Goal: Information Seeking & Learning: Learn about a topic

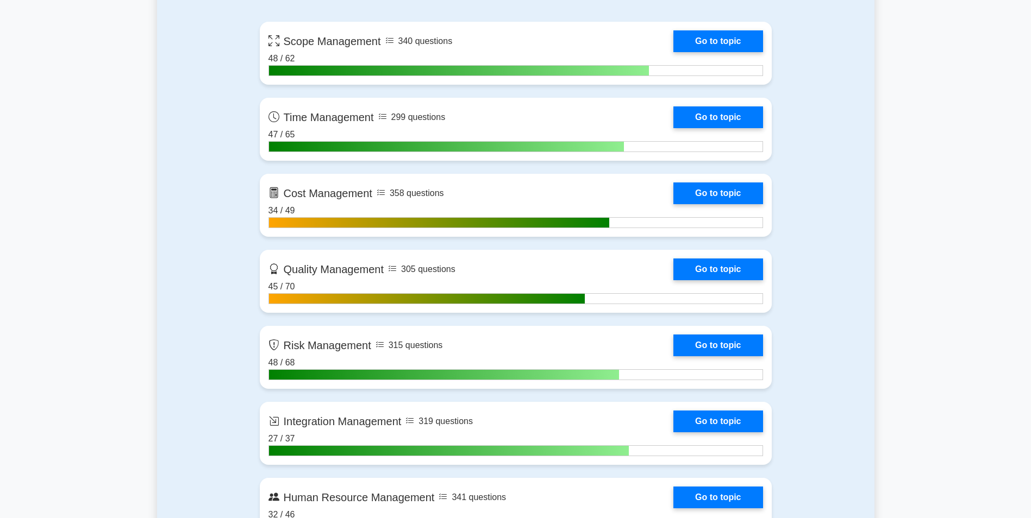
scroll to position [799, 0]
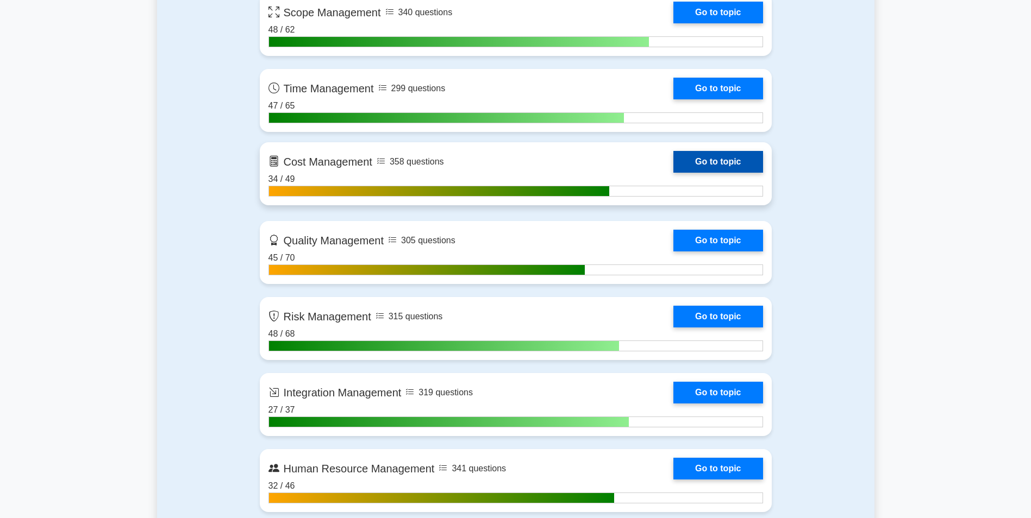
click at [717, 164] on link "Go to topic" at bounding box center [717, 162] width 89 height 22
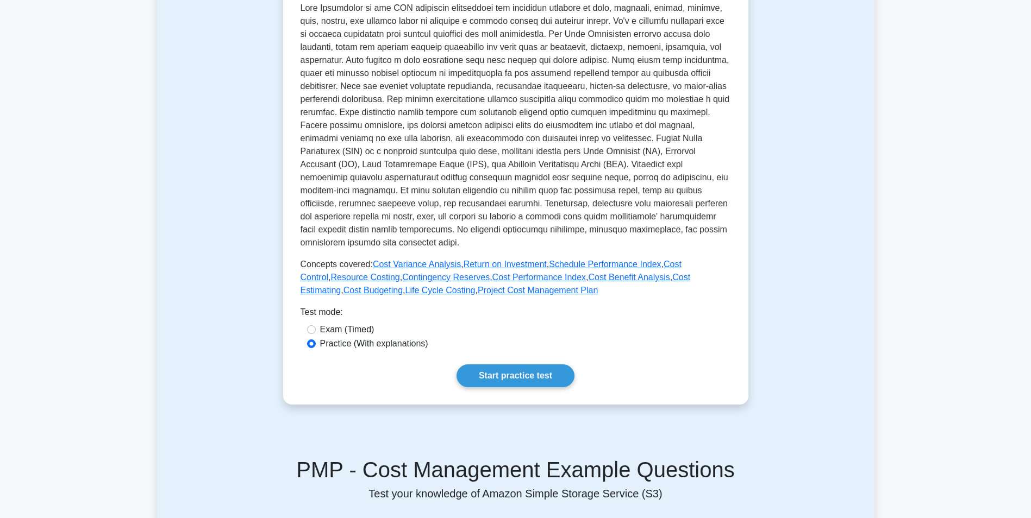
scroll to position [248, 0]
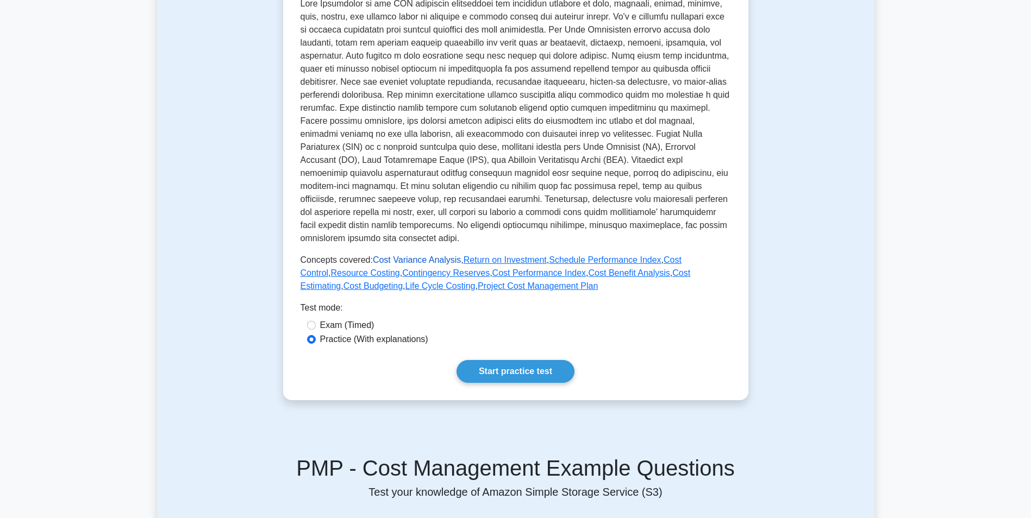
click at [432, 260] on link "Cost Variance Analysis" at bounding box center [417, 259] width 88 height 9
click at [588, 277] on link "Cost Benefit Analysis" at bounding box center [628, 272] width 81 height 9
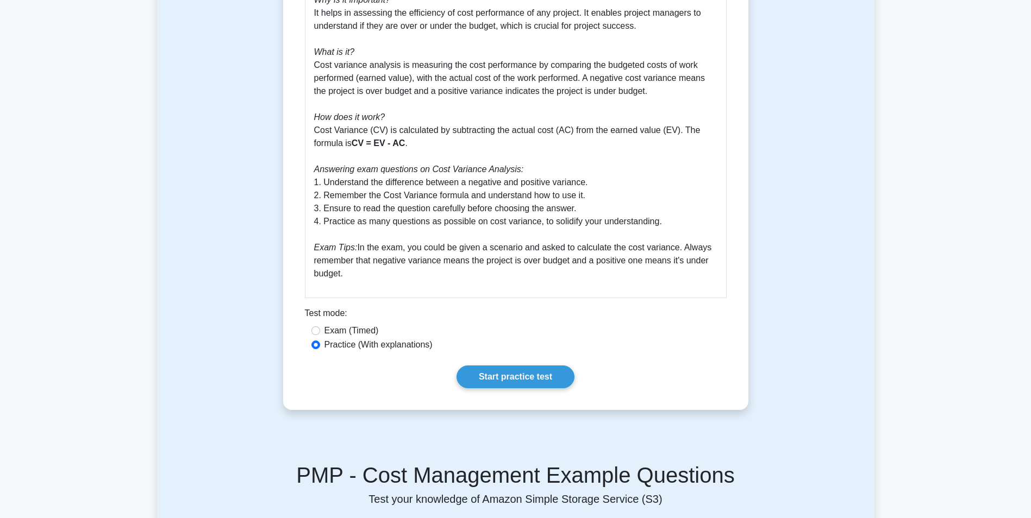
scroll to position [372, 0]
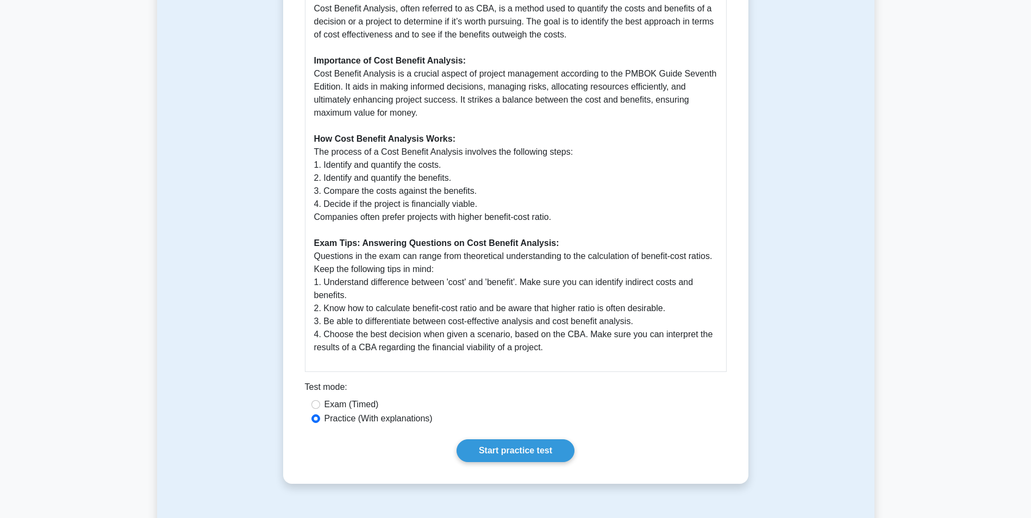
scroll to position [341, 0]
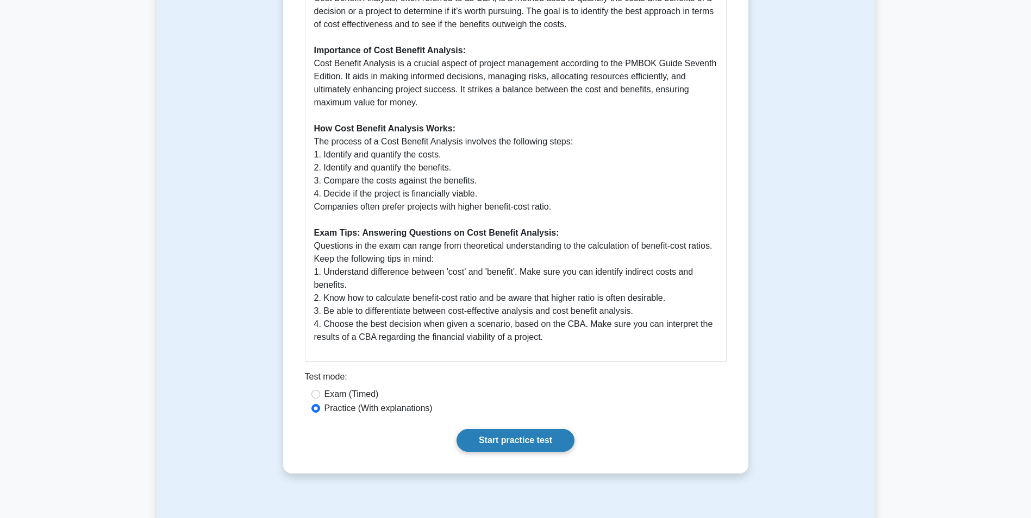
click at [546, 442] on link "Start practice test" at bounding box center [515, 440] width 118 height 23
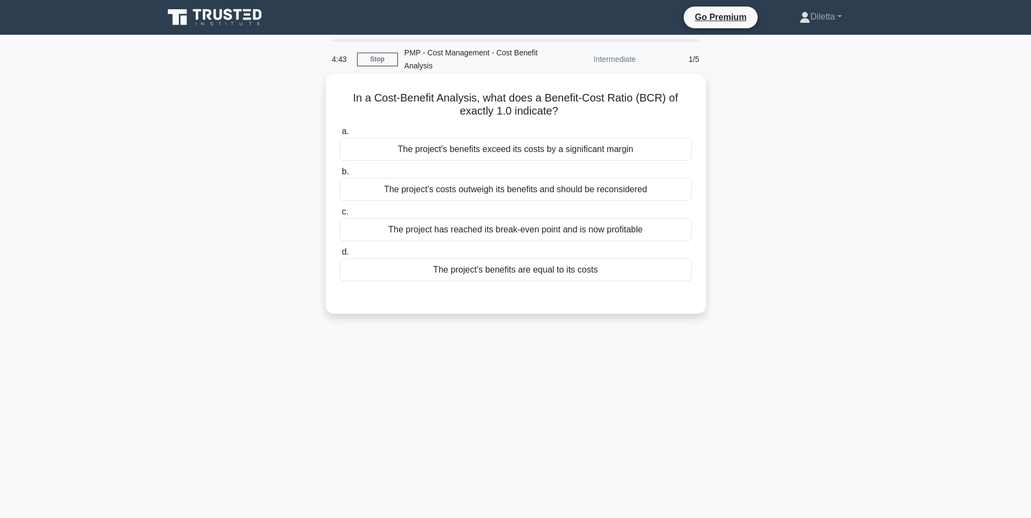
click at [604, 241] on div "The project has reached its break-even point and is now profitable" at bounding box center [516, 229] width 352 height 23
click at [340, 216] on input "c. The project has reached its break-even point and is now profitable" at bounding box center [340, 212] width 0 height 7
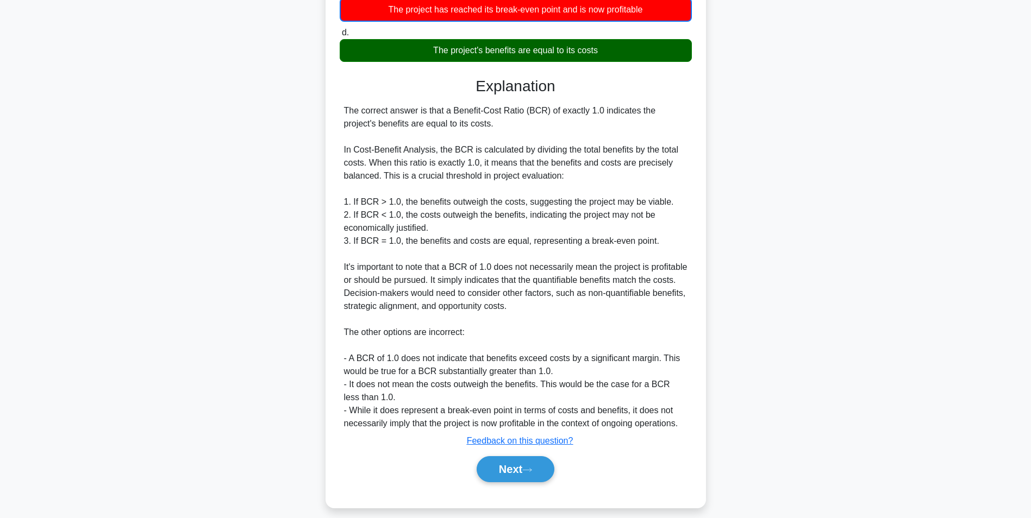
scroll to position [231, 0]
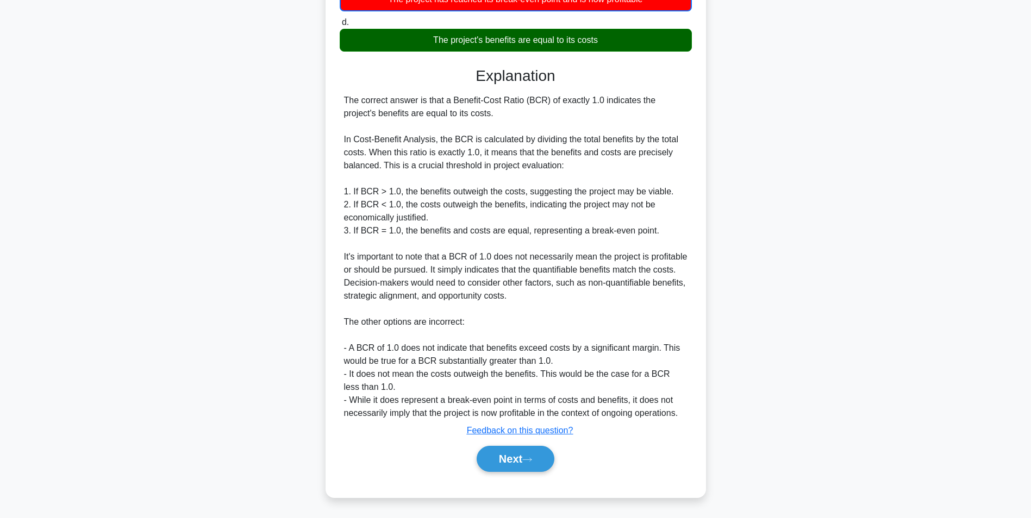
click at [508, 474] on div "Next" at bounding box center [516, 459] width 352 height 35
click at [517, 460] on button "Next" at bounding box center [515, 459] width 78 height 26
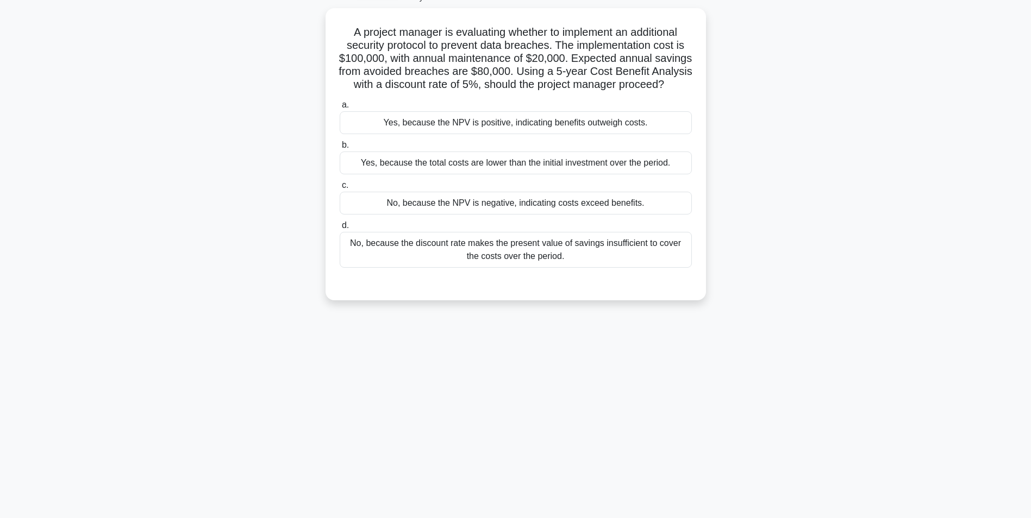
scroll to position [68, 0]
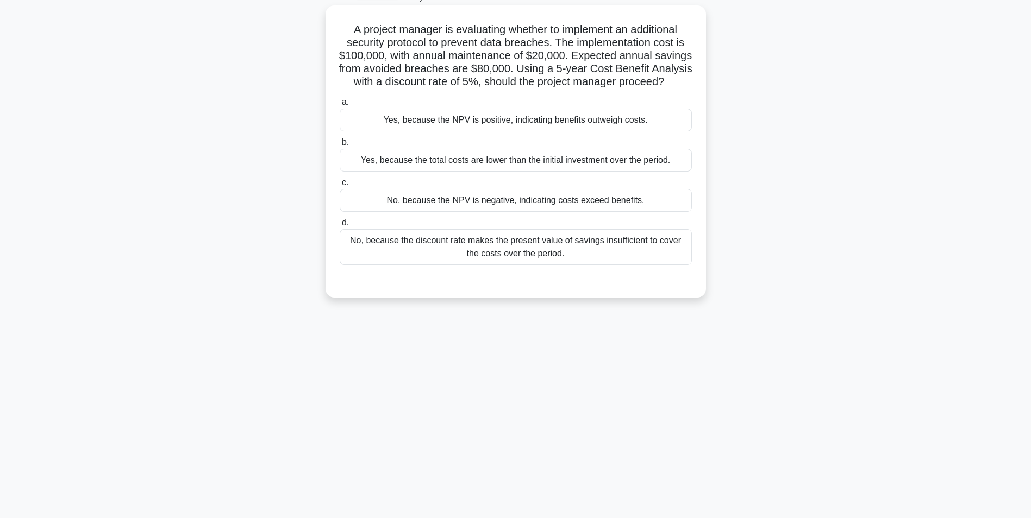
click at [663, 265] on div "No, because the discount rate makes the present value of savings insufficient t…" at bounding box center [516, 247] width 352 height 36
click at [340, 227] on input "d. No, because the discount rate makes the present value of savings insufficien…" at bounding box center [340, 222] width 0 height 7
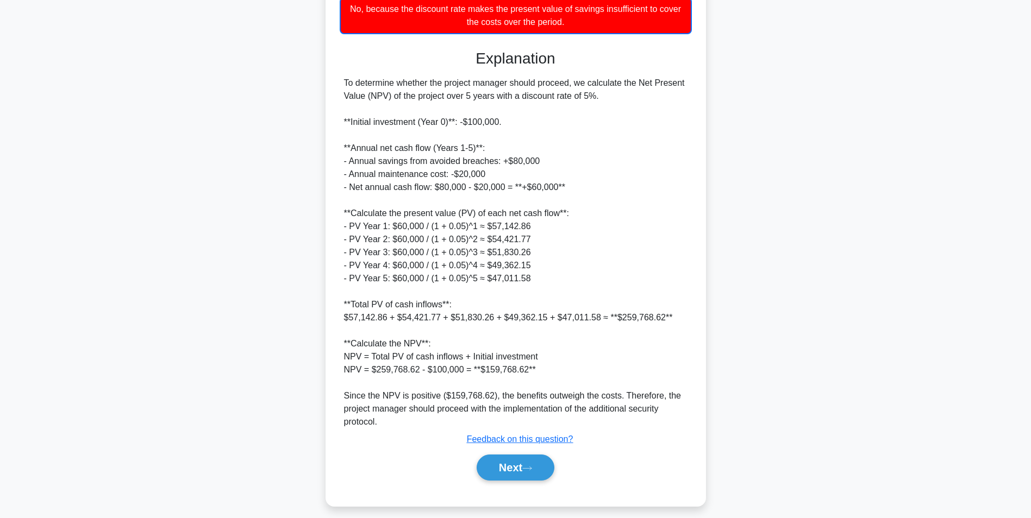
scroll to position [305, 0]
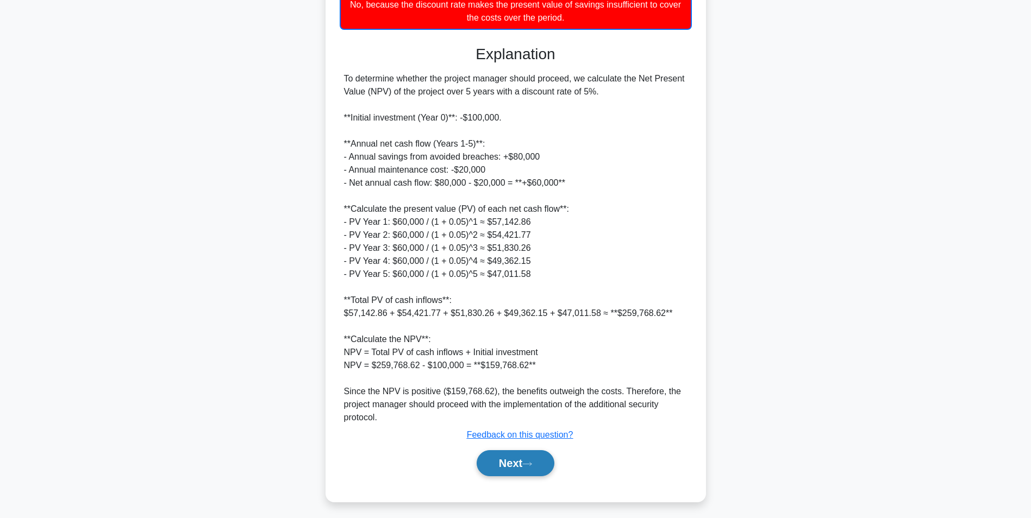
click at [510, 476] on button "Next" at bounding box center [515, 463] width 78 height 26
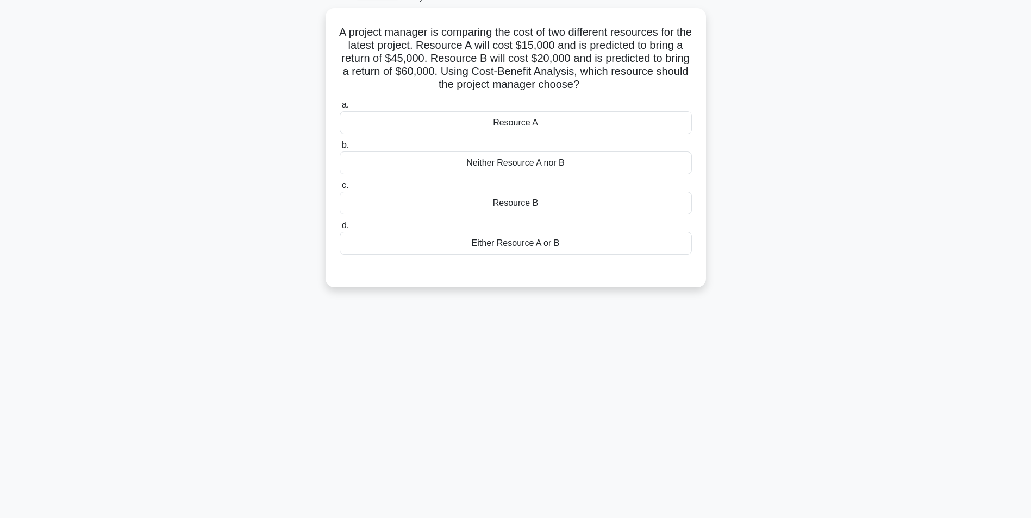
scroll to position [68, 0]
click at [560, 234] on div "Either Resource A or B" at bounding box center [516, 240] width 352 height 23
click at [340, 227] on input "d. Either Resource A or B" at bounding box center [340, 222] width 0 height 7
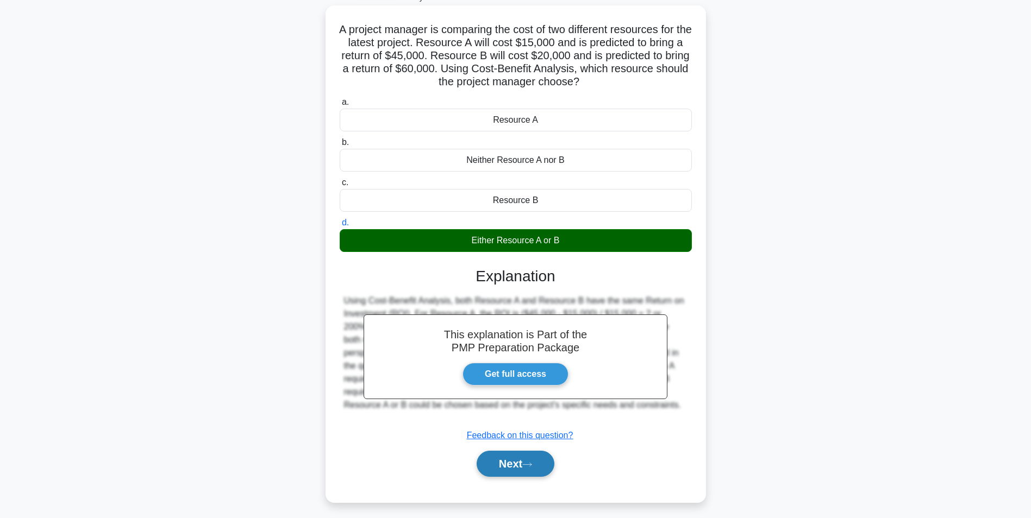
click at [532, 466] on icon at bounding box center [527, 465] width 10 height 6
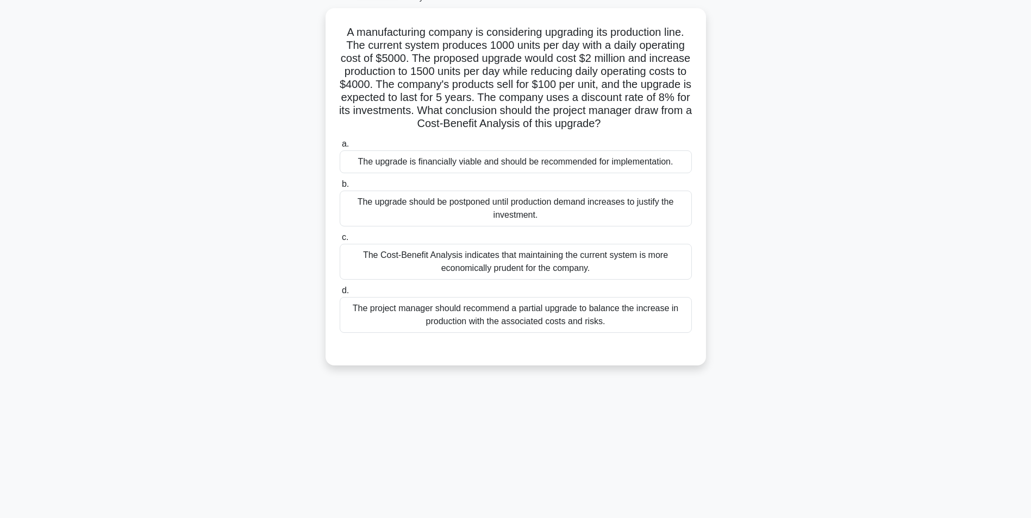
scroll to position [0, 0]
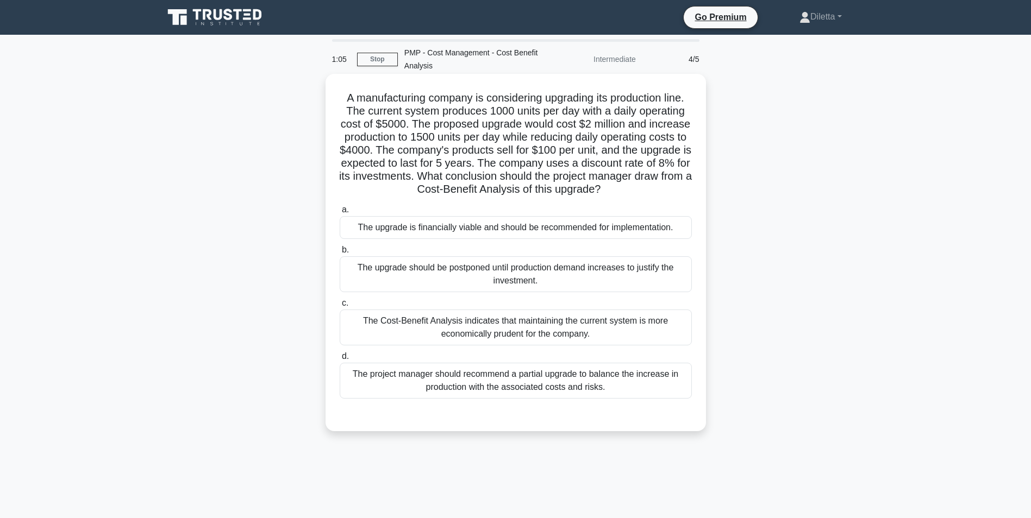
click at [612, 323] on div "The Cost-Benefit Analysis indicates that maintaining the current system is more…" at bounding box center [516, 328] width 352 height 36
click at [340, 307] on input "c. The Cost-Benefit Analysis indicates that maintaining the current system is m…" at bounding box center [340, 303] width 0 height 7
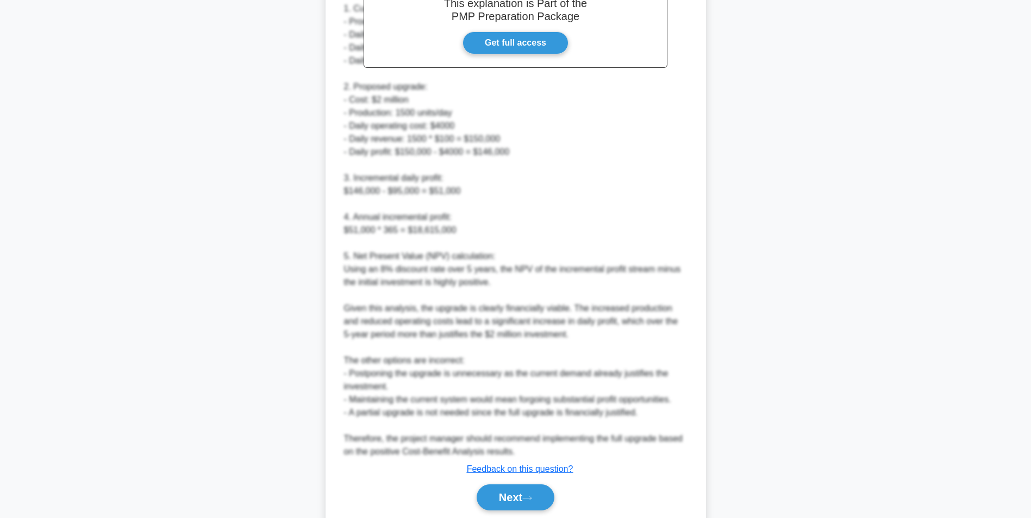
scroll to position [518, 0]
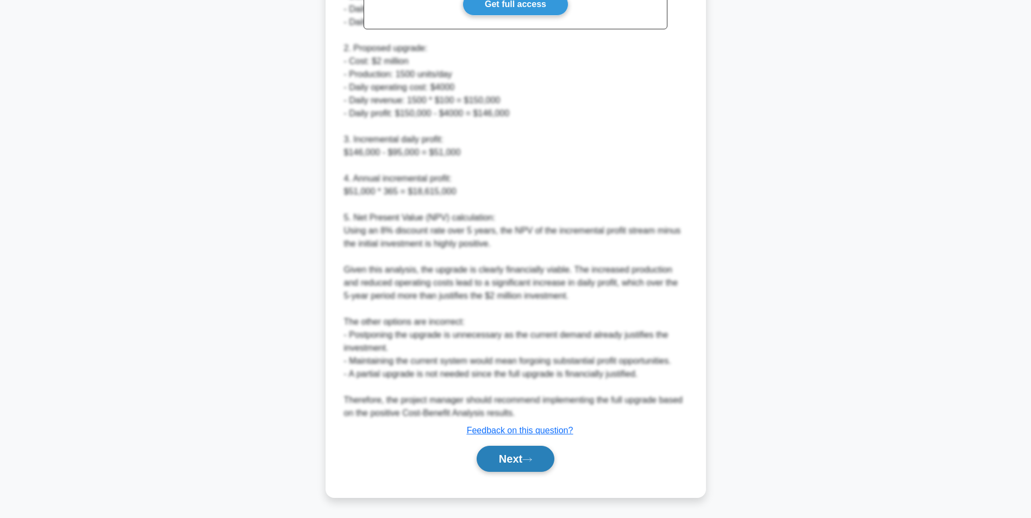
click at [528, 447] on button "Next" at bounding box center [515, 459] width 78 height 26
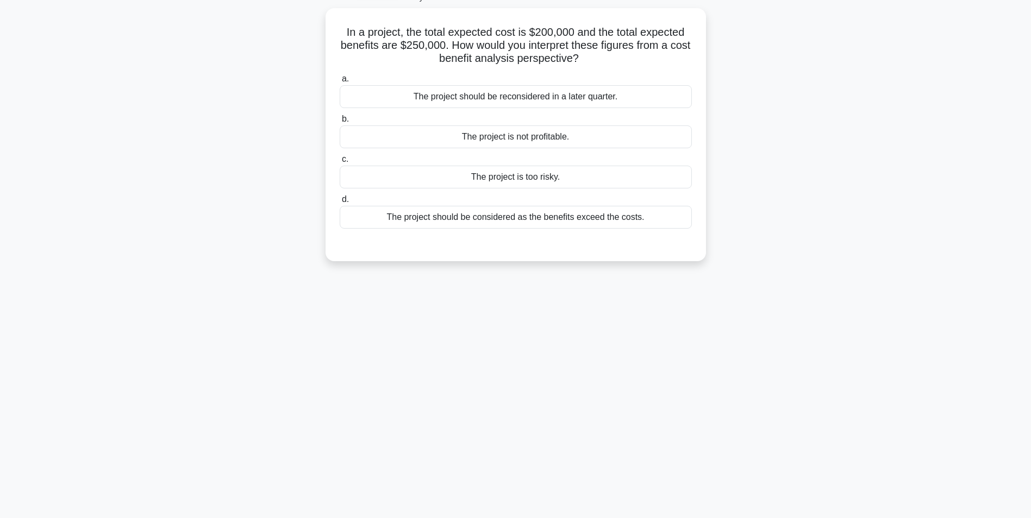
scroll to position [68, 0]
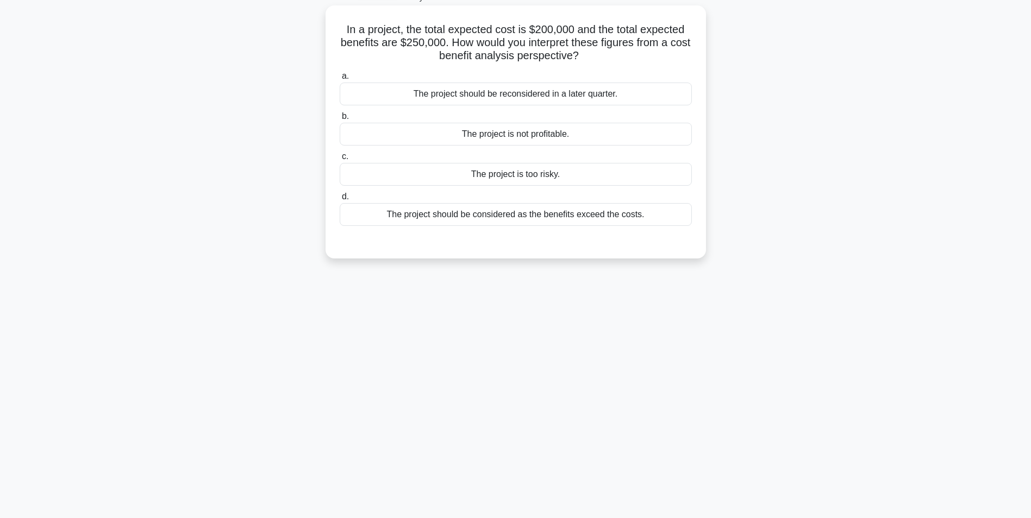
click at [575, 223] on div "The project should be considered as the benefits exceed the costs." at bounding box center [516, 214] width 352 height 23
click at [340, 200] on input "d. The project should be considered as the benefits exceed the costs." at bounding box center [340, 196] width 0 height 7
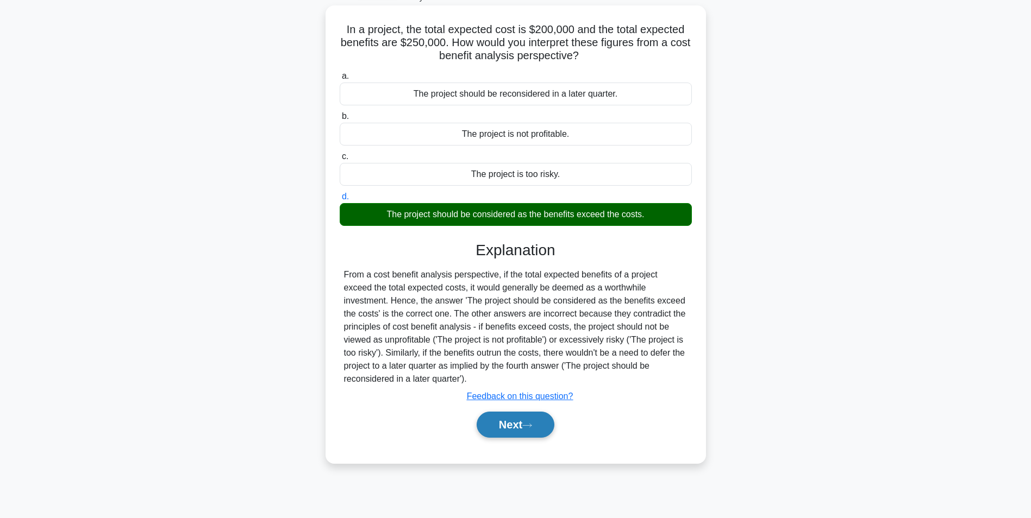
click at [516, 413] on button "Next" at bounding box center [515, 425] width 78 height 26
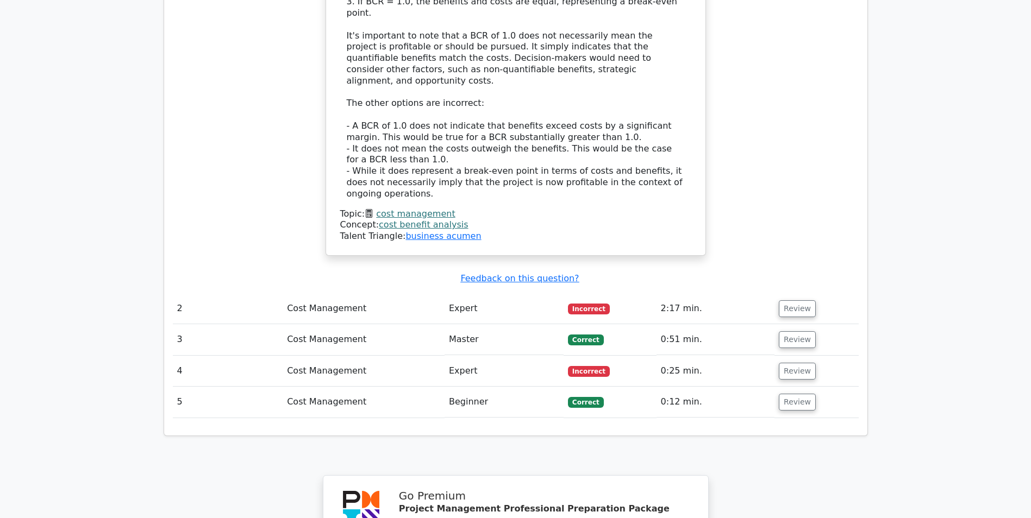
scroll to position [1211, 0]
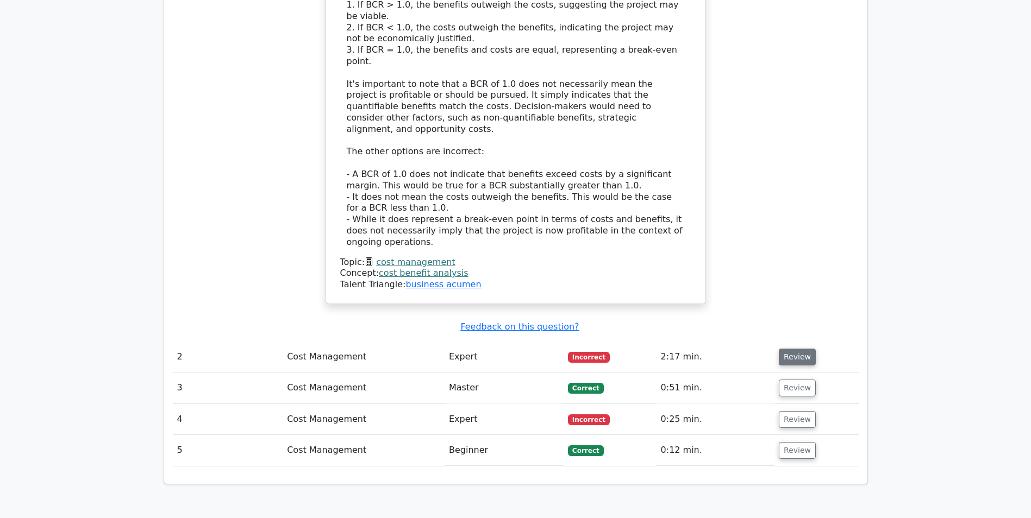
click at [787, 349] on button "Review" at bounding box center [796, 357] width 37 height 17
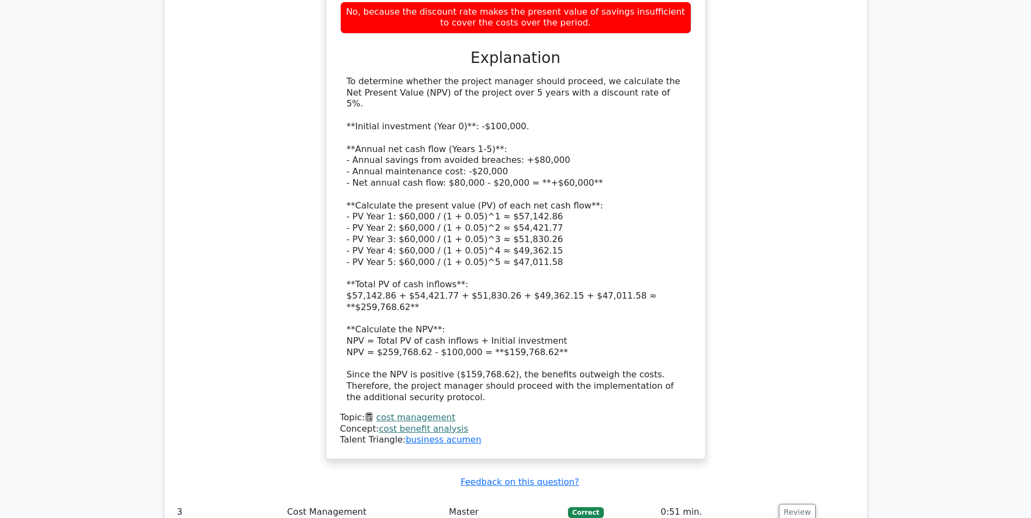
scroll to position [1833, 0]
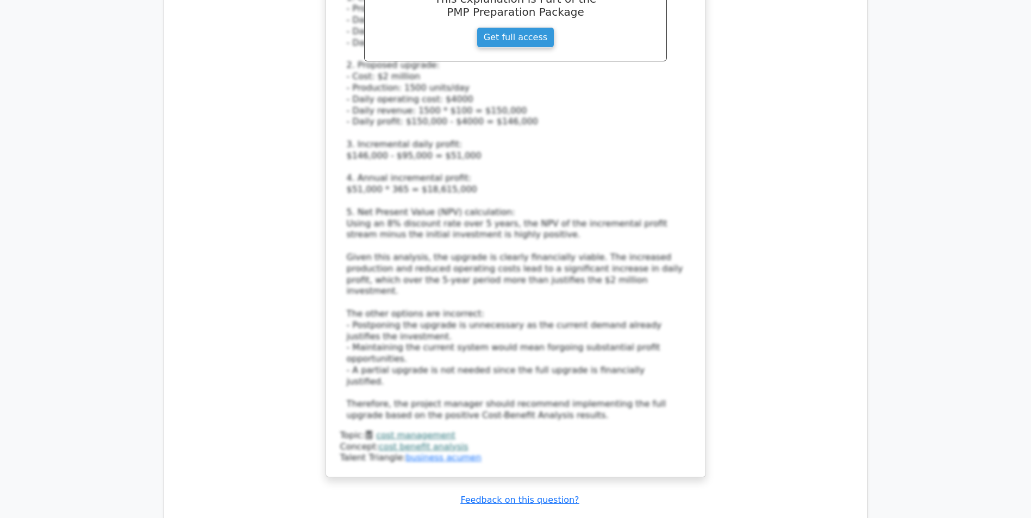
scroll to position [3074, 0]
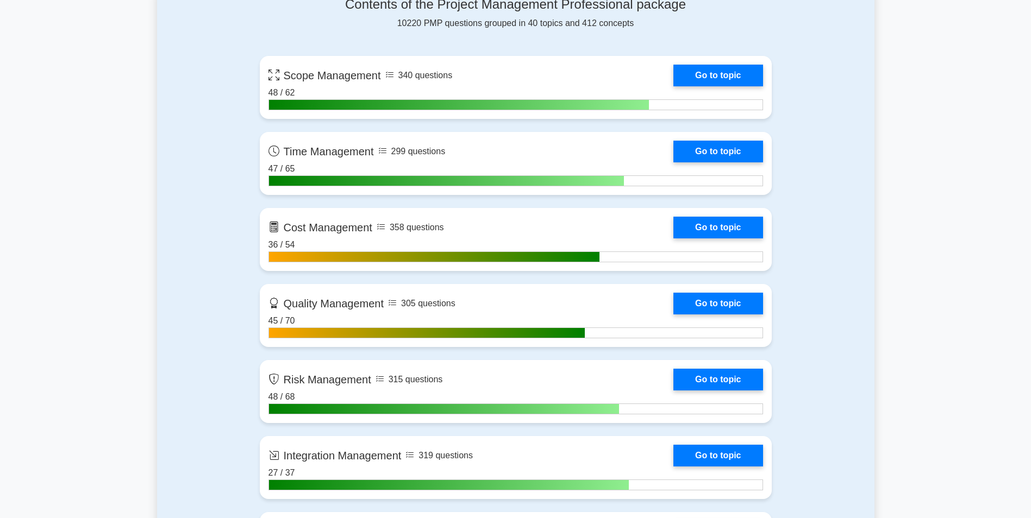
scroll to position [712, 0]
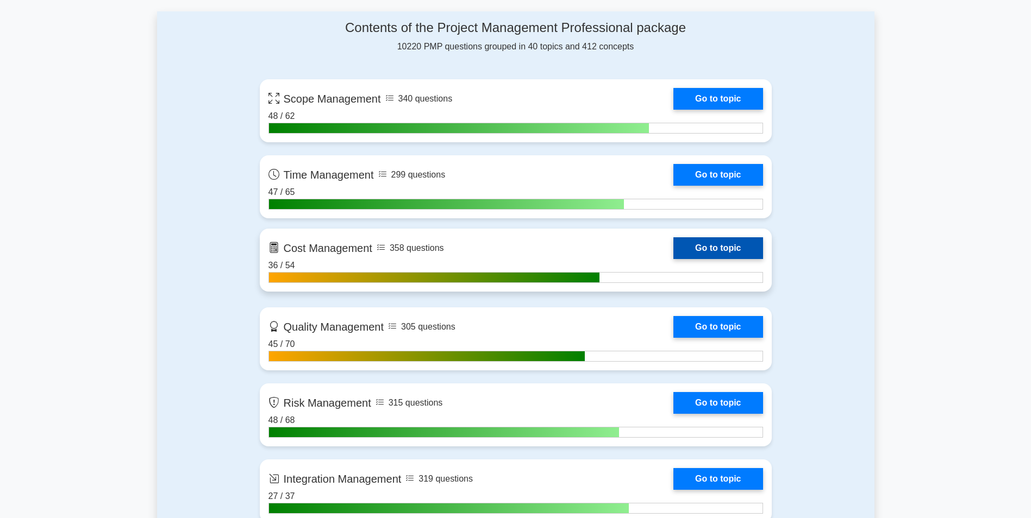
click at [744, 248] on link "Go to topic" at bounding box center [717, 248] width 89 height 22
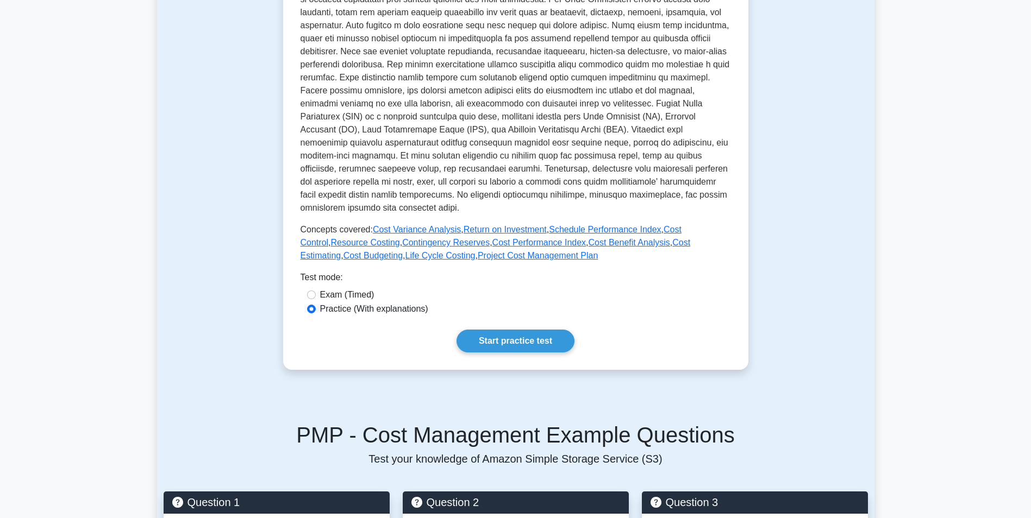
scroll to position [285, 0]
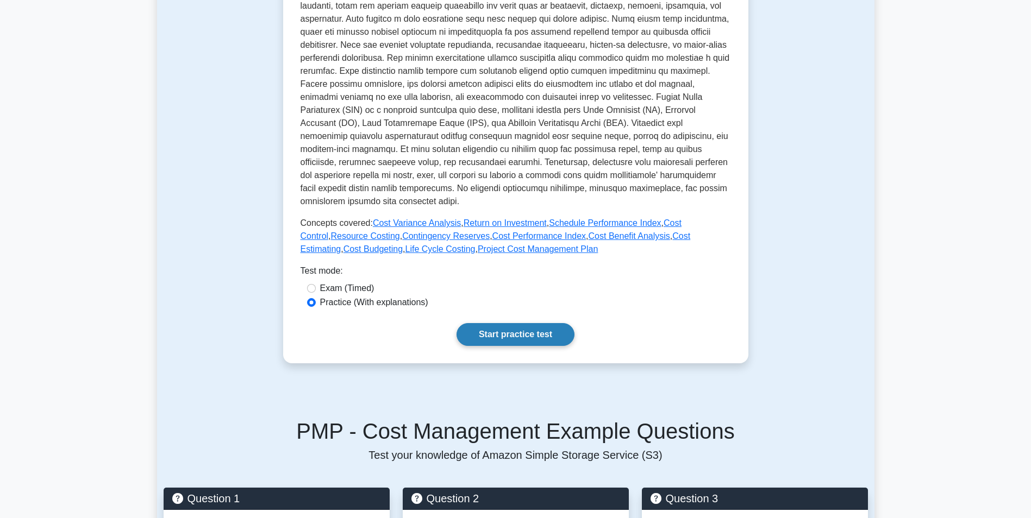
click at [551, 330] on link "Start practice test" at bounding box center [515, 334] width 118 height 23
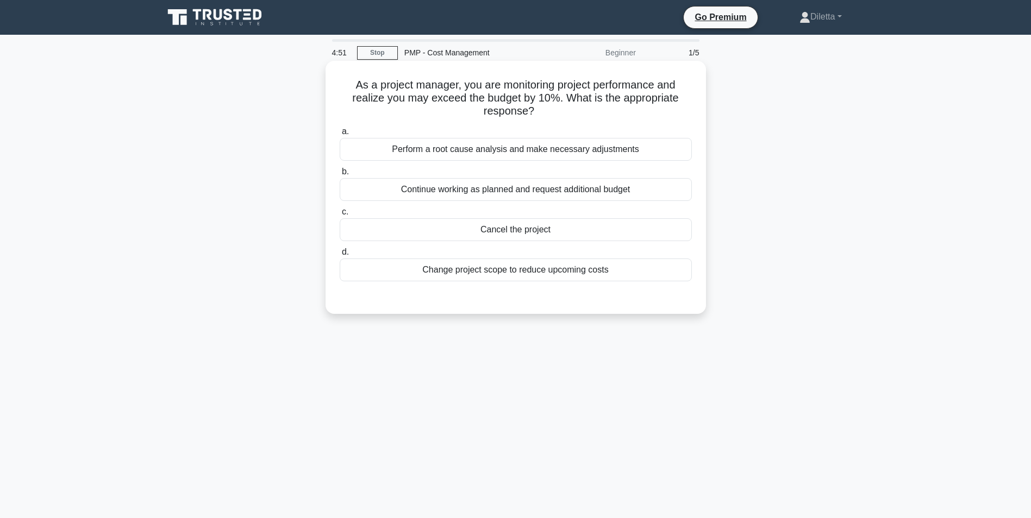
click at [618, 156] on div "Perform a root cause analysis and make necessary adjustments" at bounding box center [516, 149] width 352 height 23
click at [340, 135] on input "a. Perform a root cause analysis and make necessary adjustments" at bounding box center [340, 131] width 0 height 7
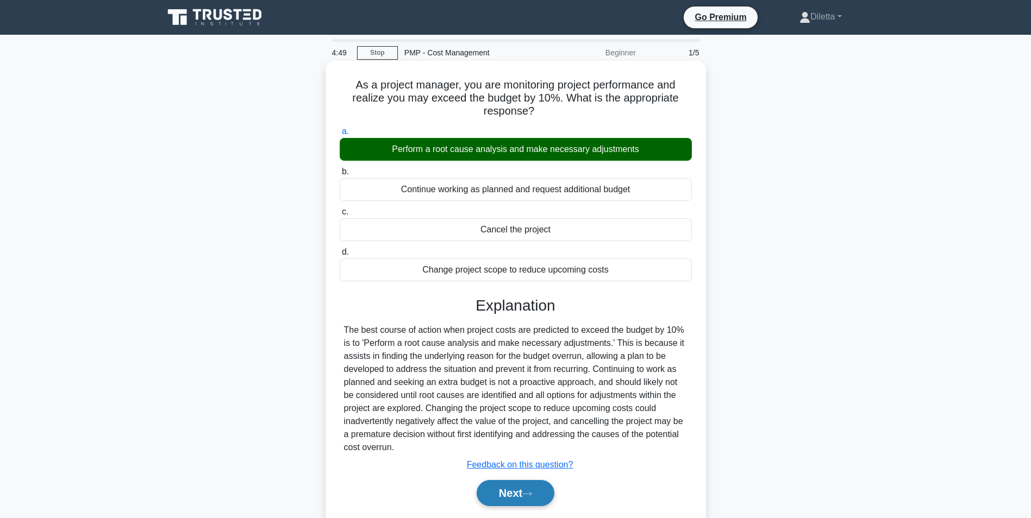
click at [525, 486] on button "Next" at bounding box center [515, 493] width 78 height 26
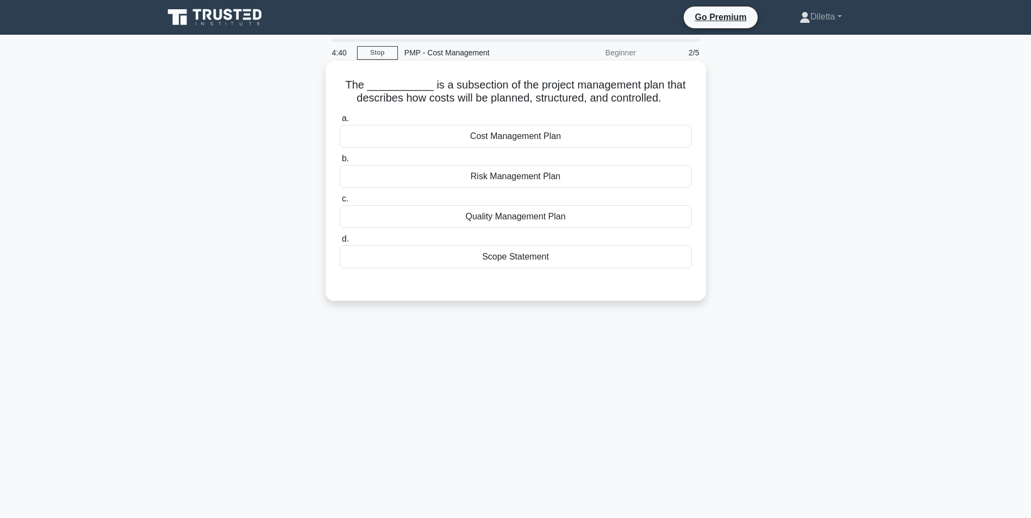
click at [514, 134] on div "Cost Management Plan" at bounding box center [516, 136] width 352 height 23
click at [340, 122] on input "a. Cost Management Plan" at bounding box center [340, 118] width 0 height 7
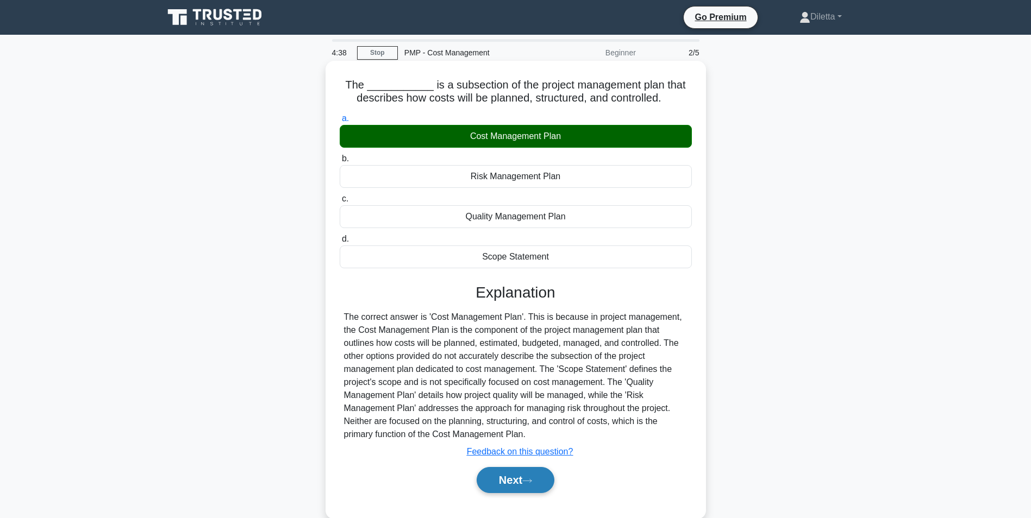
click at [495, 483] on button "Next" at bounding box center [515, 480] width 78 height 26
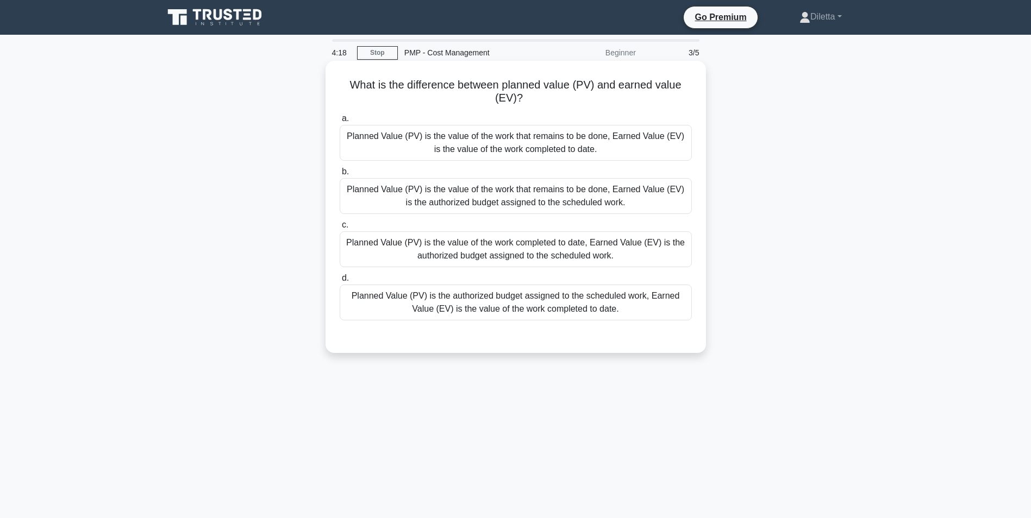
click at [612, 311] on div "Planned Value (PV) is the authorized budget assigned to the scheduled work, Ear…" at bounding box center [516, 303] width 352 height 36
click at [340, 282] on input "d. Planned Value (PV) is the authorized budget assigned to the scheduled work, …" at bounding box center [340, 278] width 0 height 7
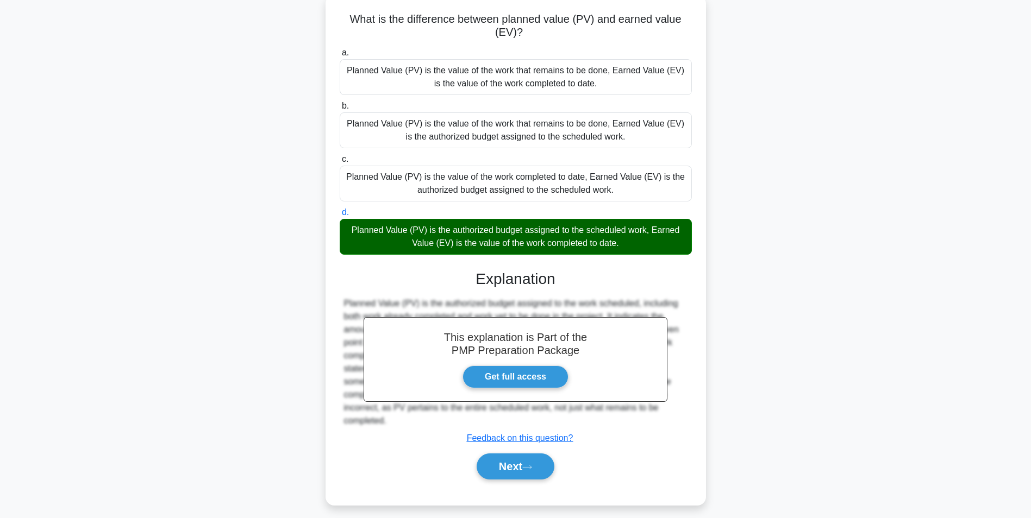
scroll to position [73, 0]
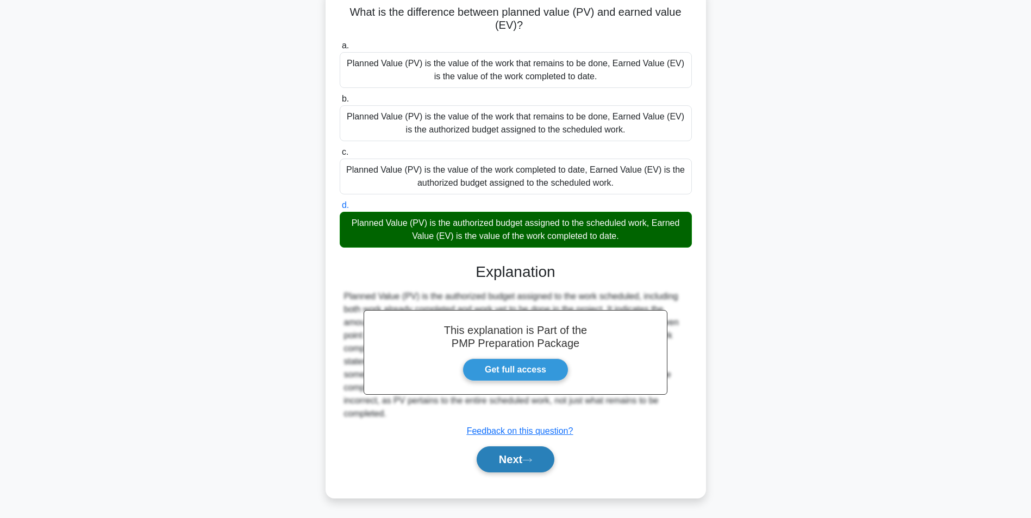
click at [507, 453] on button "Next" at bounding box center [515, 460] width 78 height 26
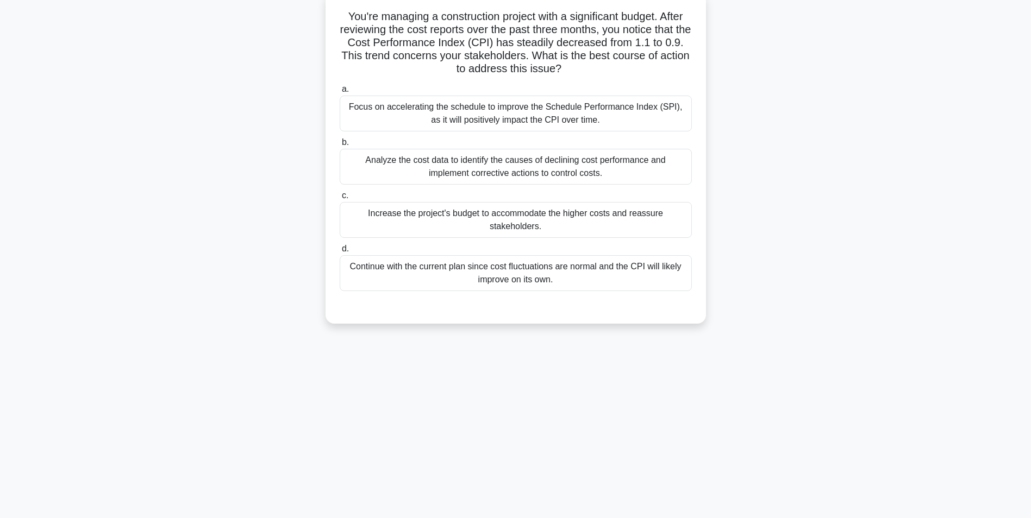
click at [658, 168] on div "Analyze the cost data to identify the causes of declining cost performance and …" at bounding box center [516, 167] width 352 height 36
click at [340, 146] on input "b. Analyze the cost data to identify the causes of declining cost performance a…" at bounding box center [340, 142] width 0 height 7
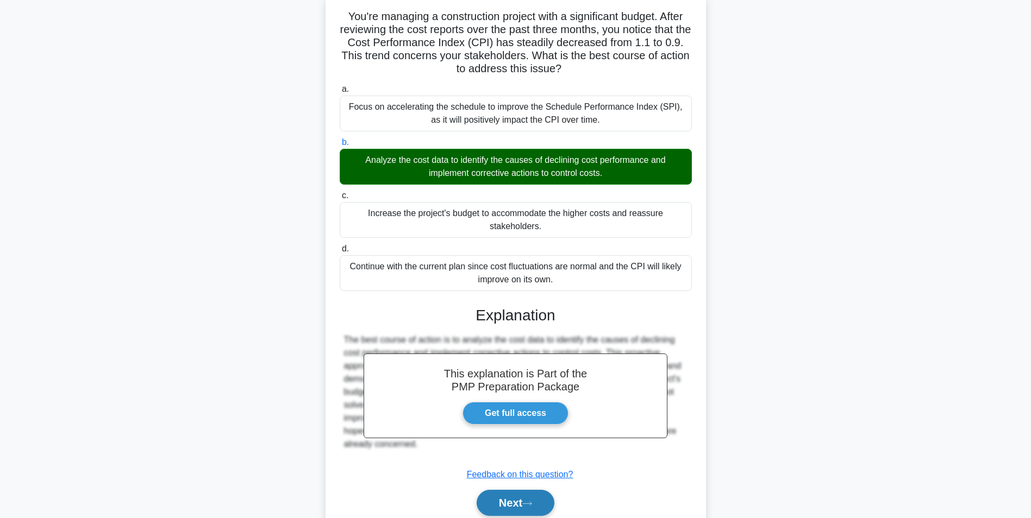
click at [522, 496] on button "Next" at bounding box center [515, 503] width 78 height 26
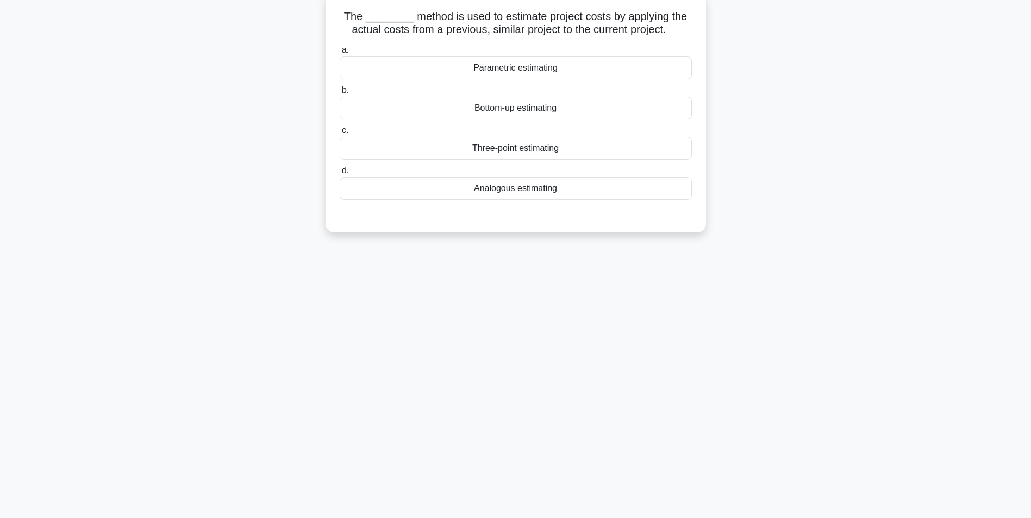
click at [614, 187] on div "Analogous estimating" at bounding box center [516, 188] width 352 height 23
click at [340, 174] on input "d. Analogous estimating" at bounding box center [340, 170] width 0 height 7
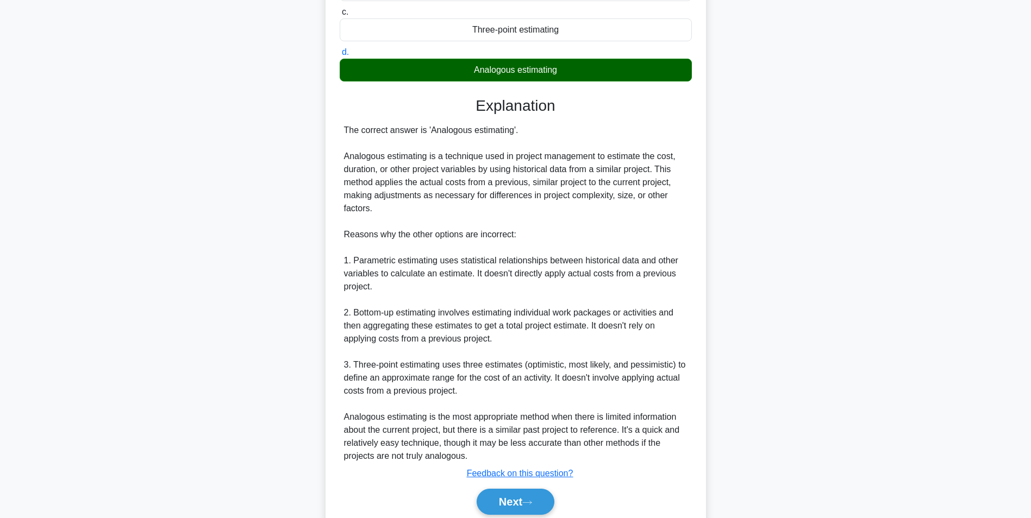
scroll to position [217, 0]
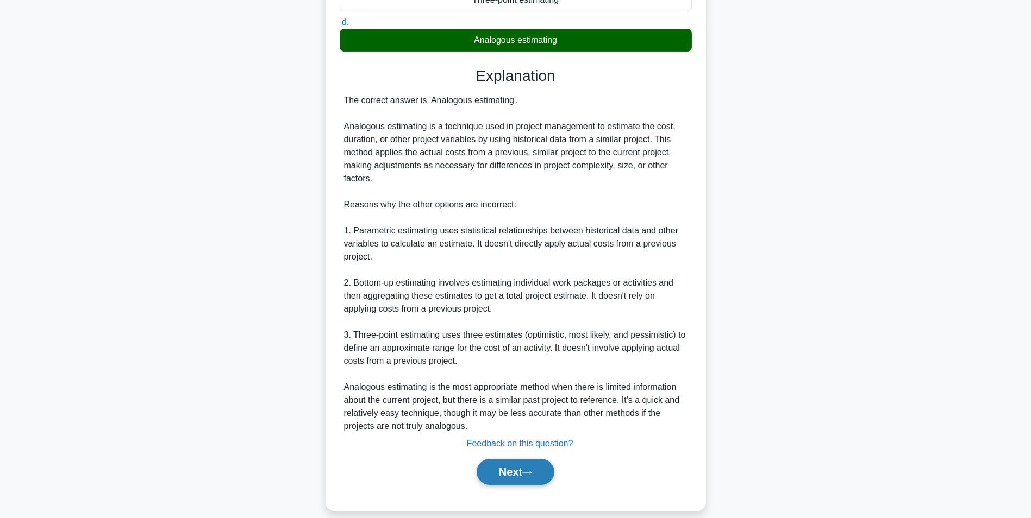
click at [522, 479] on button "Next" at bounding box center [515, 472] width 78 height 26
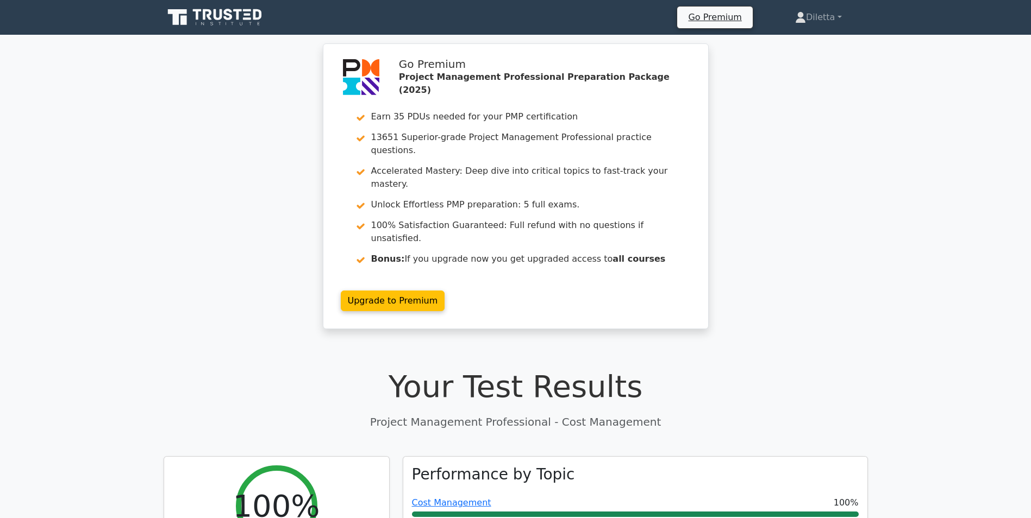
click at [528, 497] on div "Cost Management 100%" at bounding box center [635, 503] width 447 height 13
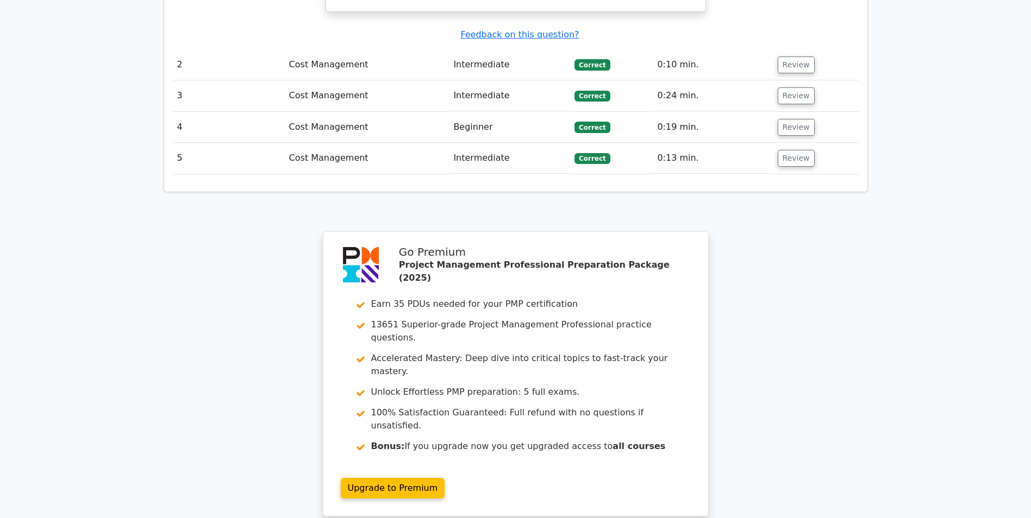
scroll to position [1391, 0]
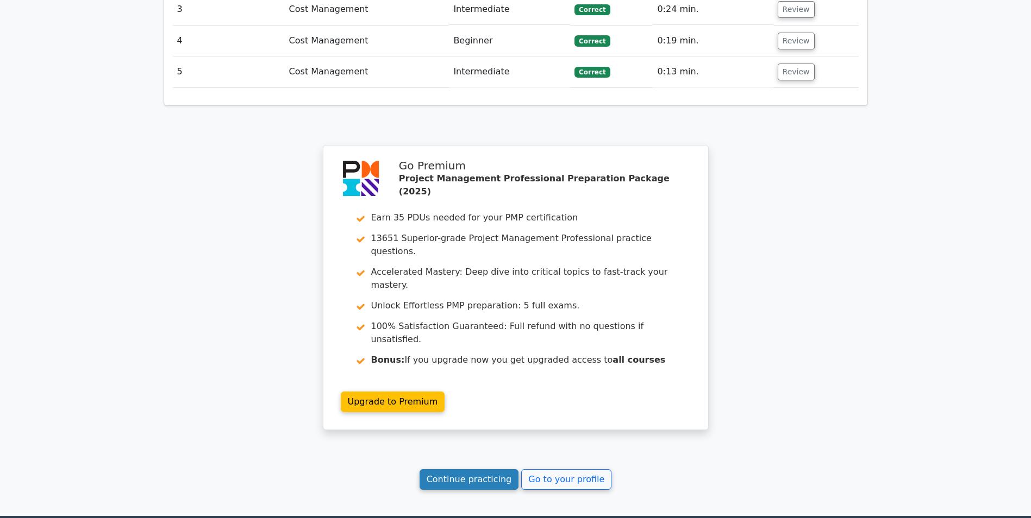
click at [499, 469] on link "Continue practicing" at bounding box center [468, 479] width 99 height 21
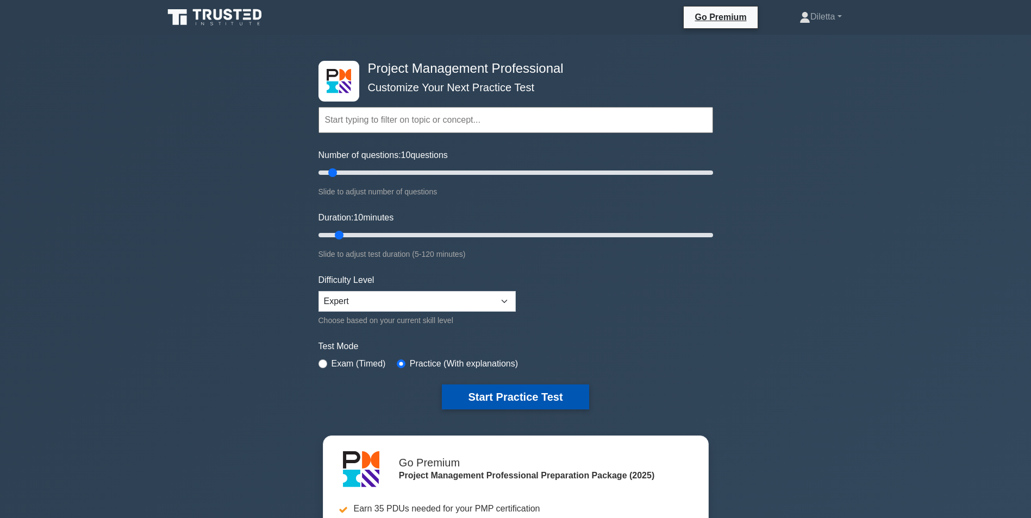
click at [511, 400] on button "Start Practice Test" at bounding box center [515, 397] width 147 height 25
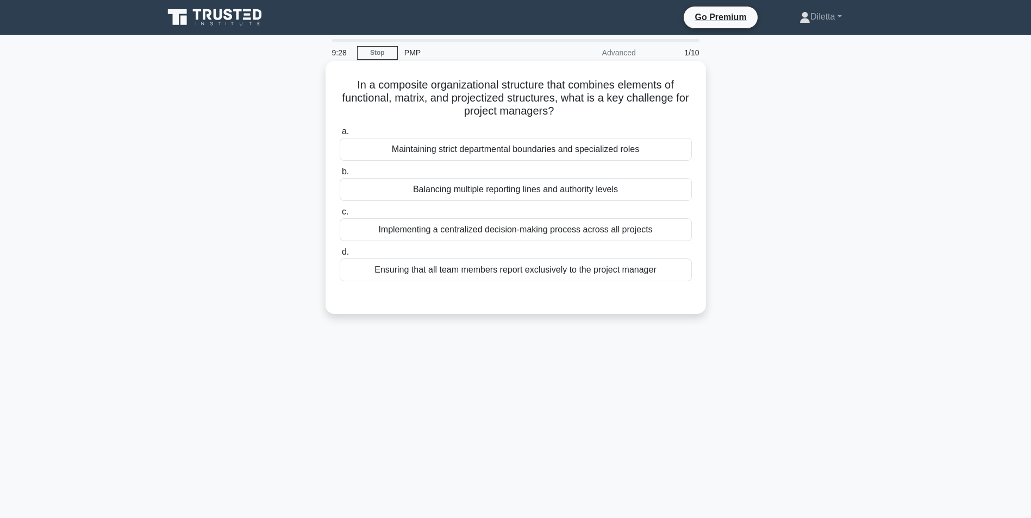
click at [663, 235] on div "Implementing a centralized decision-making process across all projects" at bounding box center [516, 229] width 352 height 23
click at [340, 216] on input "c. Implementing a centralized decision-making process across all projects" at bounding box center [340, 212] width 0 height 7
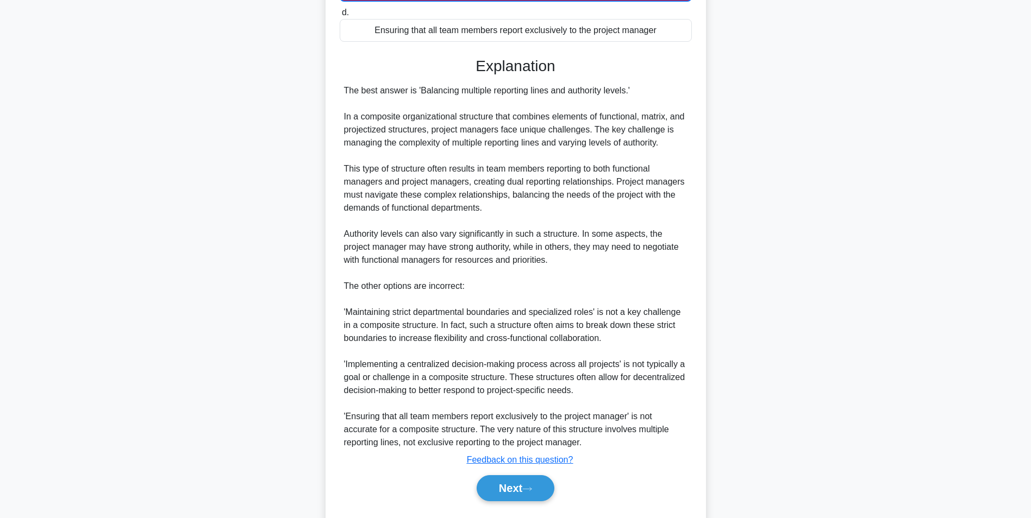
scroll to position [253, 0]
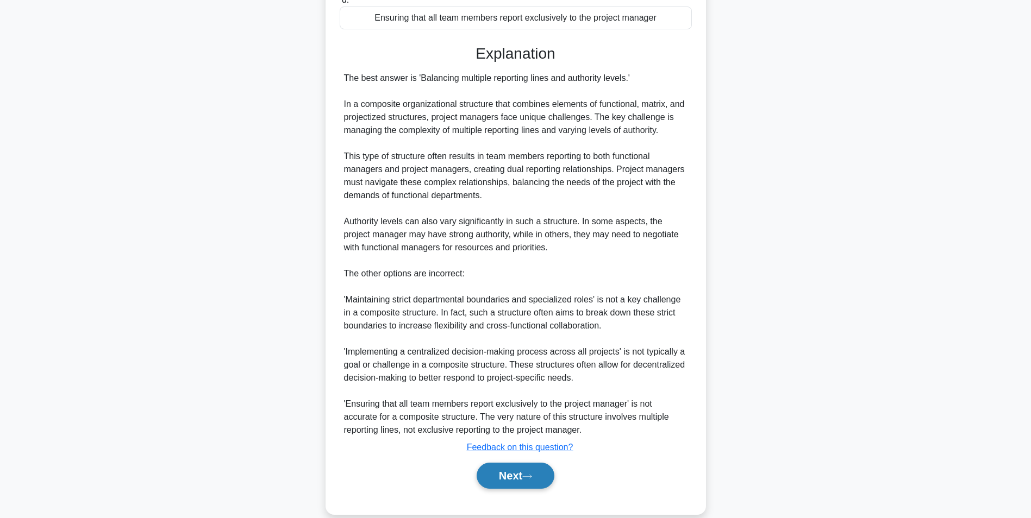
click at [541, 476] on button "Next" at bounding box center [515, 476] width 78 height 26
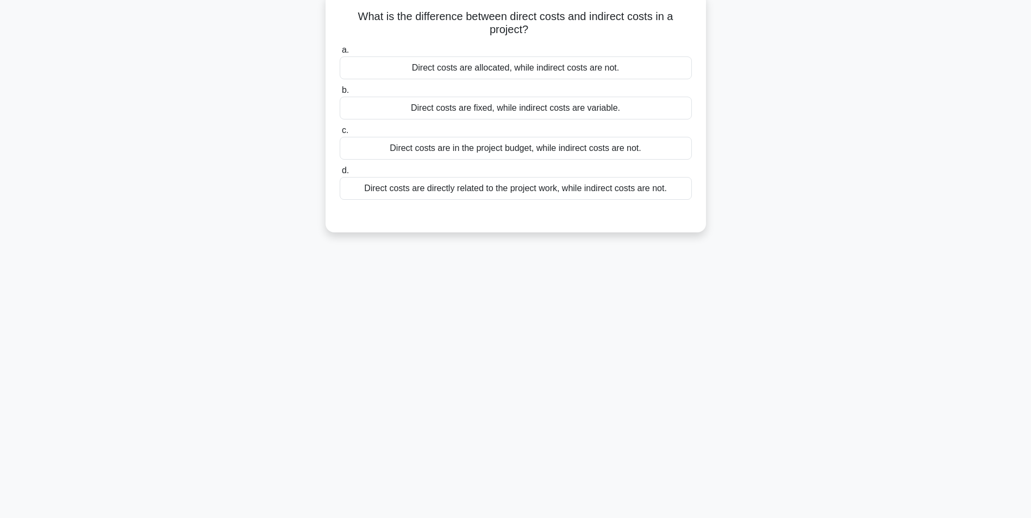
scroll to position [68, 0]
click at [651, 64] on div "Direct costs are allocated, while indirect costs are not." at bounding box center [516, 67] width 352 height 23
click at [340, 54] on input "a. Direct costs are allocated, while indirect costs are not." at bounding box center [340, 50] width 0 height 7
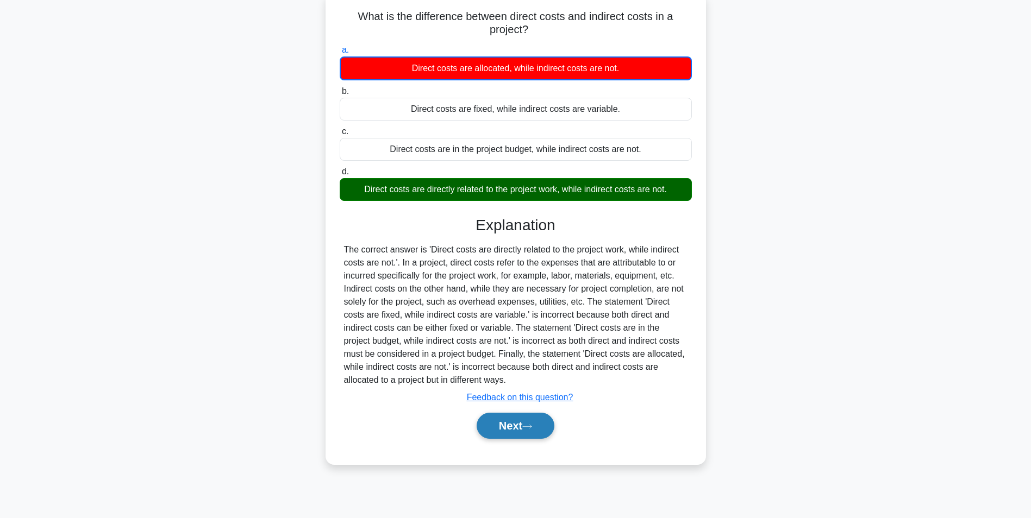
click at [508, 429] on button "Next" at bounding box center [515, 426] width 78 height 26
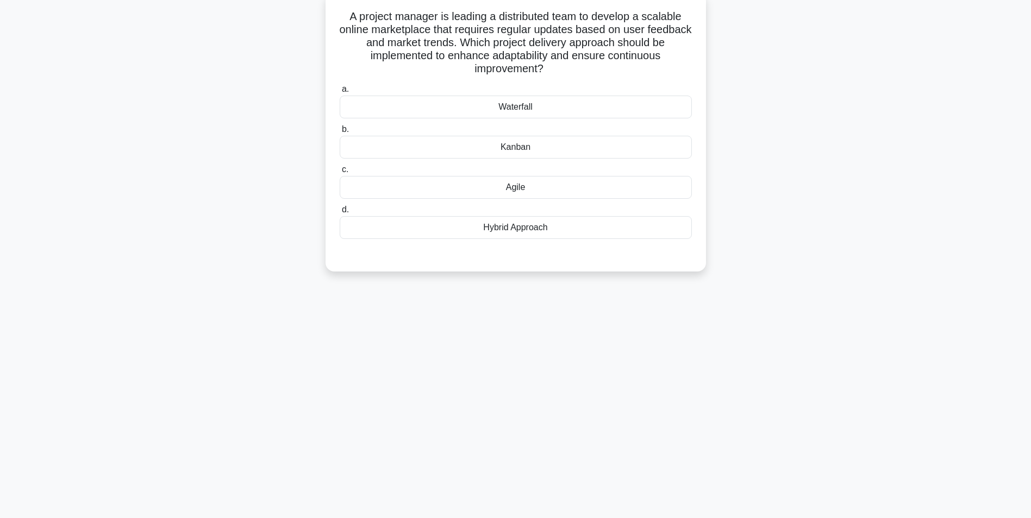
click at [553, 192] on div "Agile" at bounding box center [516, 187] width 352 height 23
click at [340, 173] on input "c. Agile" at bounding box center [340, 169] width 0 height 7
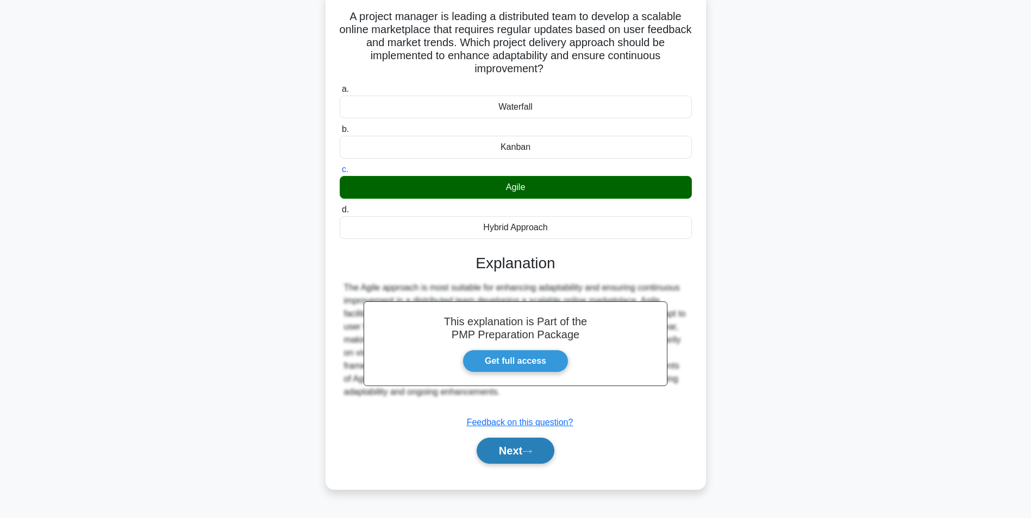
click at [508, 460] on button "Next" at bounding box center [515, 451] width 78 height 26
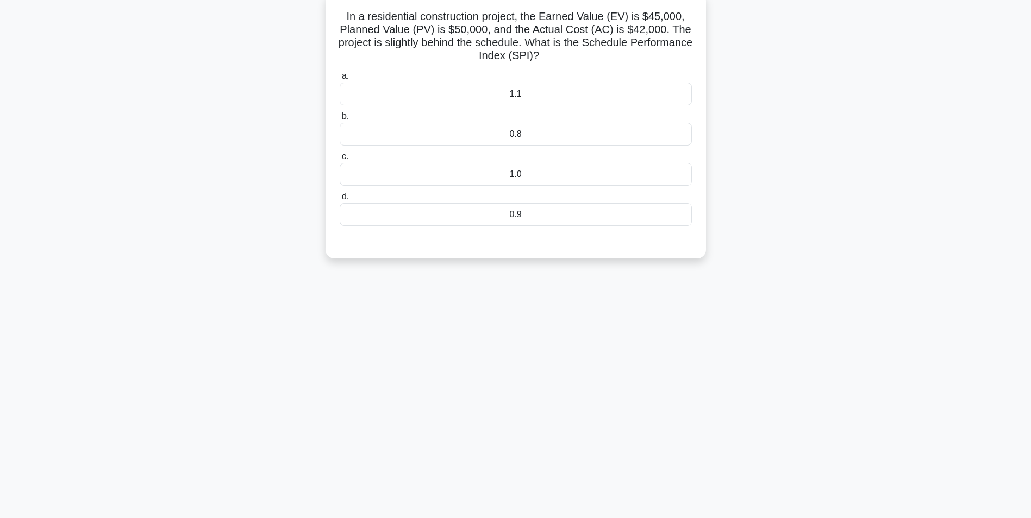
click at [485, 224] on div "0.9" at bounding box center [516, 214] width 352 height 23
click at [340, 200] on input "d. 0.9" at bounding box center [340, 196] width 0 height 7
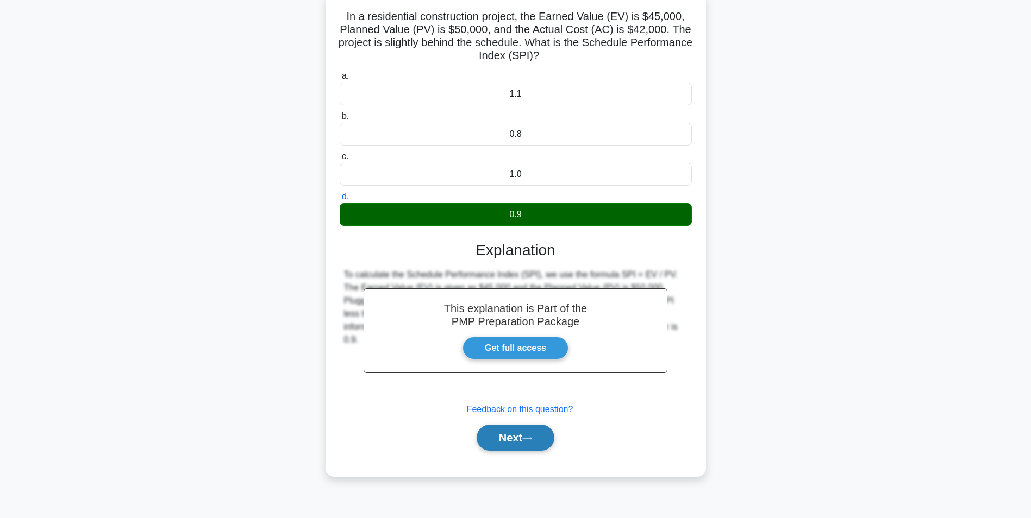
click at [538, 440] on button "Next" at bounding box center [515, 438] width 78 height 26
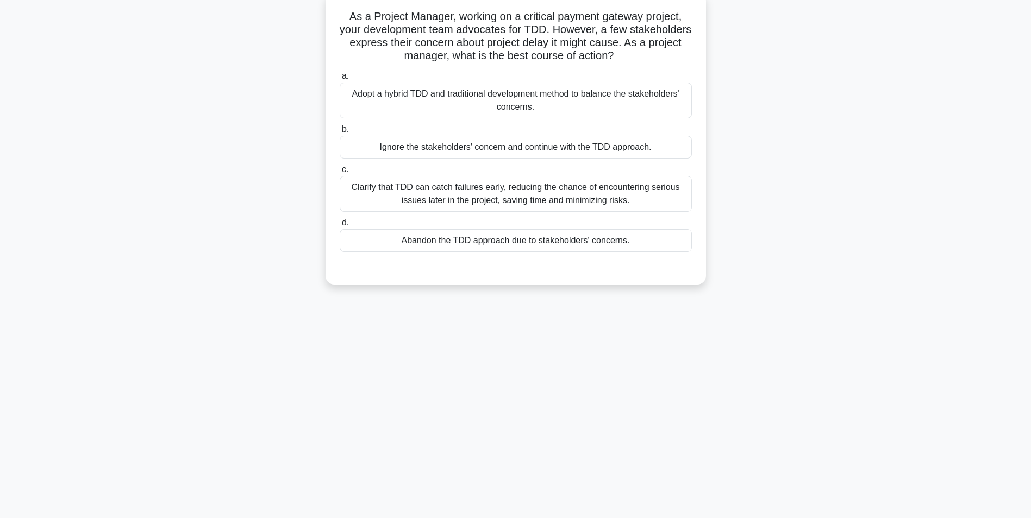
click at [654, 98] on div "Adopt a hybrid TDD and traditional development method to balance the stakeholde…" at bounding box center [516, 101] width 352 height 36
click at [340, 80] on input "a. Adopt a hybrid TDD and traditional development method to balance the stakeho…" at bounding box center [340, 76] width 0 height 7
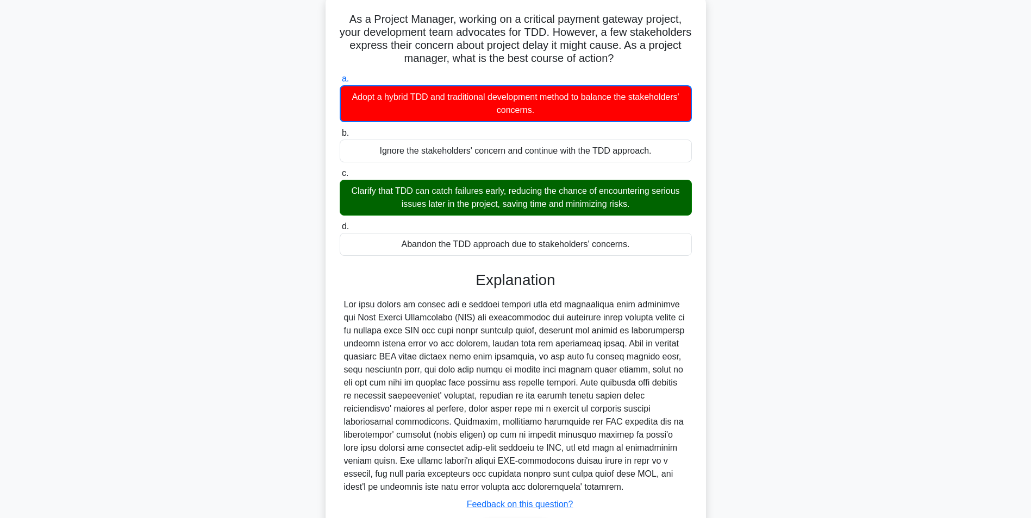
scroll to position [140, 0]
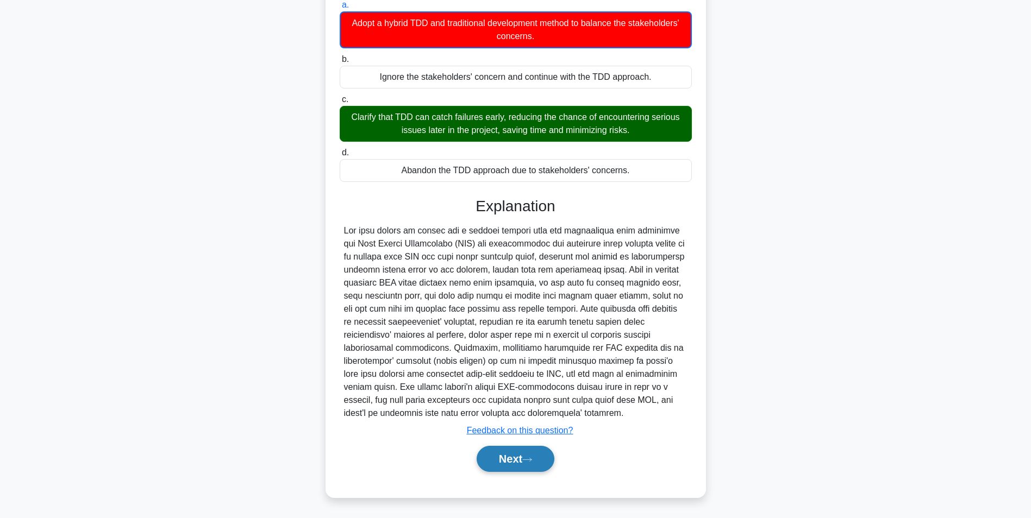
drag, startPoint x: 529, startPoint y: 451, endPoint x: 522, endPoint y: 455, distance: 8.0
click at [522, 455] on button "Next" at bounding box center [515, 459] width 78 height 26
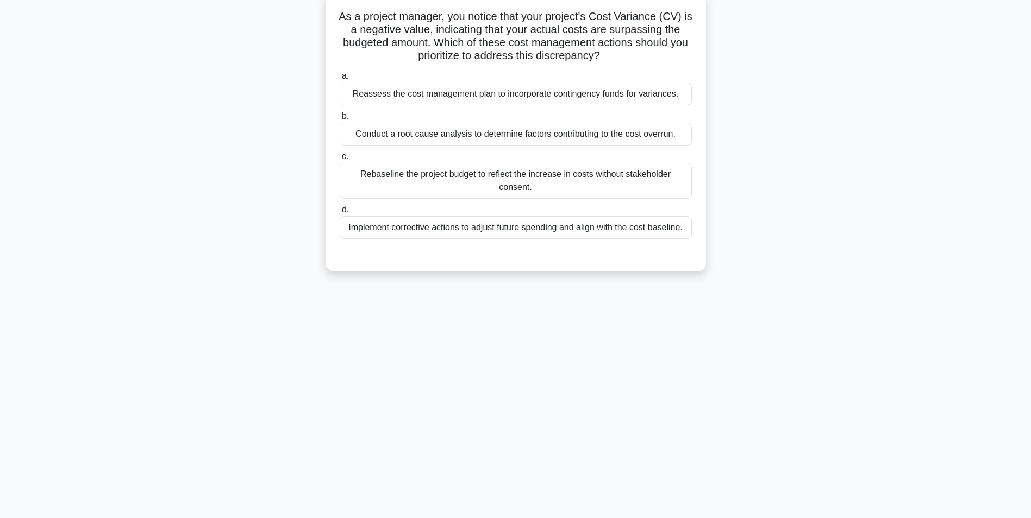
drag, startPoint x: 667, startPoint y: 139, endPoint x: 610, endPoint y: 145, distance: 57.4
click at [610, 145] on div "Conduct a root cause analysis to determine factors contributing to the cost ove…" at bounding box center [516, 134] width 352 height 23
click at [340, 120] on input "b. Conduct a root cause analysis to determine factors contributing to the cost …" at bounding box center [340, 116] width 0 height 7
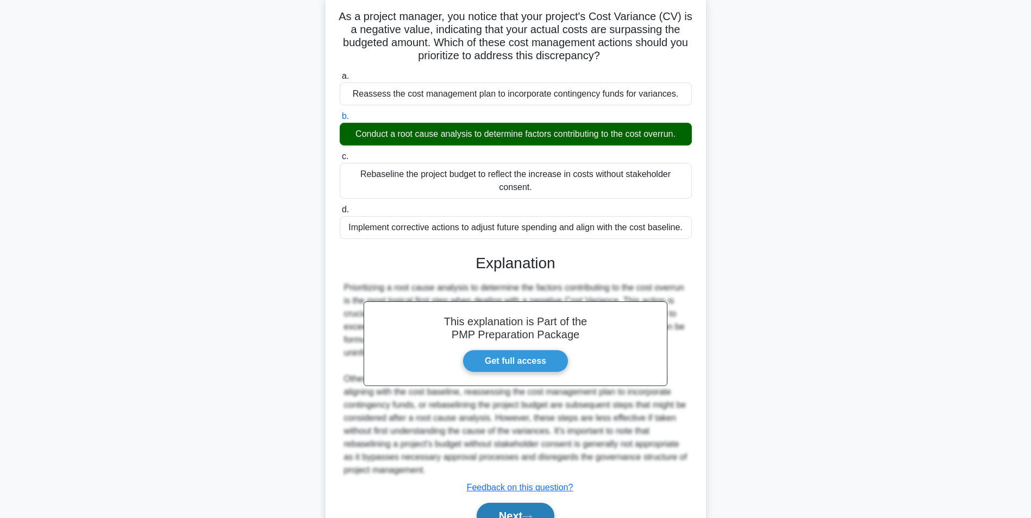
drag, startPoint x: 513, startPoint y: 501, endPoint x: 512, endPoint y: 508, distance: 6.6
click at [512, 508] on div "Next" at bounding box center [516, 516] width 352 height 35
click at [512, 508] on button "Next" at bounding box center [515, 516] width 78 height 26
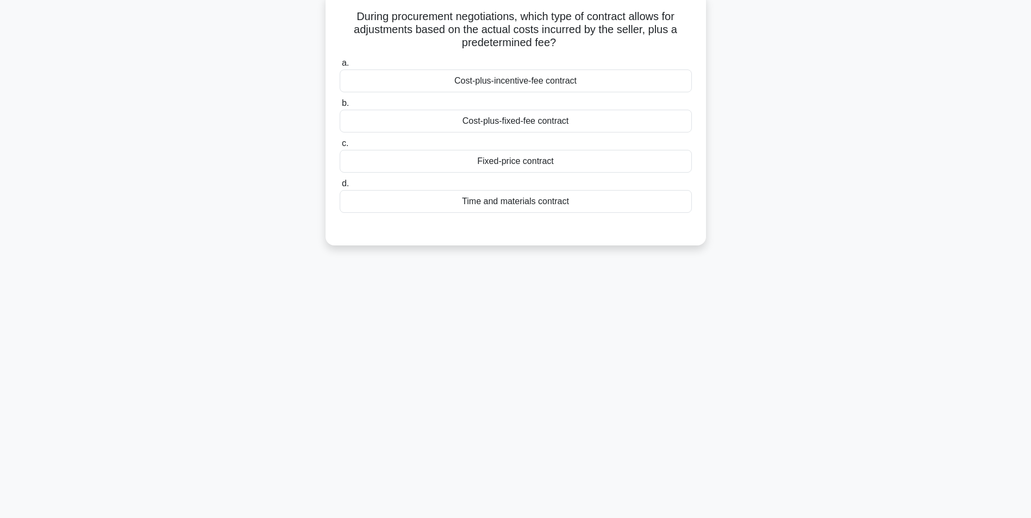
click at [585, 121] on div "Cost-plus-fixed-fee contract" at bounding box center [516, 121] width 352 height 23
click at [340, 107] on input "b. Cost-plus-fixed-fee contract" at bounding box center [340, 103] width 0 height 7
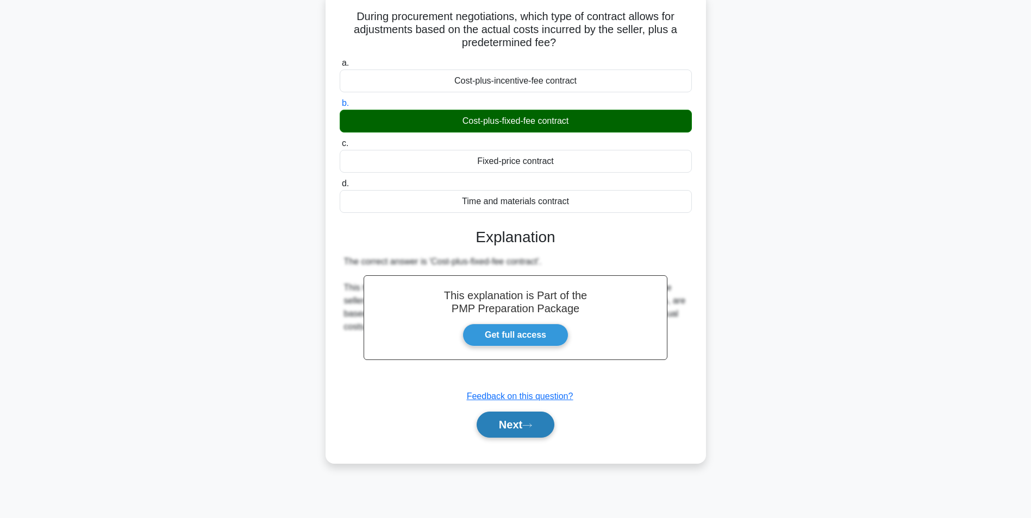
click at [496, 430] on button "Next" at bounding box center [515, 425] width 78 height 26
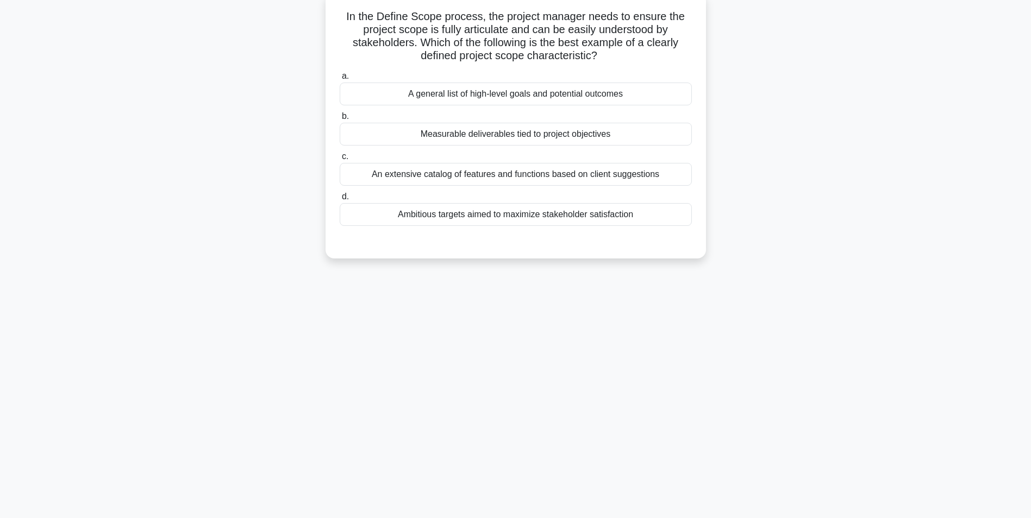
click at [545, 137] on div "Measurable deliverables tied to project objectives" at bounding box center [516, 134] width 352 height 23
click at [340, 120] on input "b. Measurable deliverables tied to project objectives" at bounding box center [340, 116] width 0 height 7
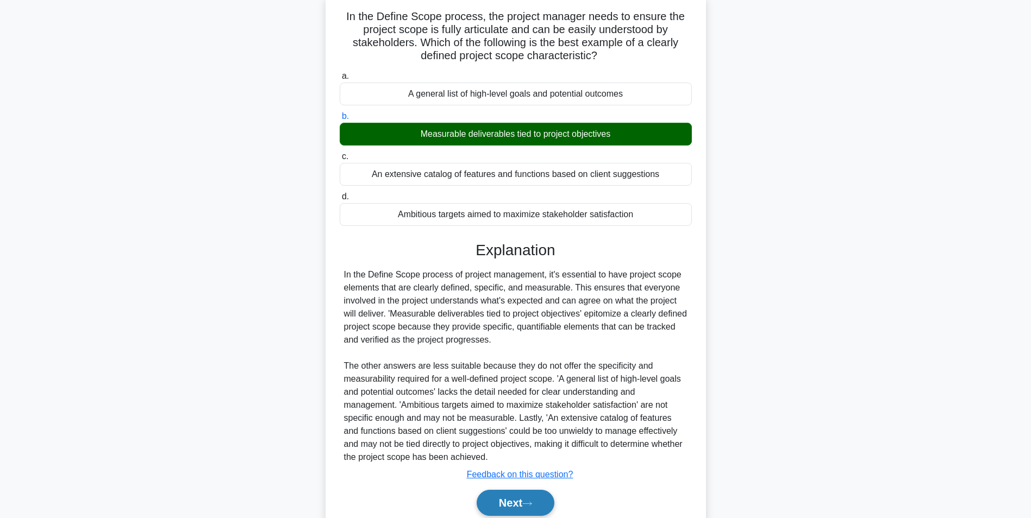
click at [497, 493] on button "Next" at bounding box center [515, 503] width 78 height 26
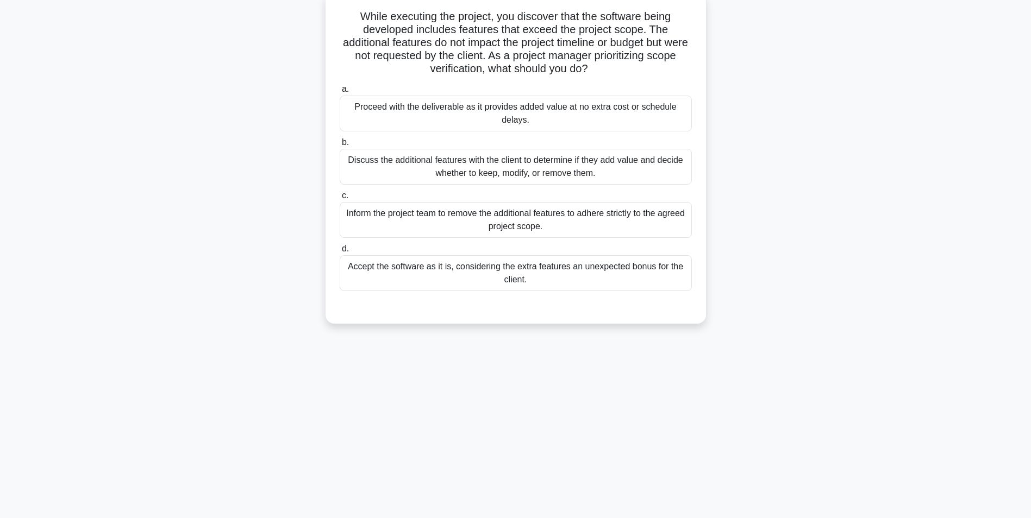
click at [547, 170] on div "Discuss the additional features with the client to determine if they add value …" at bounding box center [516, 167] width 352 height 36
click at [340, 146] on input "b. Discuss the additional features with the client to determine if they add val…" at bounding box center [340, 142] width 0 height 7
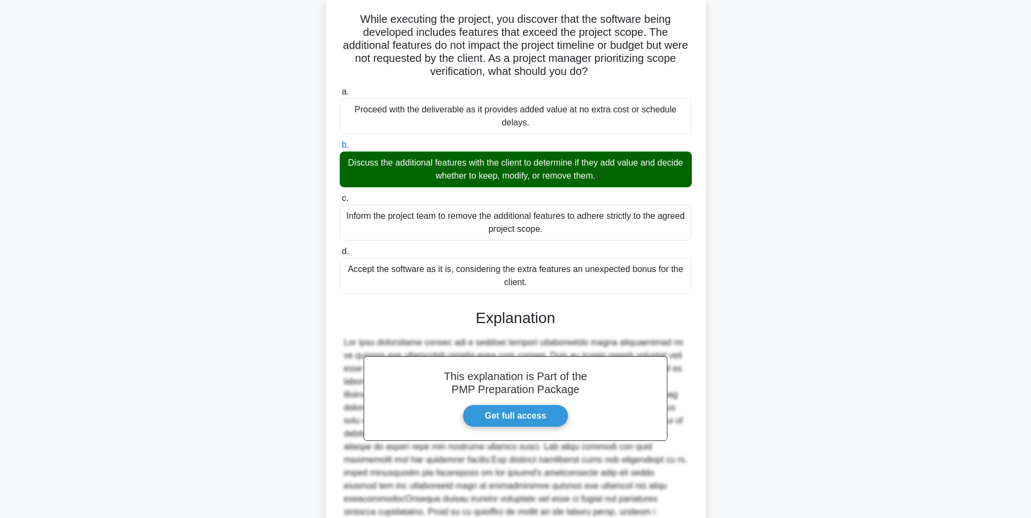
click at [900, 361] on main "5:52 Stop PMP Advanced 9/10 While executing the project, you discover that the …" at bounding box center [515, 329] width 1031 height 726
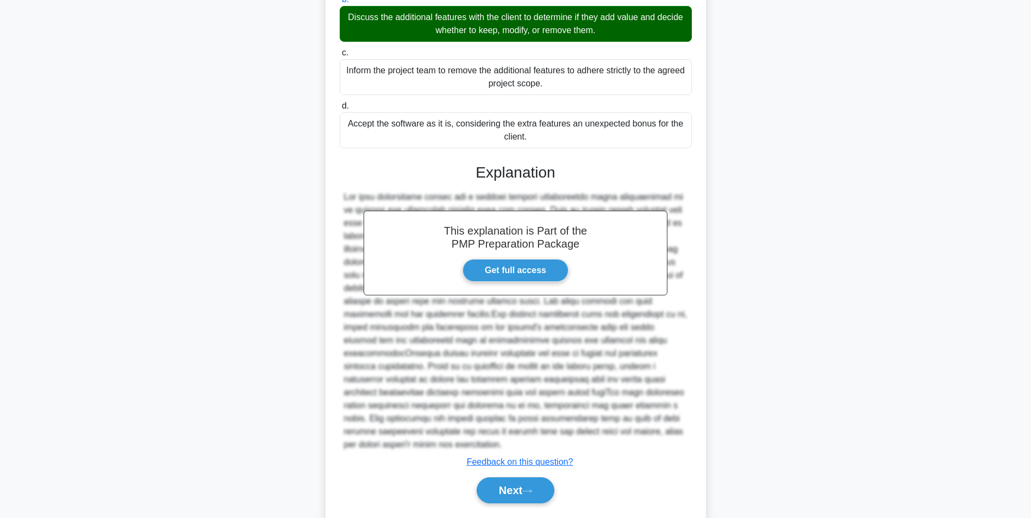
scroll to position [230, 0]
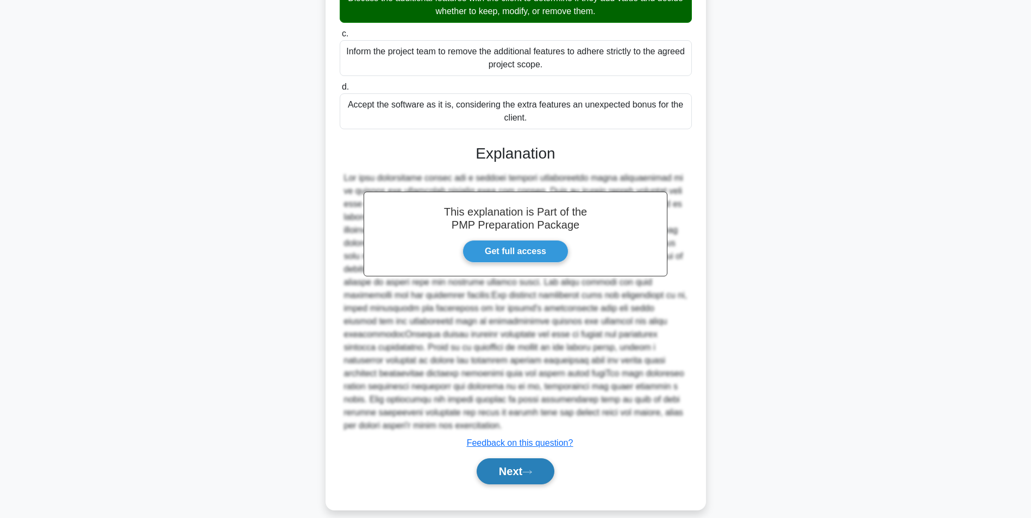
click at [532, 469] on icon at bounding box center [527, 472] width 10 height 6
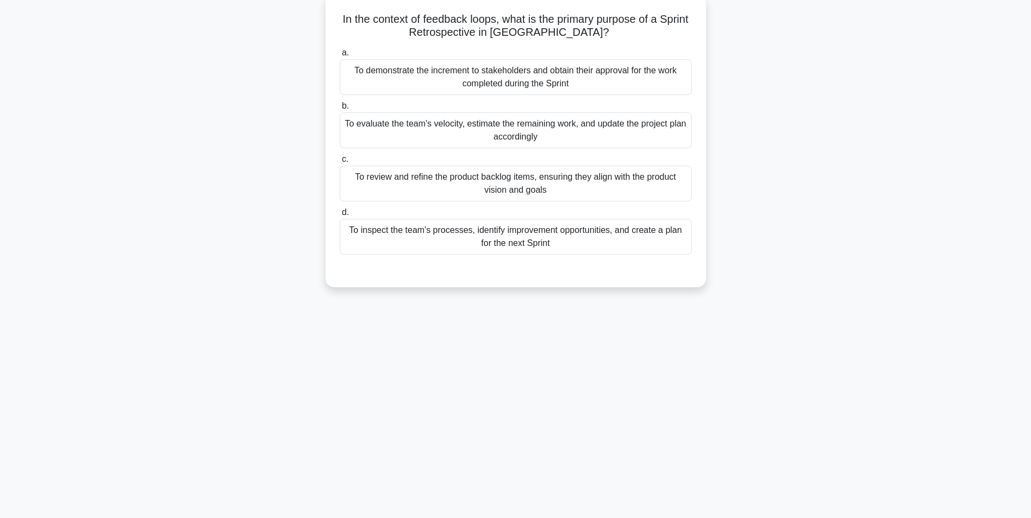
scroll to position [68, 0]
click at [623, 247] on div "To inspect the team's processes, identify improvement opportunities, and create…" at bounding box center [516, 234] width 352 height 36
click at [340, 213] on input "d. To inspect the team's processes, identify improvement opportunities, and cre…" at bounding box center [340, 209] width 0 height 7
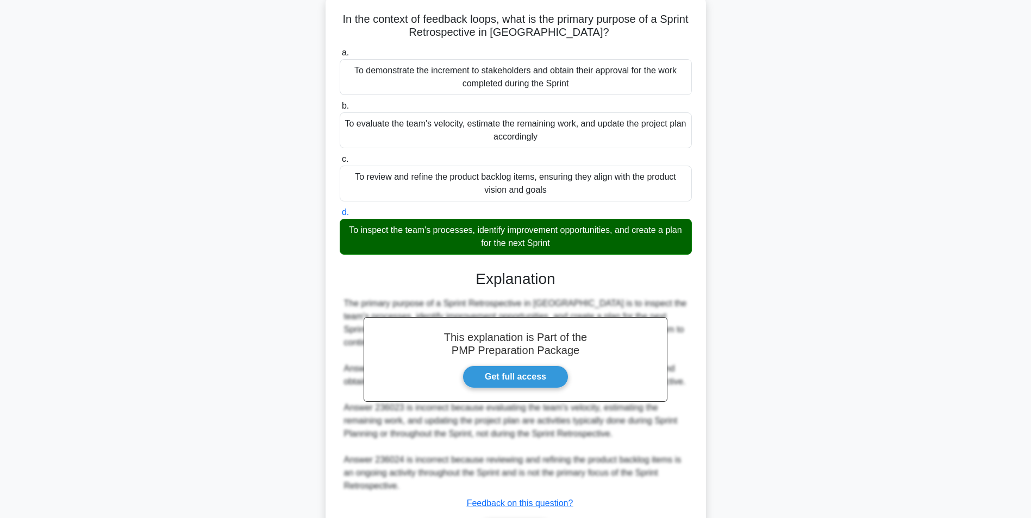
click at [835, 387] on div "In the context of feedback loops, what is the primary purpose of a Sprint Retro…" at bounding box center [515, 289] width 717 height 588
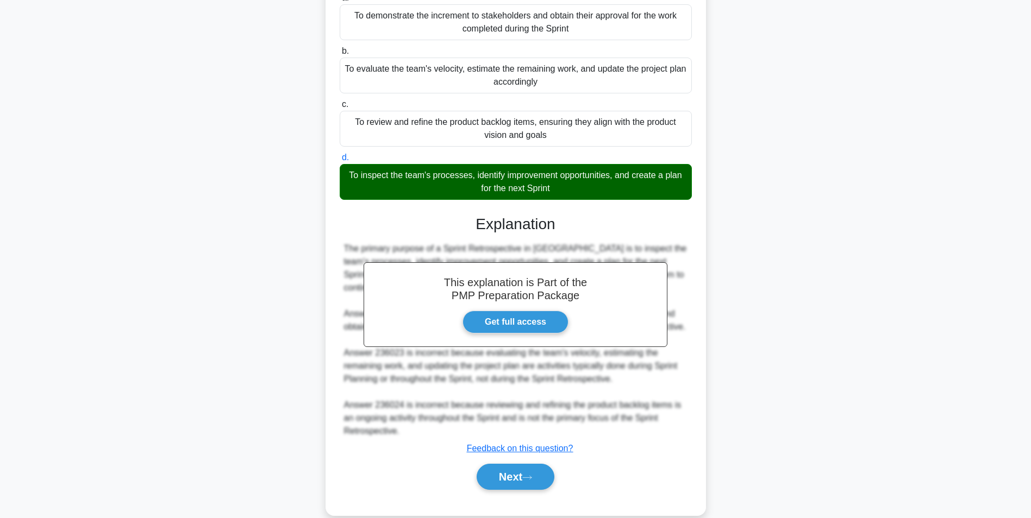
scroll to position [139, 0]
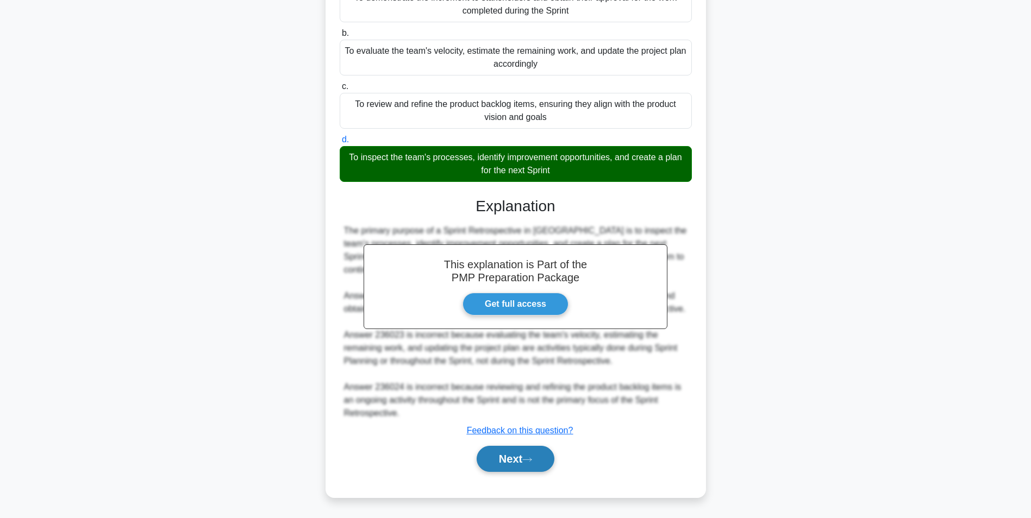
click at [539, 458] on button "Next" at bounding box center [515, 459] width 78 height 26
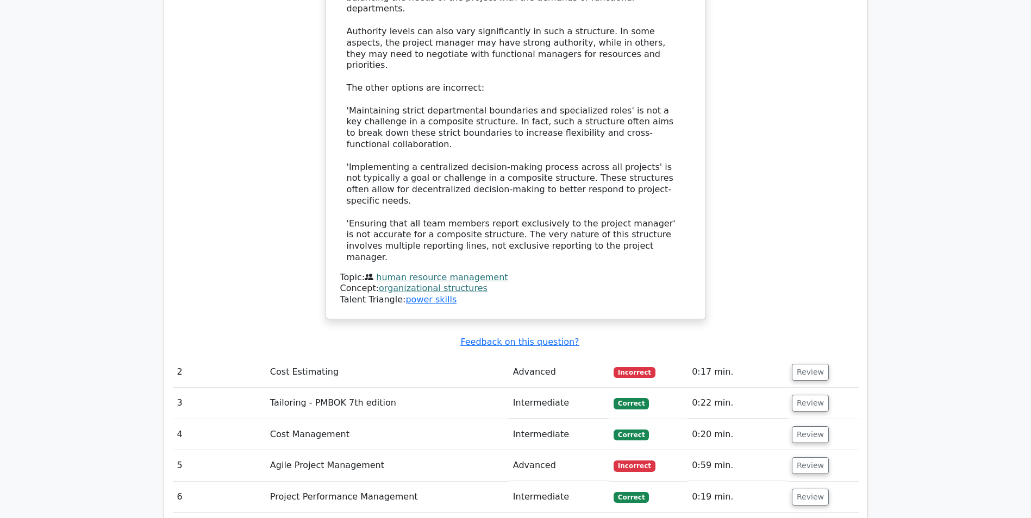
scroll to position [1440, 0]
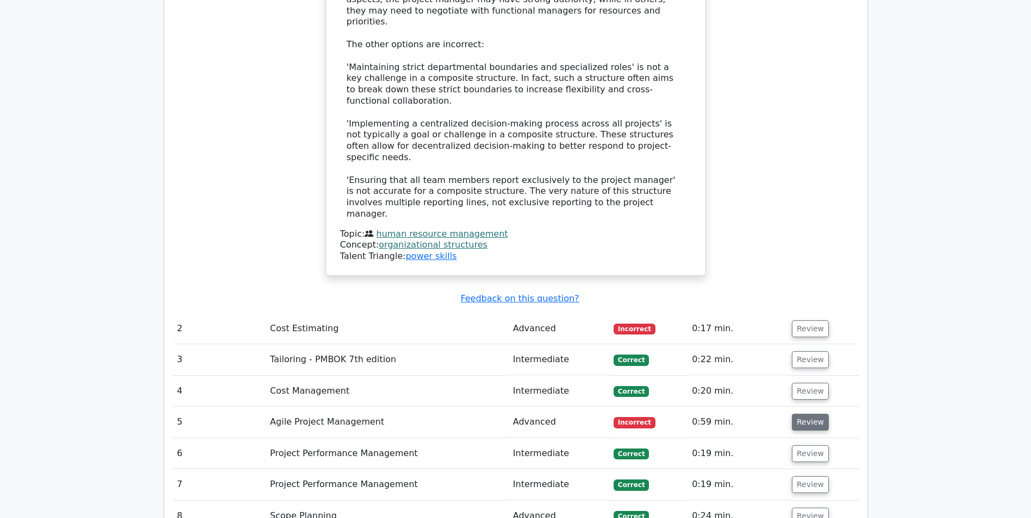
click at [819, 414] on button "Review" at bounding box center [809, 422] width 37 height 17
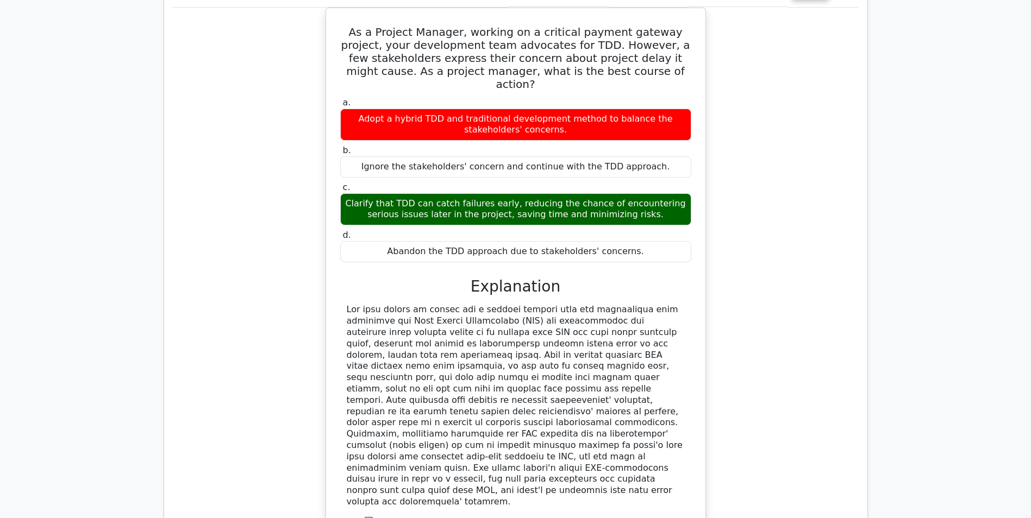
scroll to position [1880, 0]
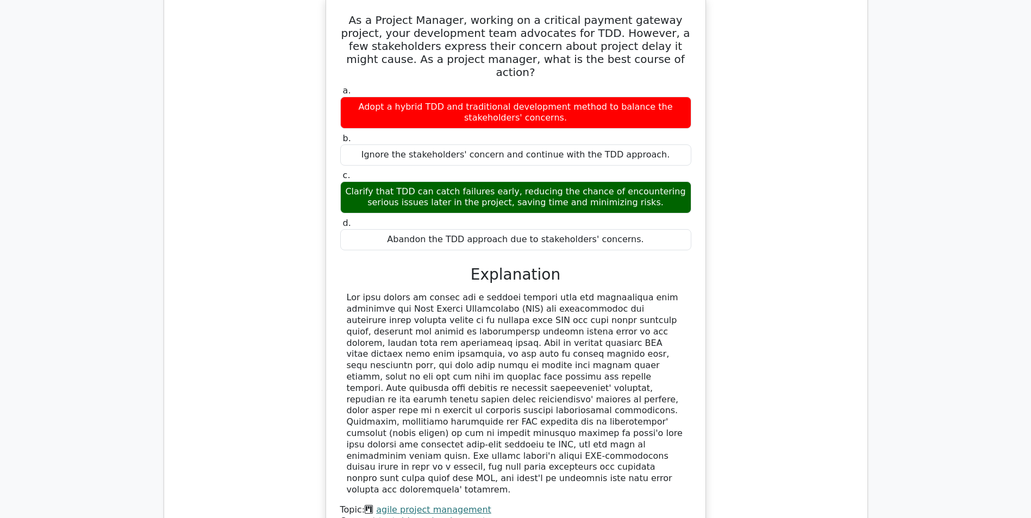
click at [594, 505] on div "Topic: agile project management Concept: test driven development Talent Triangl…" at bounding box center [515, 522] width 351 height 34
click at [442, 516] on link "test driven development" at bounding box center [432, 521] width 107 height 10
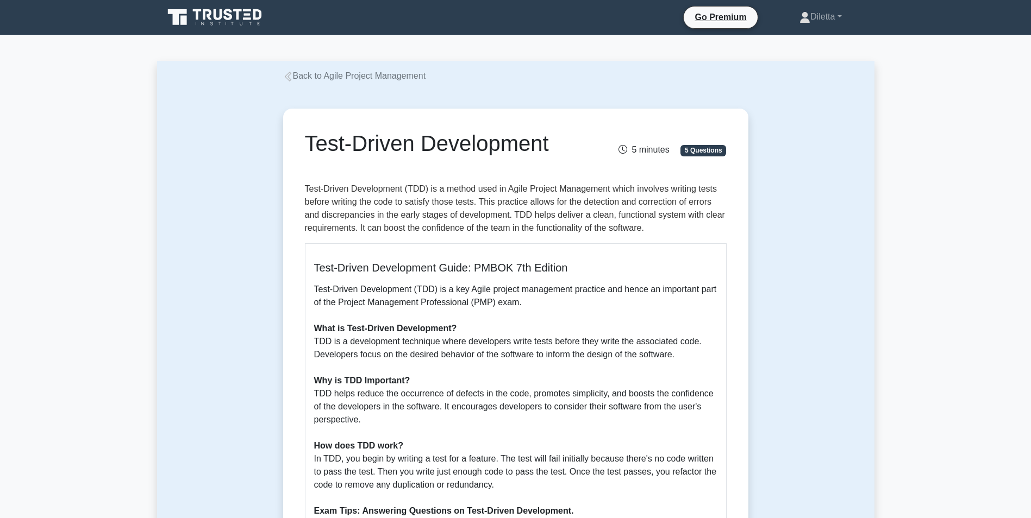
click at [791, 407] on div "Test-Driven Development 5 minutes 5 Questions Test-Driven Development (TDD) is …" at bounding box center [515, 430] width 717 height 695
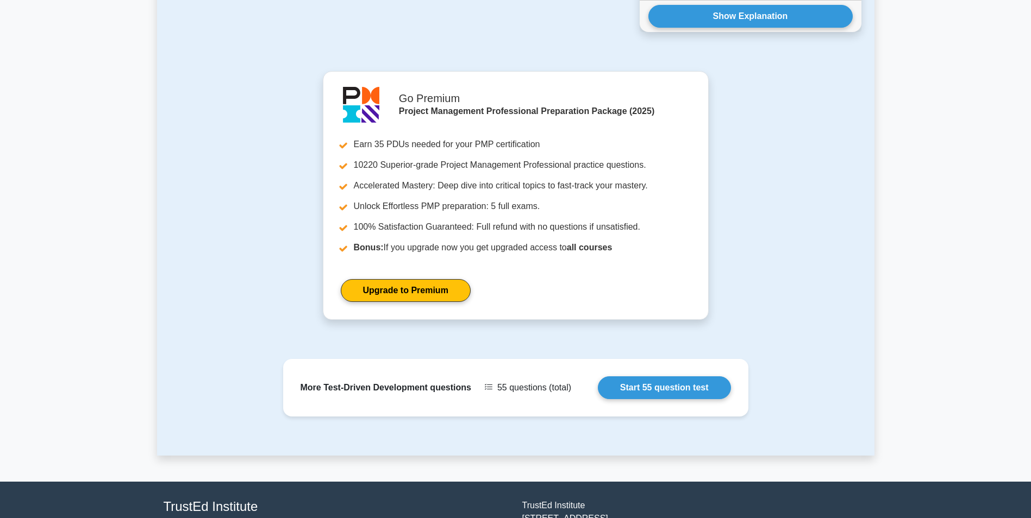
scroll to position [1204, 0]
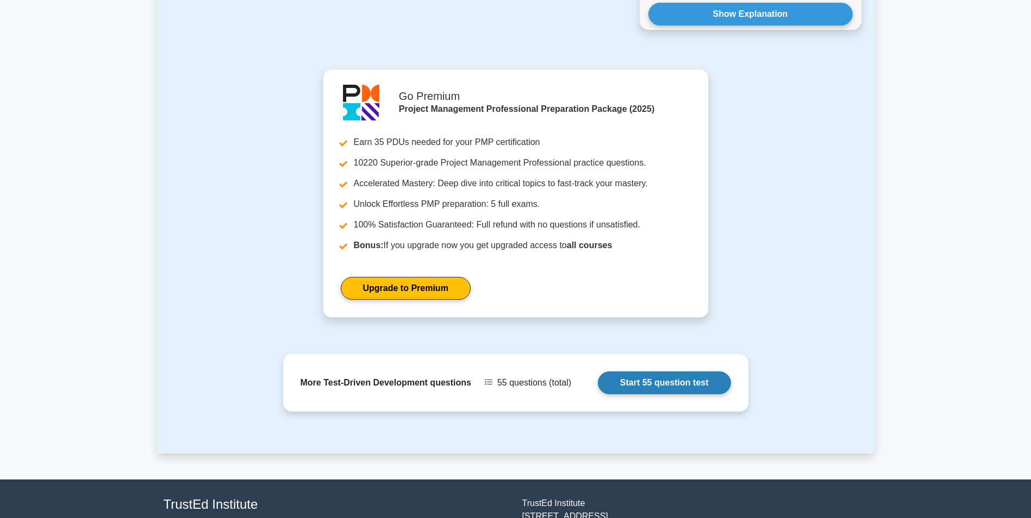
click at [674, 381] on link "Start 55 question test" at bounding box center [664, 383] width 133 height 23
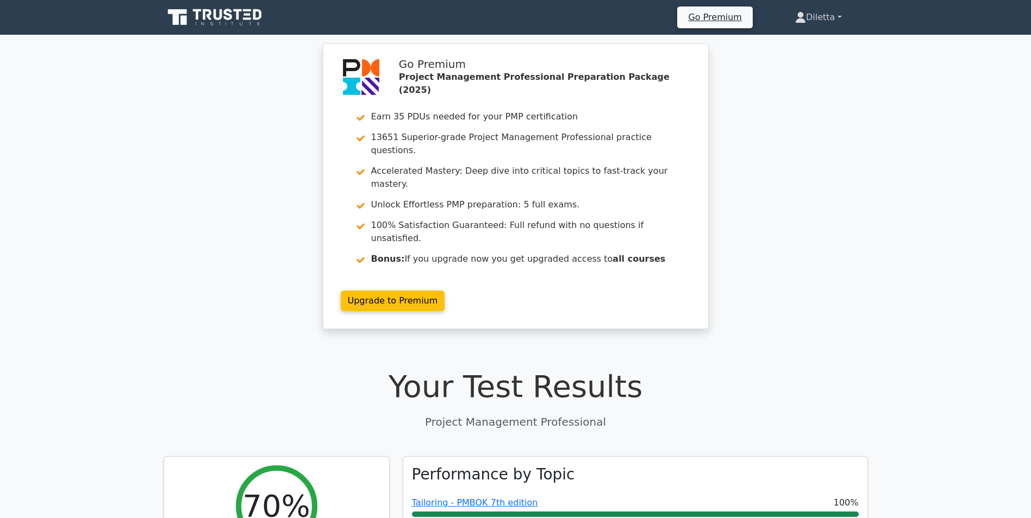
click at [814, 9] on link "Diletta" at bounding box center [818, 18] width 98 height 22
click at [808, 32] on ul "Profile Settings" at bounding box center [812, 51] width 87 height 45
click at [819, 9] on link "Diletta" at bounding box center [818, 18] width 98 height 22
click at [805, 34] on link "Profile" at bounding box center [812, 42] width 86 height 17
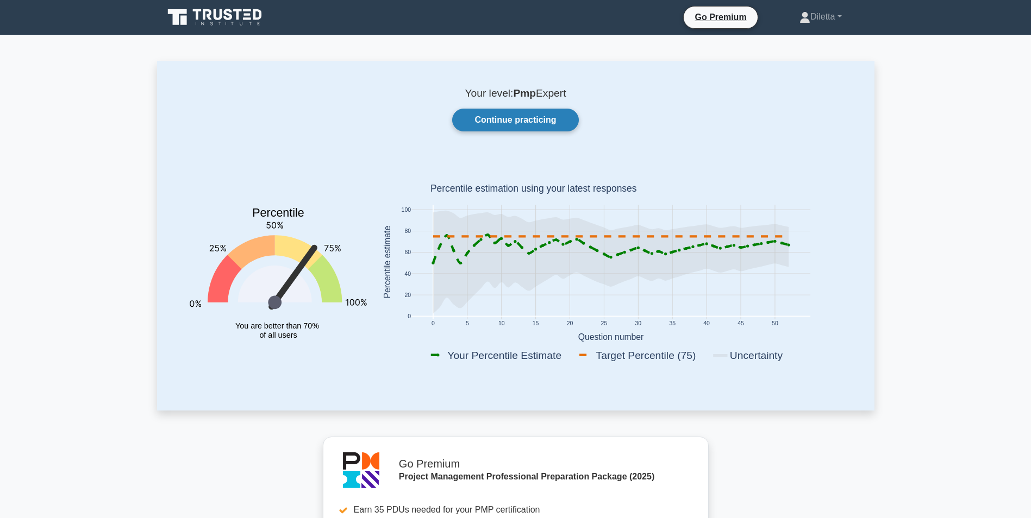
click at [549, 123] on link "Continue practicing" at bounding box center [515, 120] width 126 height 23
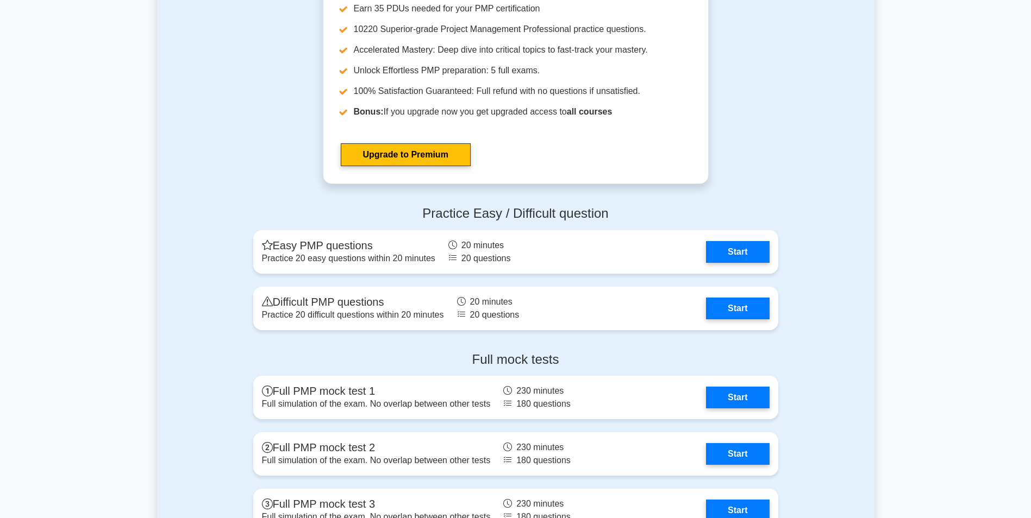
scroll to position [3901, 0]
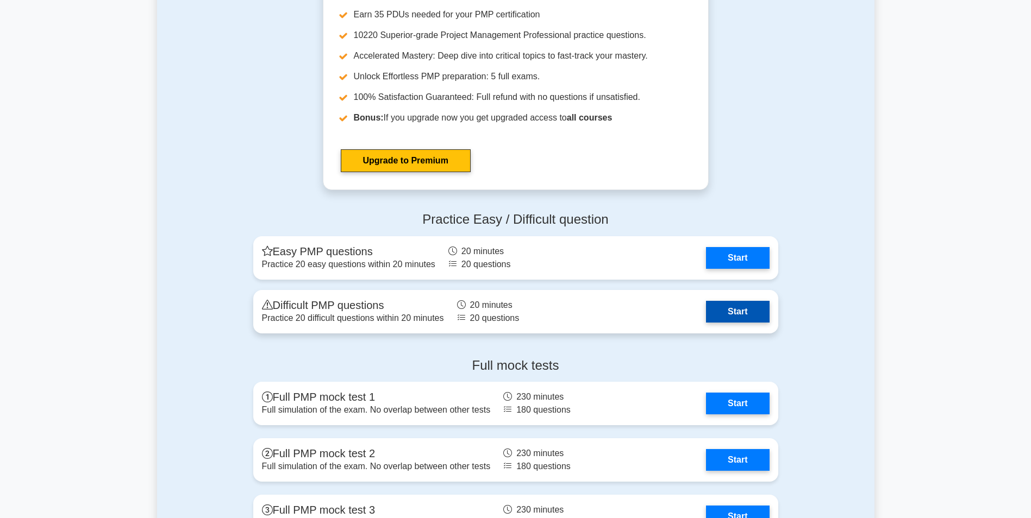
click at [744, 307] on link "Start" at bounding box center [737, 312] width 63 height 22
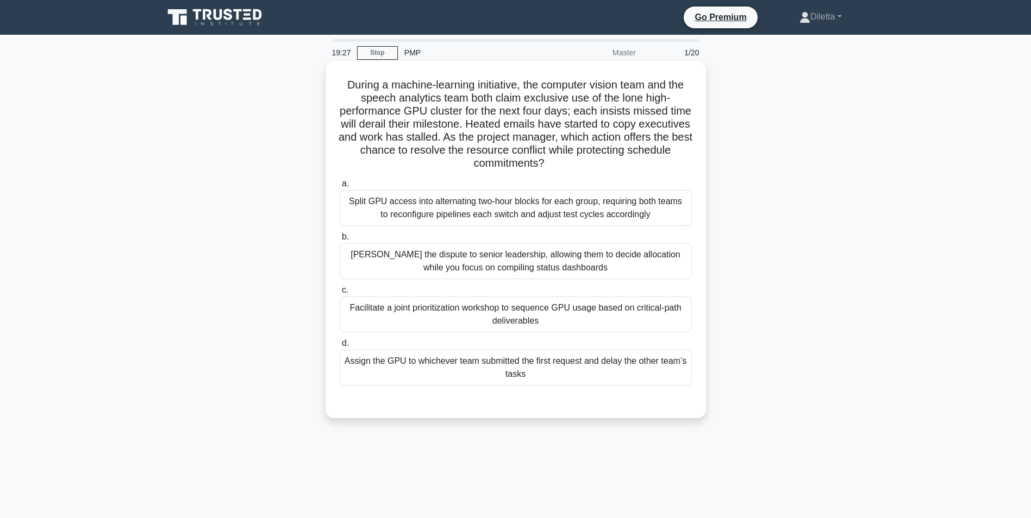
click at [627, 312] on div "Facilitate a joint prioritization workshop to sequence GPU usage based on criti…" at bounding box center [516, 315] width 352 height 36
click at [340, 294] on input "c. Facilitate a joint prioritization workshop to sequence GPU usage based on cr…" at bounding box center [340, 290] width 0 height 7
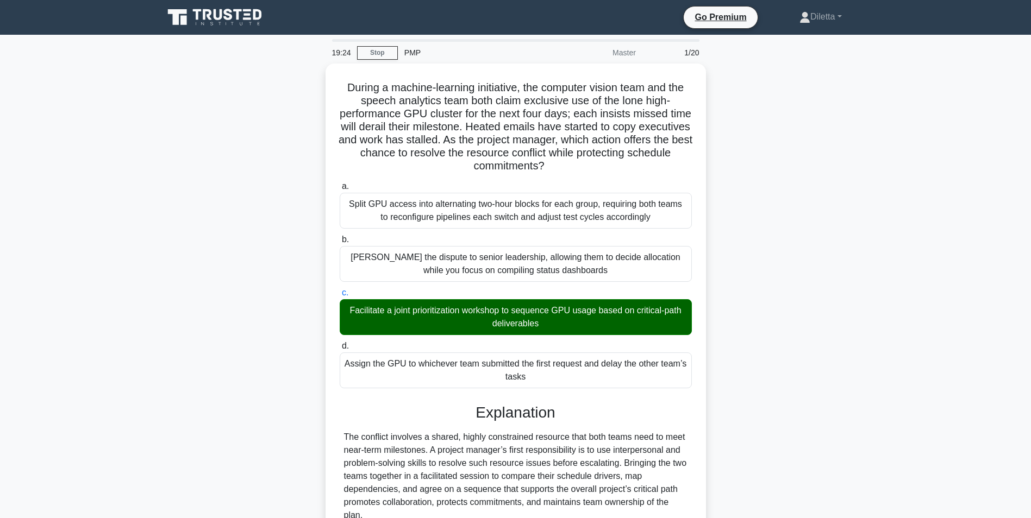
scroll to position [178, 0]
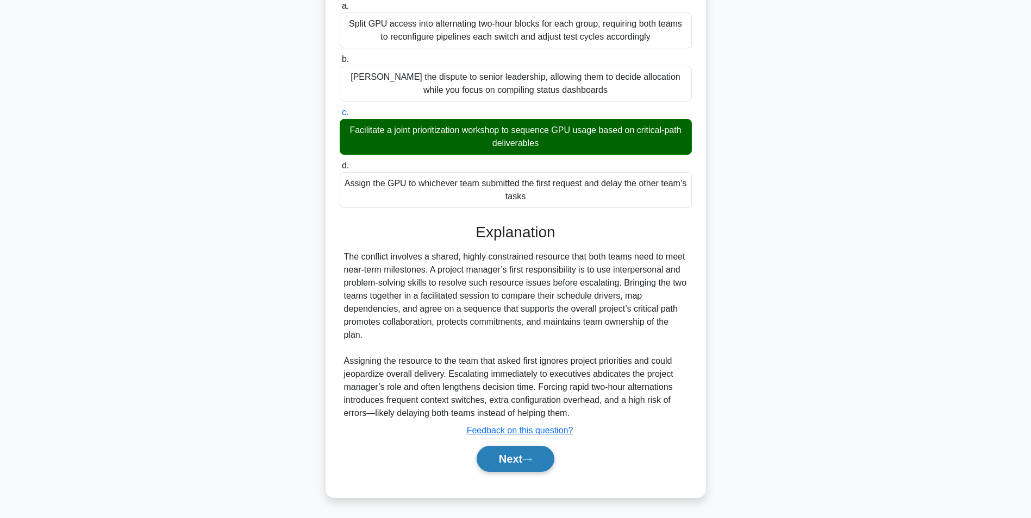
click at [530, 455] on button "Next" at bounding box center [515, 459] width 78 height 26
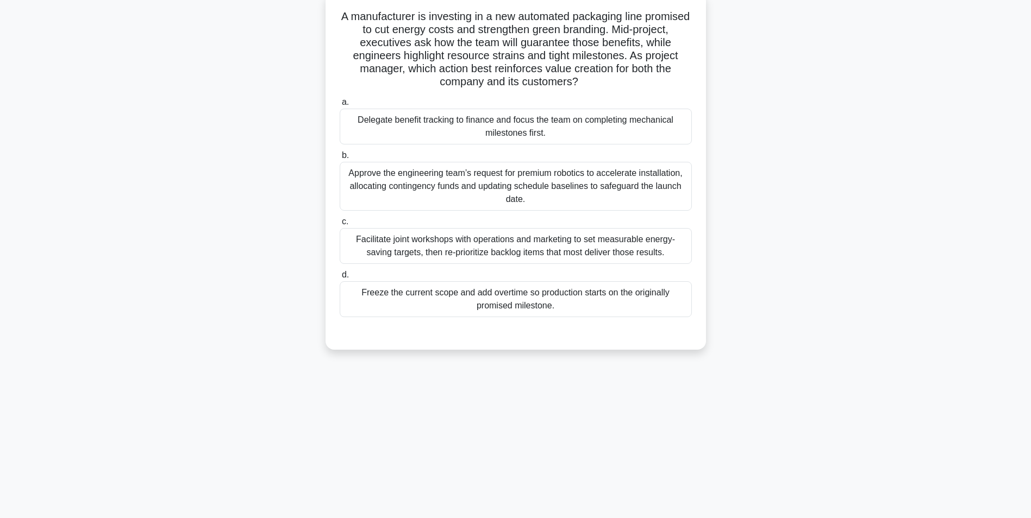
click at [676, 242] on div "Facilitate joint workshops with operations and marketing to set measurable ener…" at bounding box center [516, 246] width 352 height 36
click at [340, 225] on input "c. Facilitate joint workshops with operations and marketing to set measurable e…" at bounding box center [340, 221] width 0 height 7
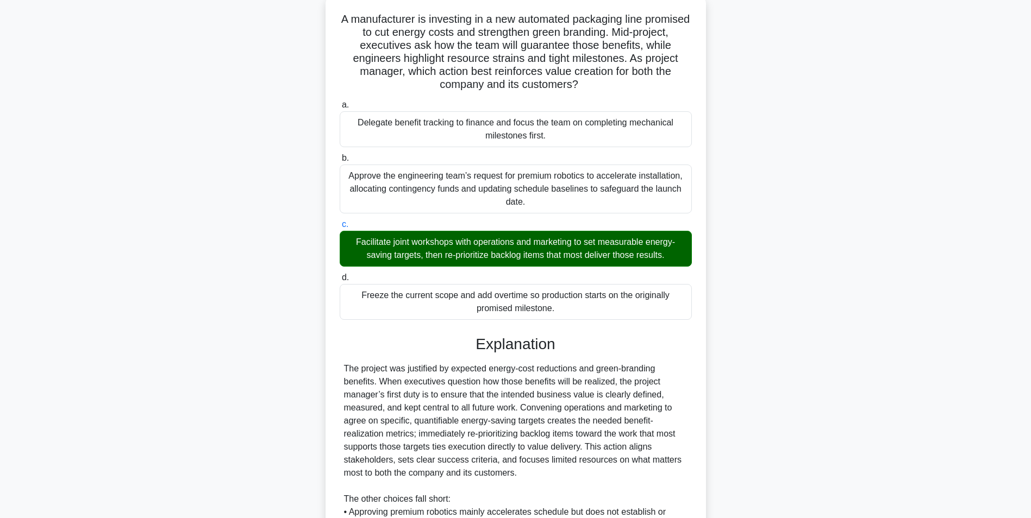
click at [884, 338] on main "18:57 Stop PMP Master 2/20 A manufacturer is investing in a new automated packa…" at bounding box center [515, 335] width 1031 height 739
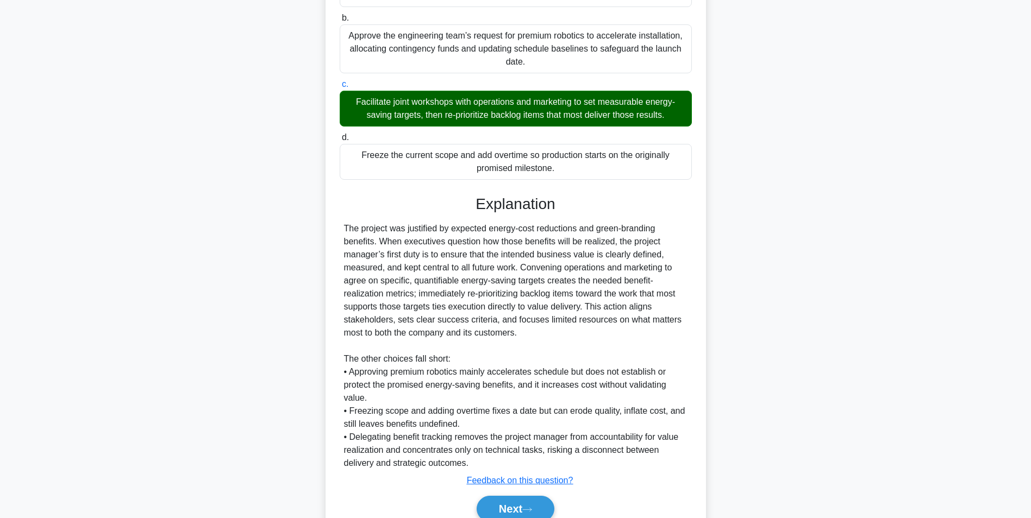
scroll to position [256, 0]
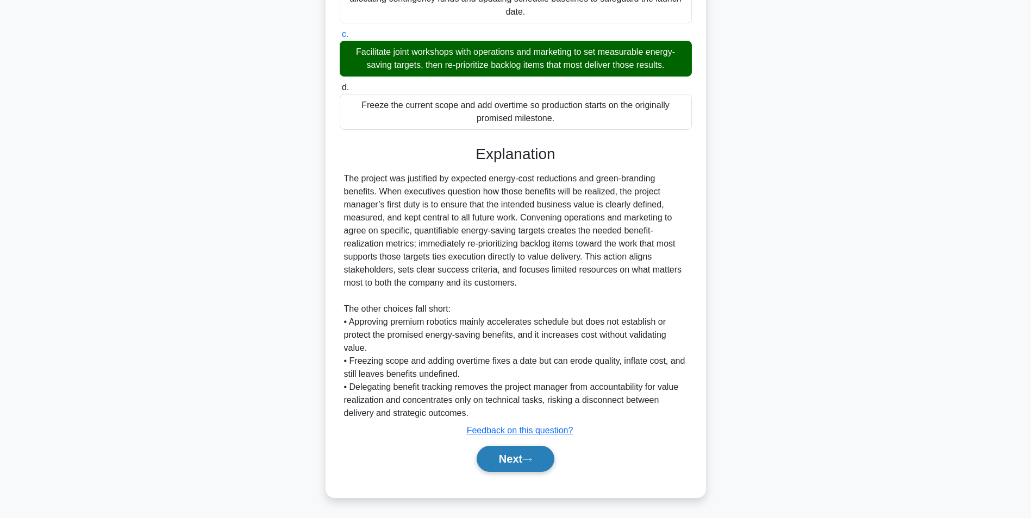
click at [541, 450] on button "Next" at bounding box center [515, 459] width 78 height 26
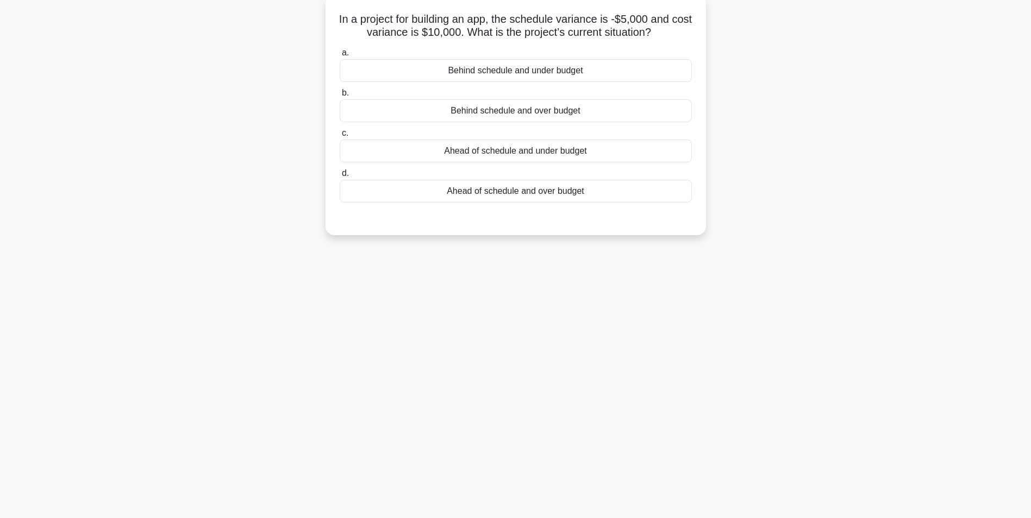
scroll to position [68, 0]
click at [585, 67] on div "Behind schedule and under budget" at bounding box center [516, 67] width 352 height 23
click at [340, 54] on input "a. Behind schedule and under budget" at bounding box center [340, 50] width 0 height 7
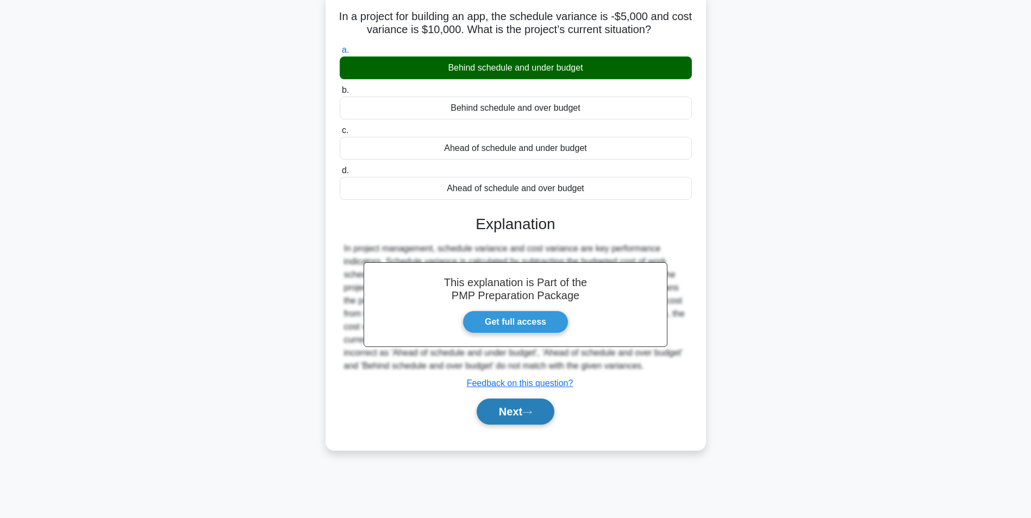
click at [529, 399] on button "Next" at bounding box center [515, 412] width 78 height 26
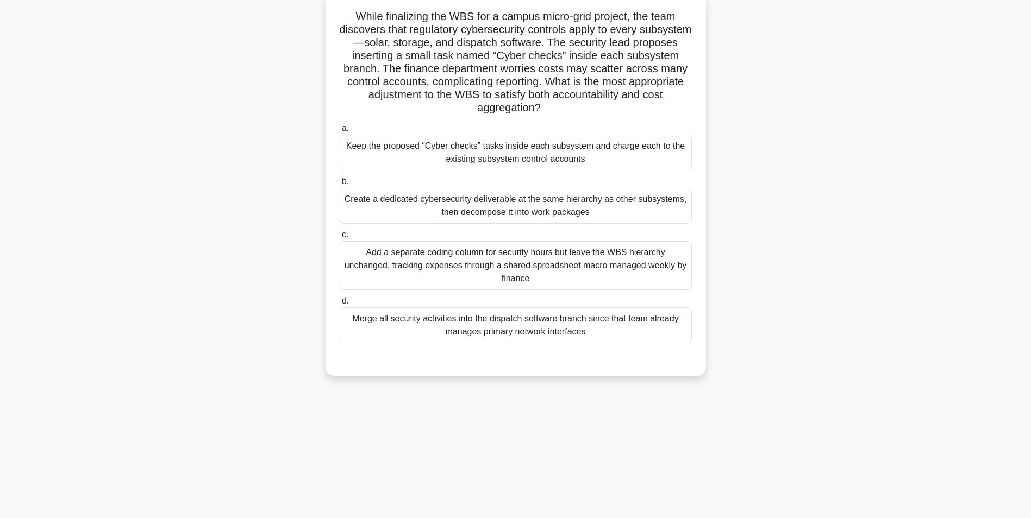
click at [645, 218] on div "Create a dedicated cybersecurity deliverable at the same hierarchy as other sub…" at bounding box center [516, 206] width 352 height 36
click at [340, 185] on input "b. Create a dedicated cybersecurity deliverable at the same hierarchy as other …" at bounding box center [340, 181] width 0 height 7
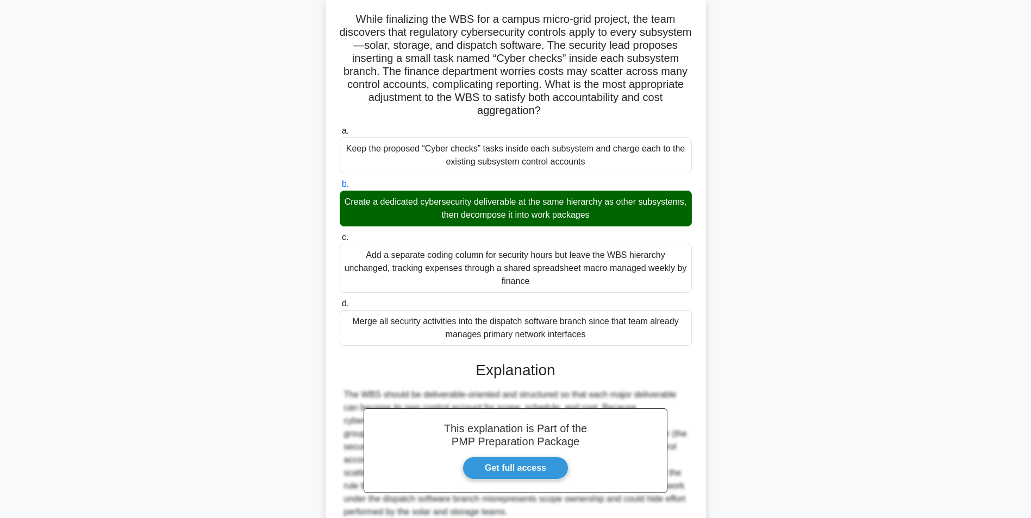
click at [893, 323] on main "17:25 Stop PMP Master 4/20 While finalizing the WBS for a campus micro-grid pro…" at bounding box center [515, 290] width 1031 height 648
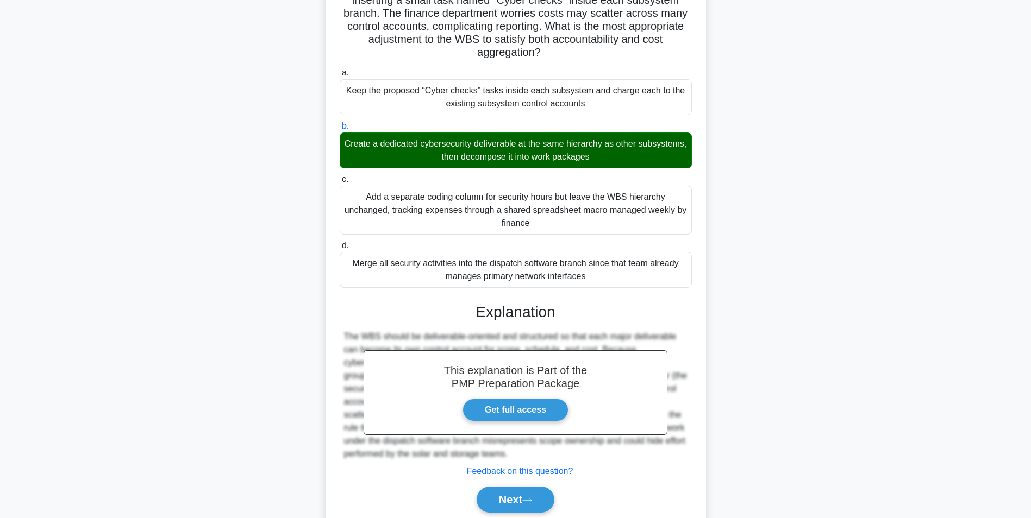
scroll to position [165, 0]
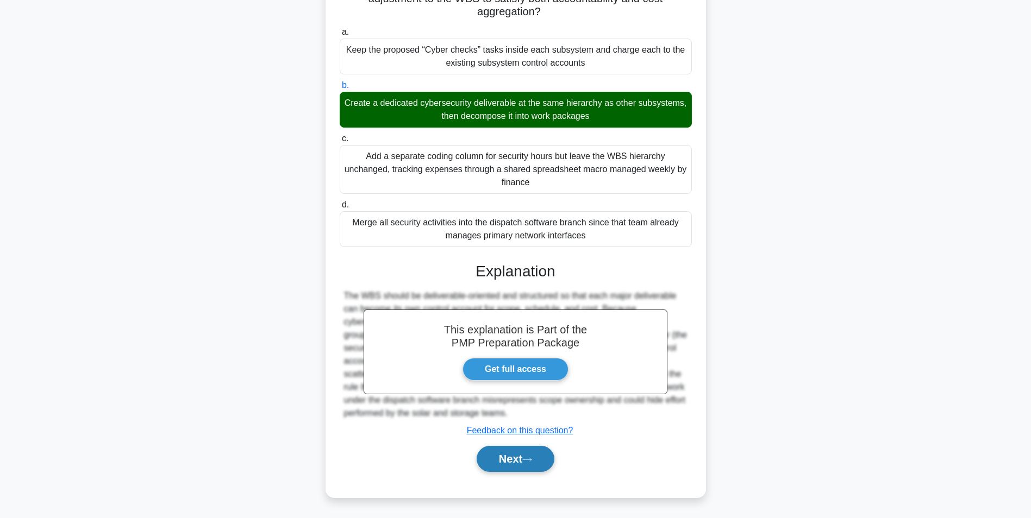
click at [513, 465] on button "Next" at bounding box center [515, 459] width 78 height 26
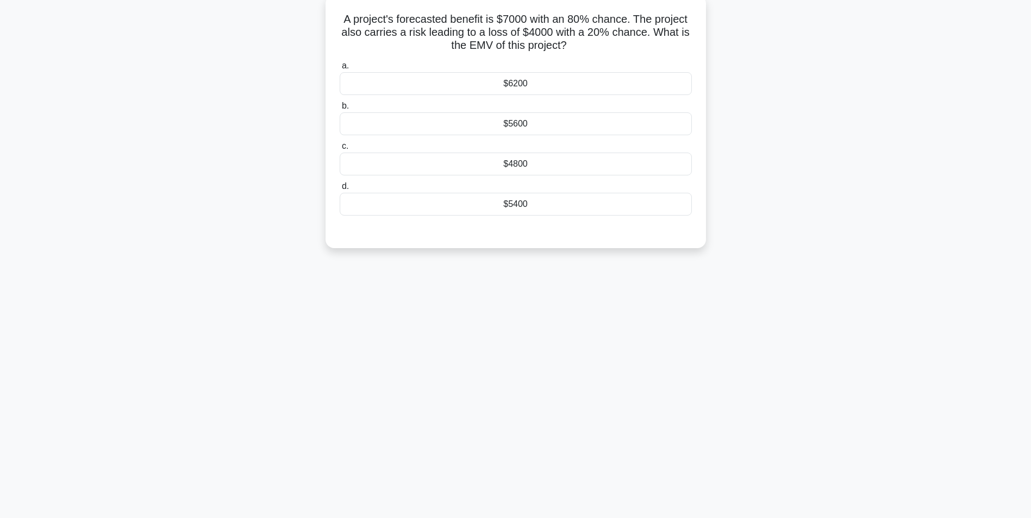
scroll to position [68, 0]
click at [620, 167] on div "$4800" at bounding box center [516, 161] width 352 height 23
click at [340, 147] on input "c. $4800" at bounding box center [340, 143] width 0 height 7
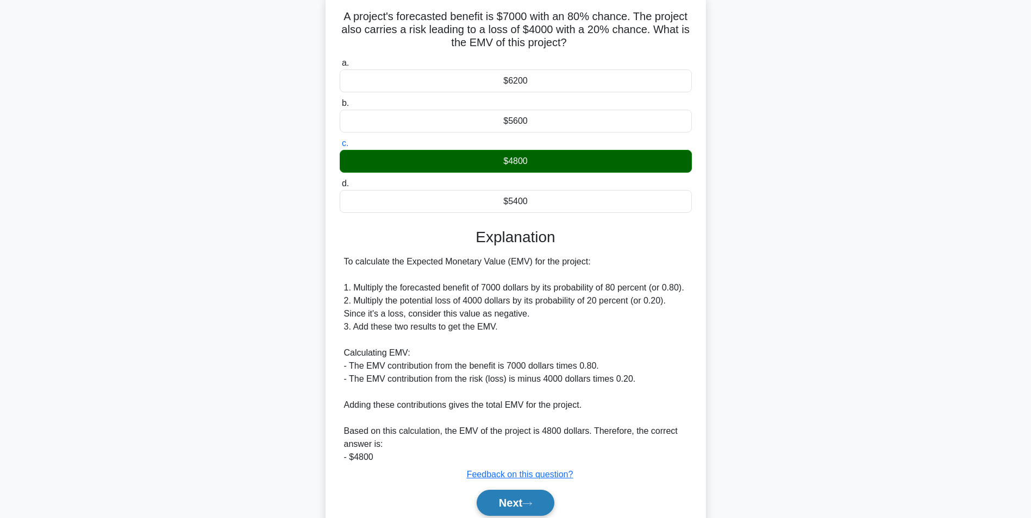
click at [513, 500] on button "Next" at bounding box center [515, 503] width 78 height 26
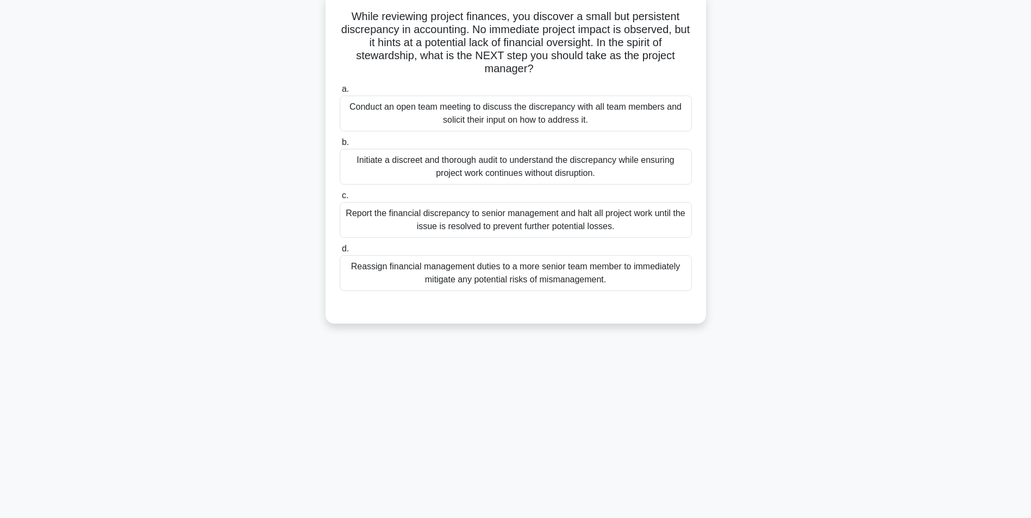
click at [608, 113] on div "Conduct an open team meeting to discuss the discrepancy with all team members a…" at bounding box center [516, 114] width 352 height 36
click at [340, 93] on input "a. Conduct an open team meeting to discuss the discrepancy with all team member…" at bounding box center [340, 89] width 0 height 7
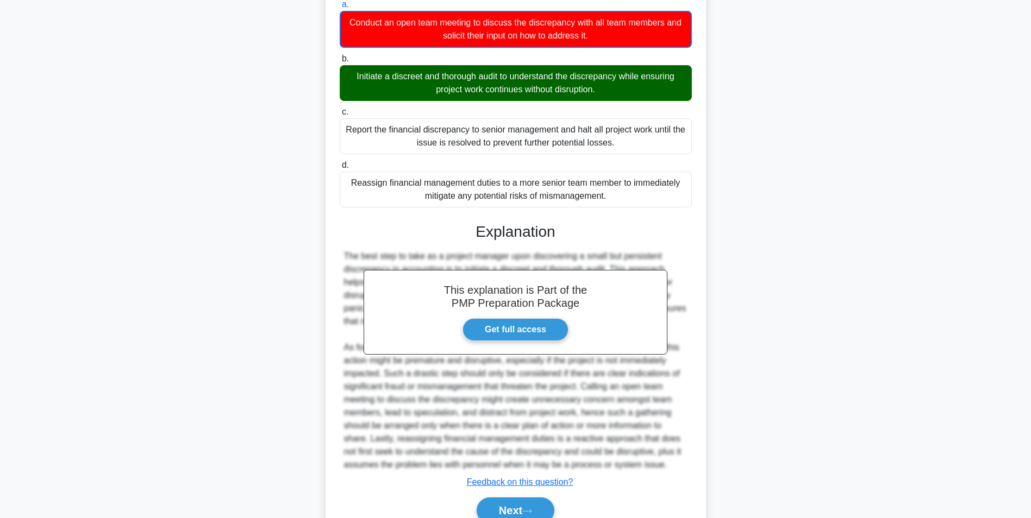
scroll to position [175, 0]
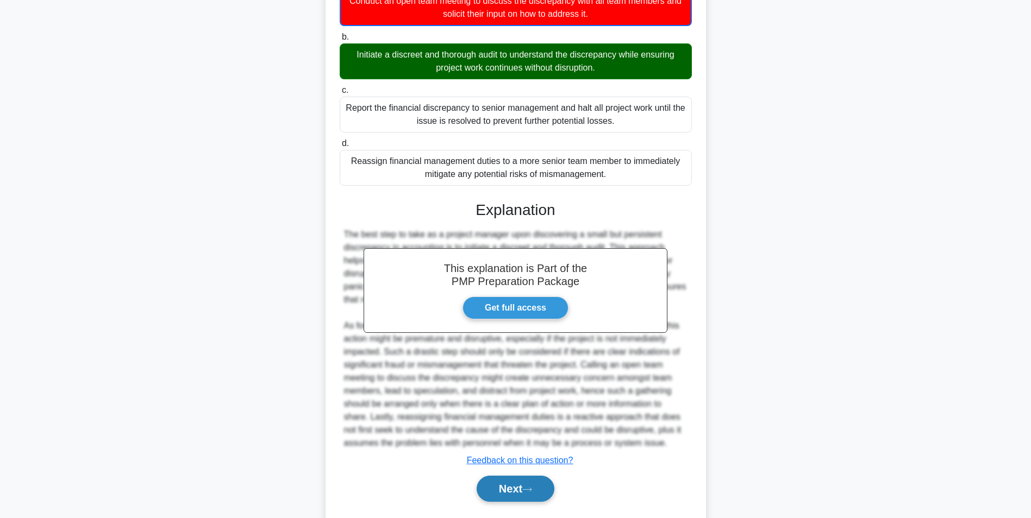
click at [529, 483] on button "Next" at bounding box center [515, 489] width 78 height 26
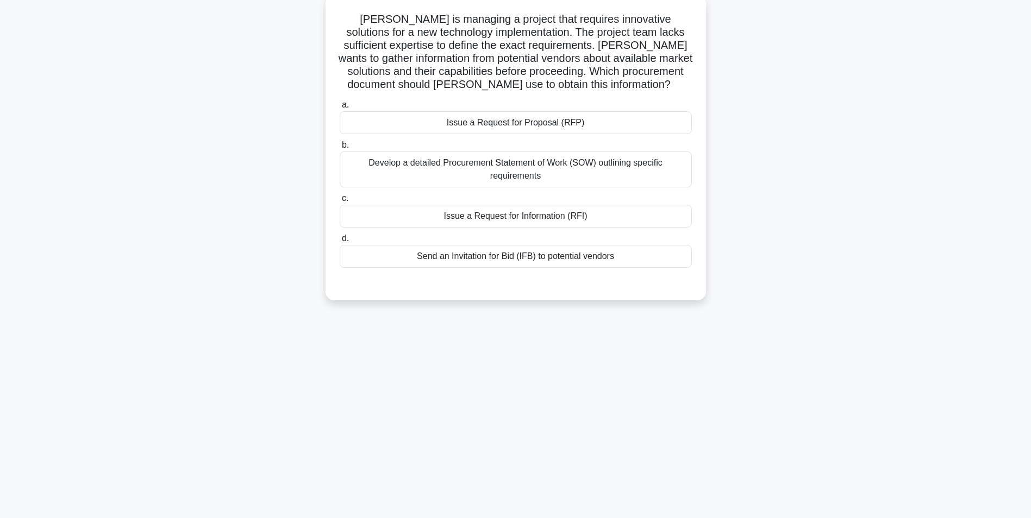
scroll to position [22, 0]
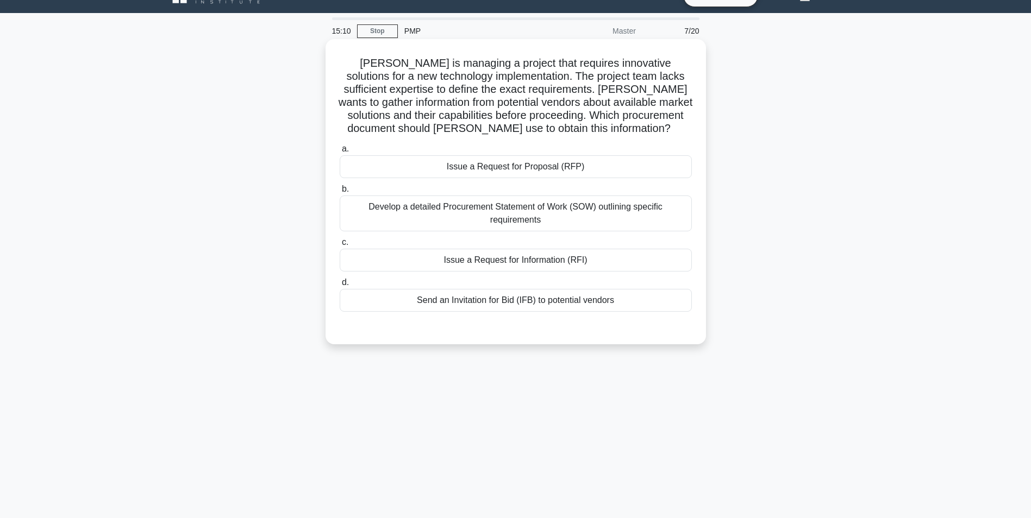
click at [631, 255] on div "Issue a Request for Information (RFI)" at bounding box center [516, 260] width 352 height 23
click at [340, 246] on input "c. Issue a Request for Information (RFI)" at bounding box center [340, 242] width 0 height 7
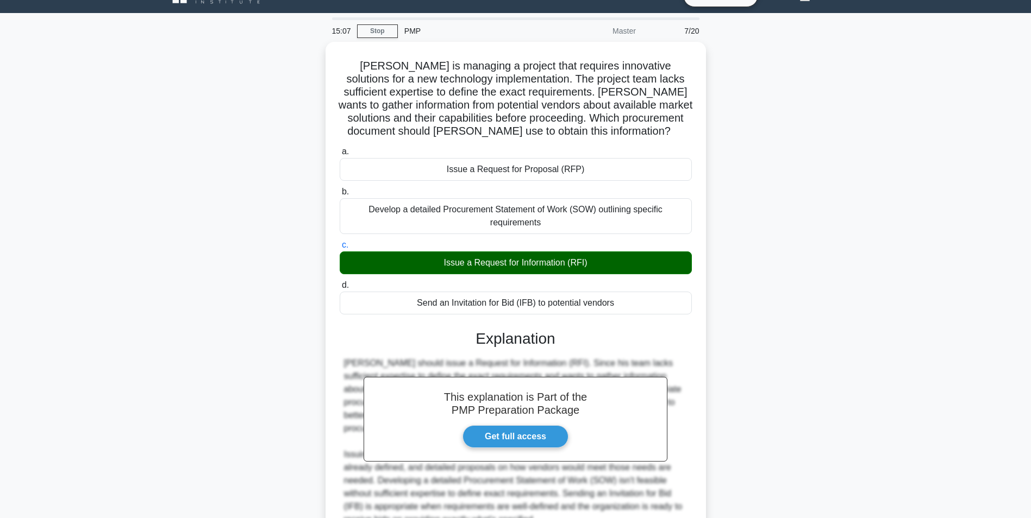
click at [845, 370] on div "Michael is managing a project that requires innovative solutions for a new tech…" at bounding box center [515, 329] width 717 height 575
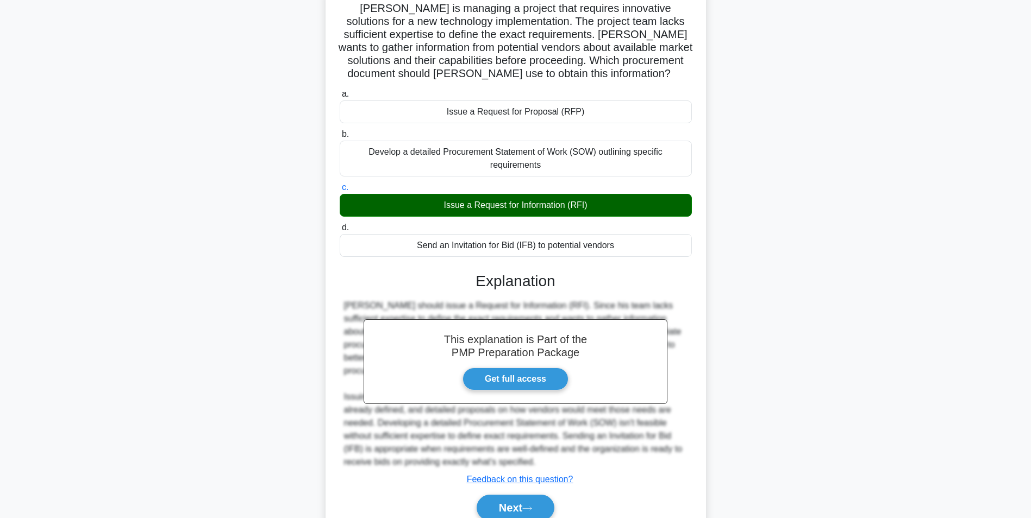
scroll to position [126, 0]
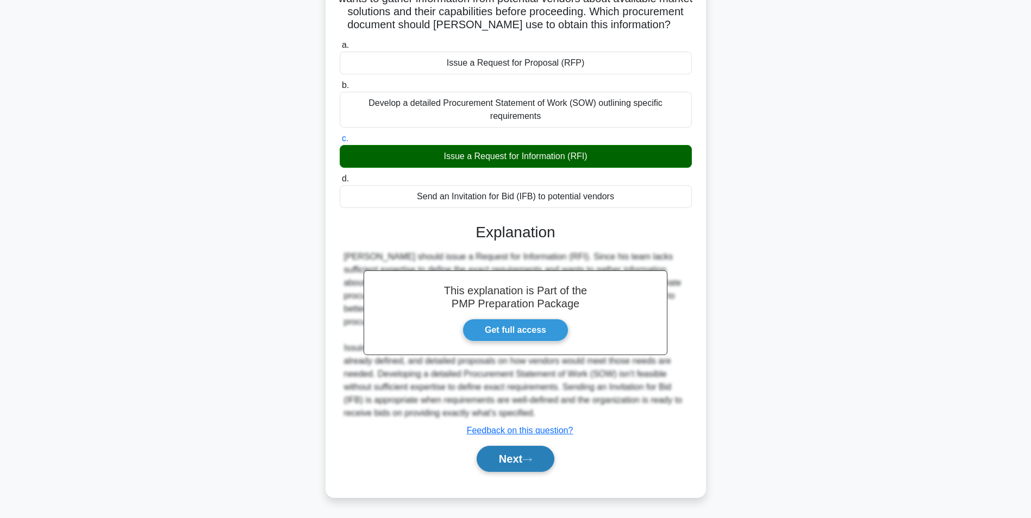
click at [530, 460] on icon at bounding box center [527, 459] width 9 height 3
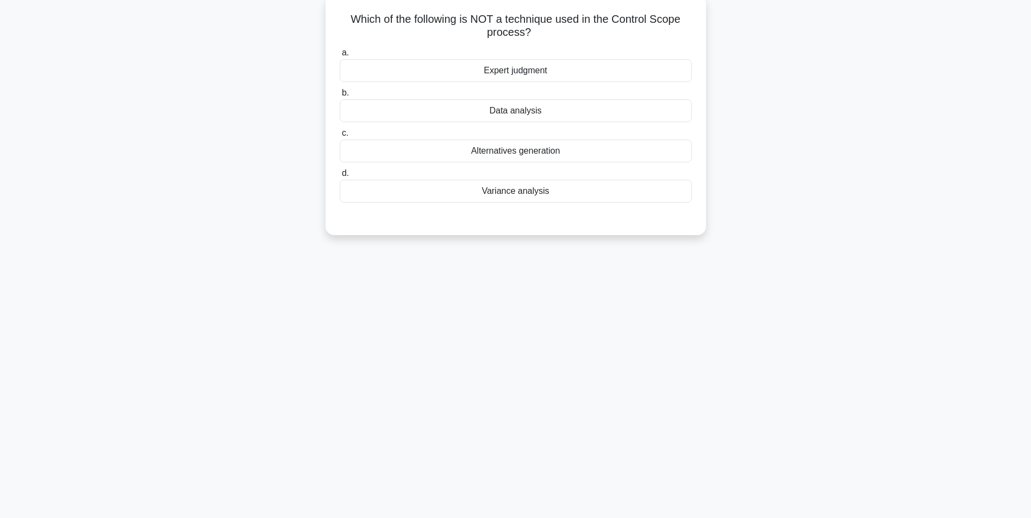
scroll to position [68, 0]
click at [663, 148] on div "Alternatives generation" at bounding box center [516, 148] width 352 height 23
click at [340, 134] on input "c. Alternatives generation" at bounding box center [340, 130] width 0 height 7
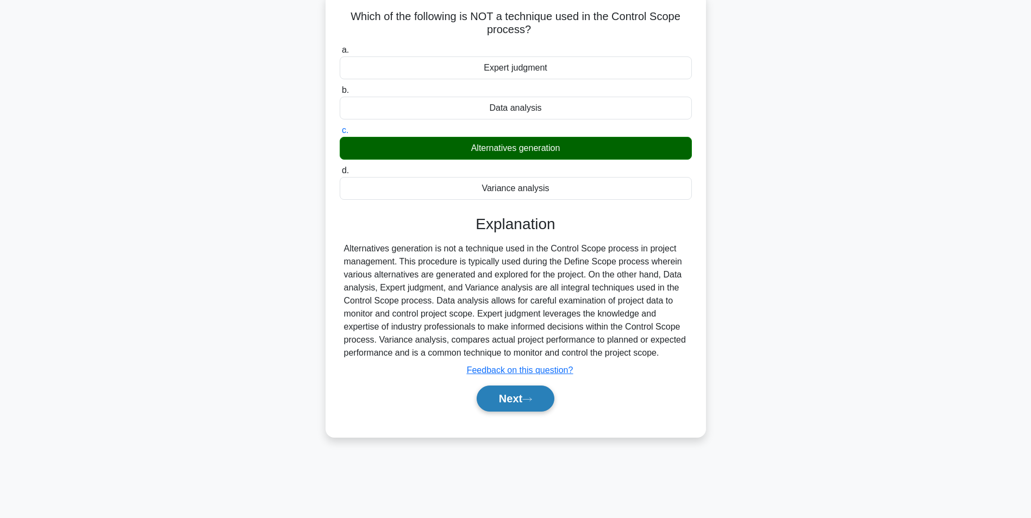
click at [520, 401] on button "Next" at bounding box center [515, 399] width 78 height 26
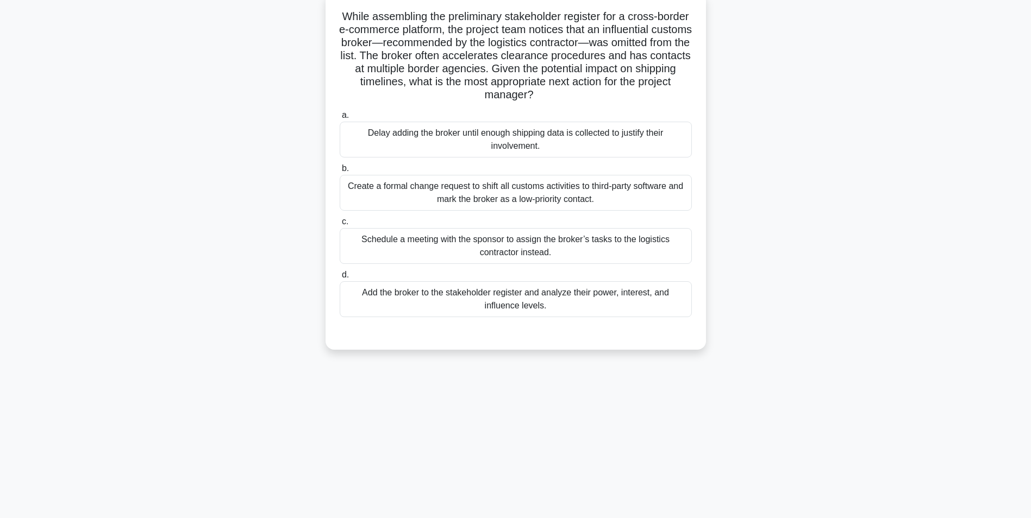
click at [644, 288] on div "Add the broker to the stakeholder register and analyze their power, interest, a…" at bounding box center [516, 299] width 352 height 36
click at [340, 279] on input "d. Add the broker to the stakeholder register and analyze their power, interest…" at bounding box center [340, 275] width 0 height 7
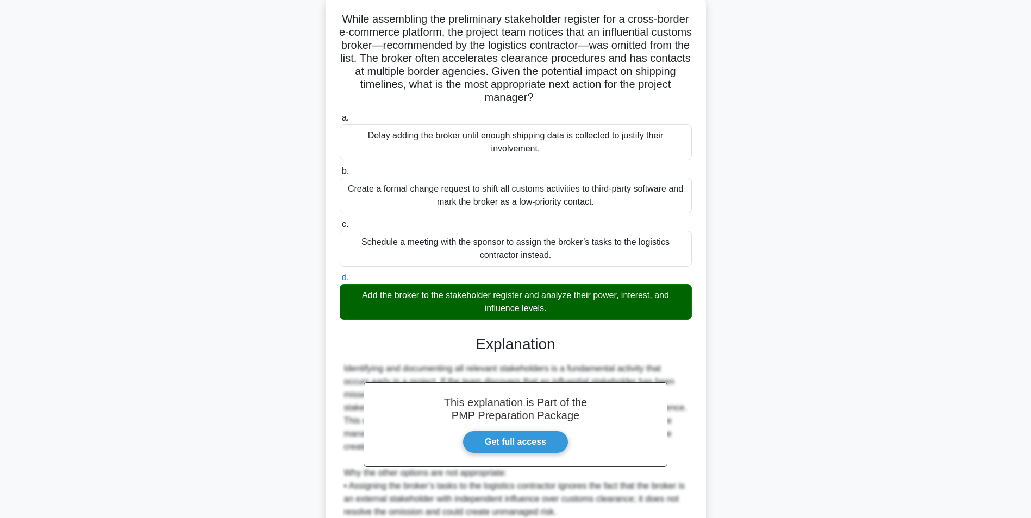
click at [911, 308] on main "13:58 Stop PMP Master 9/20 While assembling the preliminary stakeholder registe…" at bounding box center [515, 329] width 1031 height 726
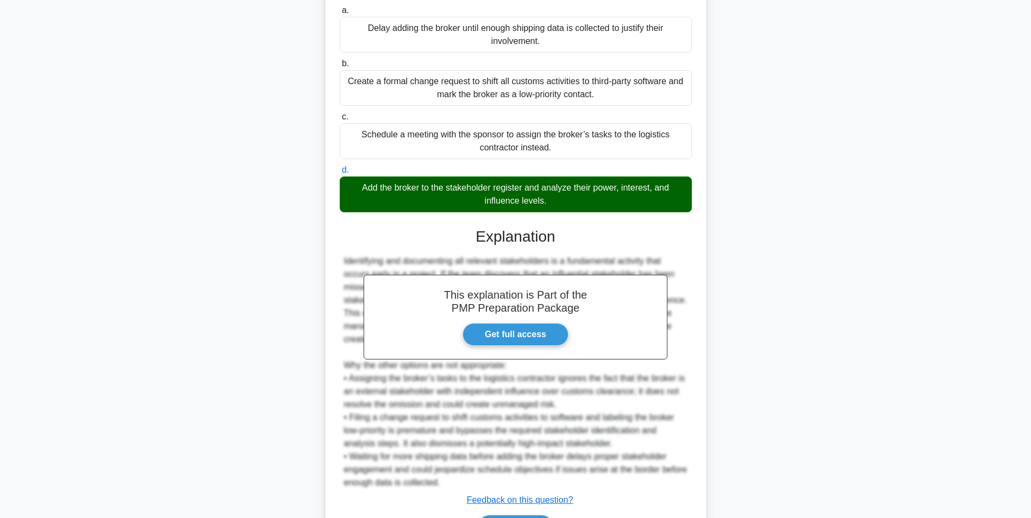
scroll to position [243, 0]
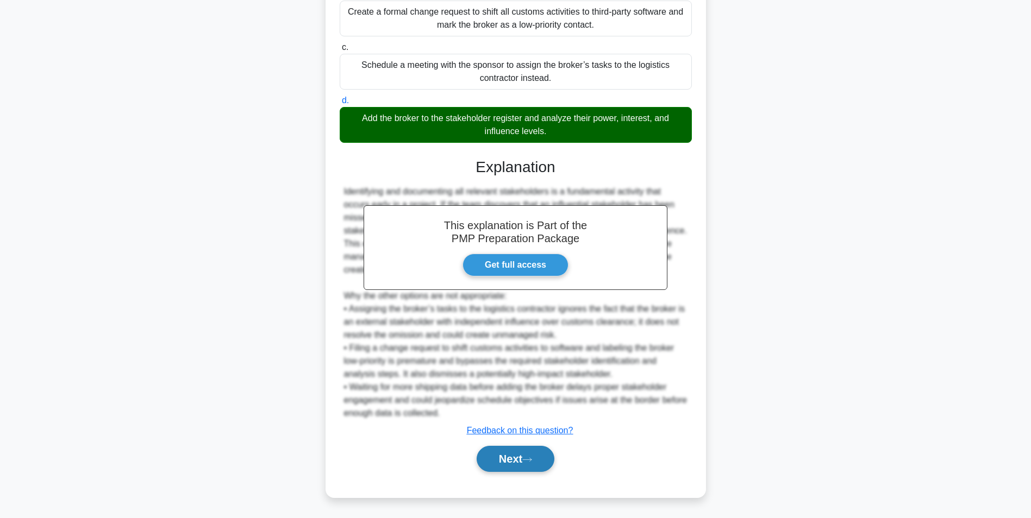
click at [549, 463] on button "Next" at bounding box center [515, 459] width 78 height 26
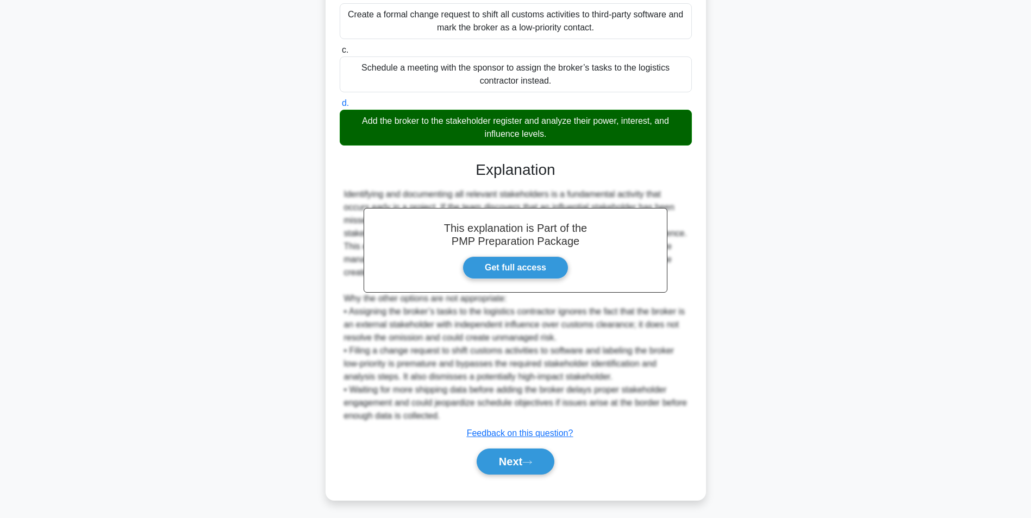
scroll to position [68, 0]
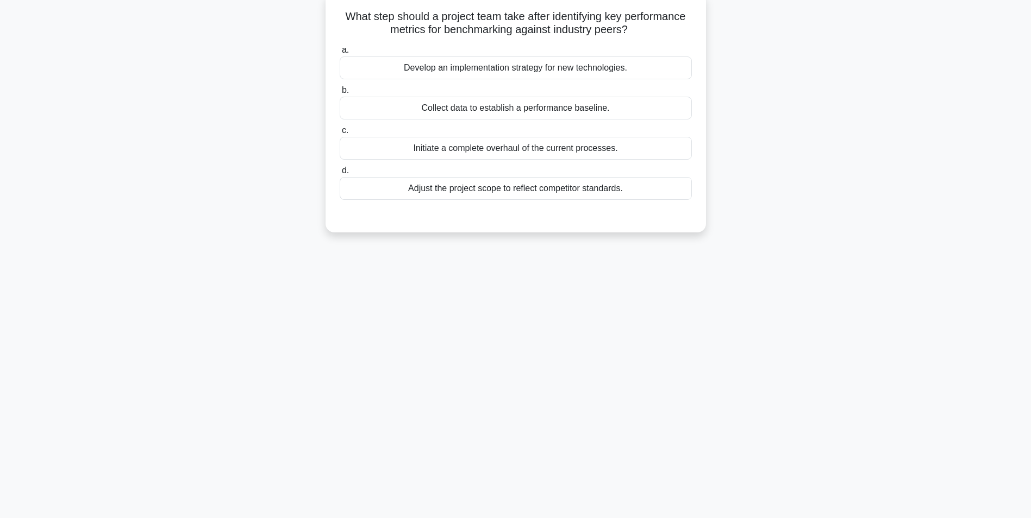
click at [632, 114] on div "Collect data to establish a performance baseline." at bounding box center [516, 108] width 352 height 23
click at [340, 94] on input "b. Collect data to establish a performance baseline." at bounding box center [340, 90] width 0 height 7
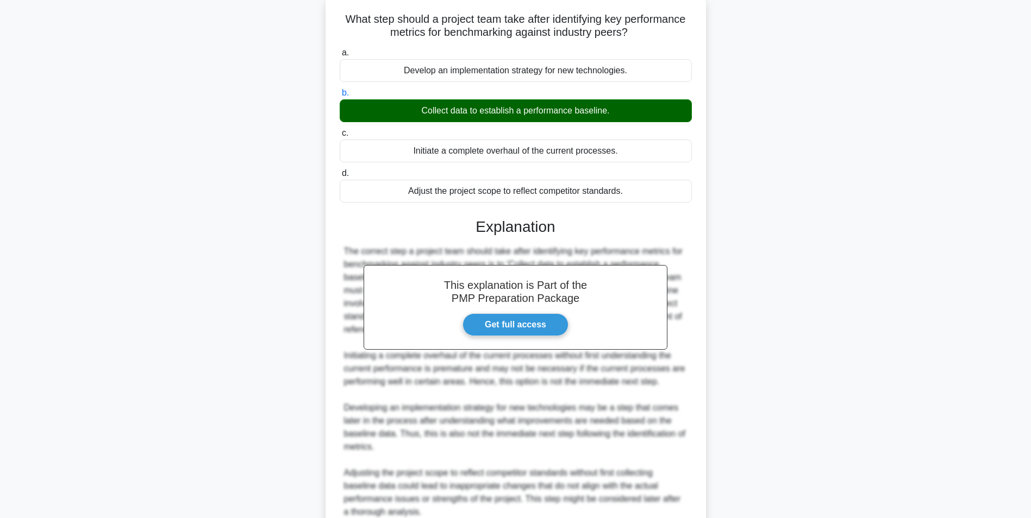
click at [864, 349] on div "What step should a project team take after identifying key performance metrics …" at bounding box center [515, 302] width 717 height 614
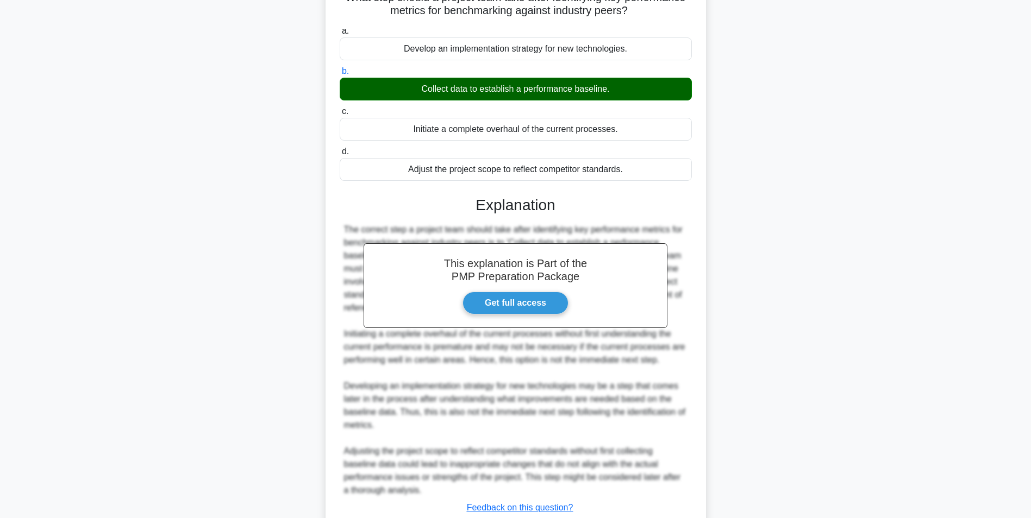
scroll to position [165, 0]
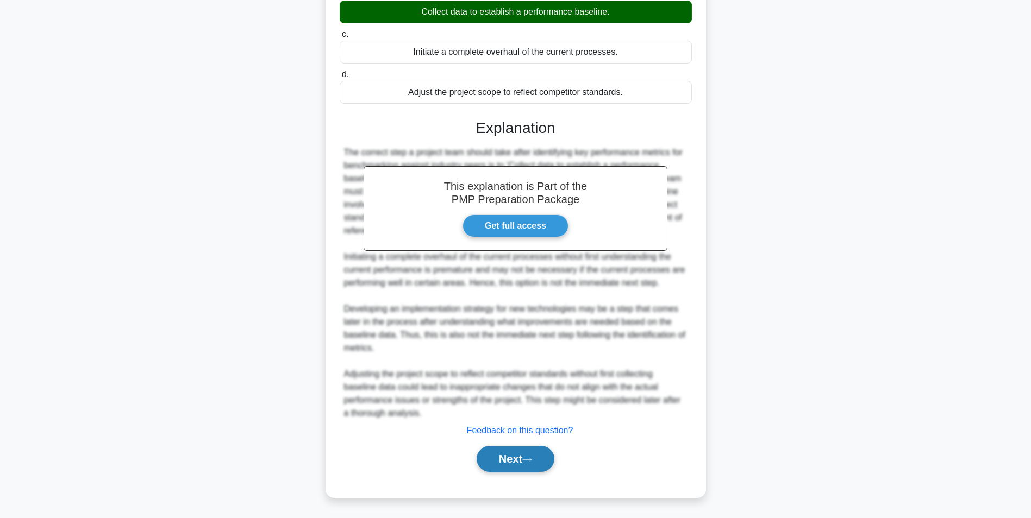
click at [514, 459] on button "Next" at bounding box center [515, 459] width 78 height 26
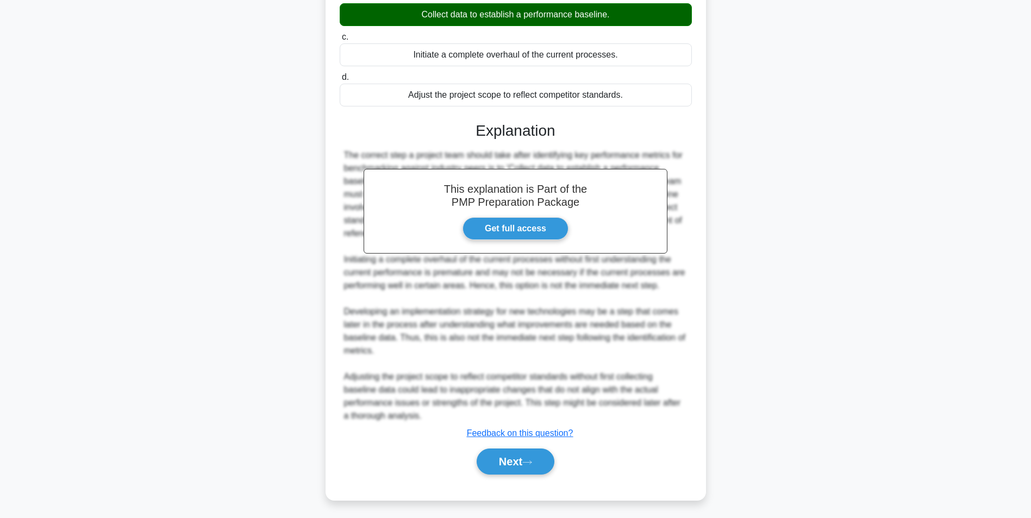
scroll to position [68, 0]
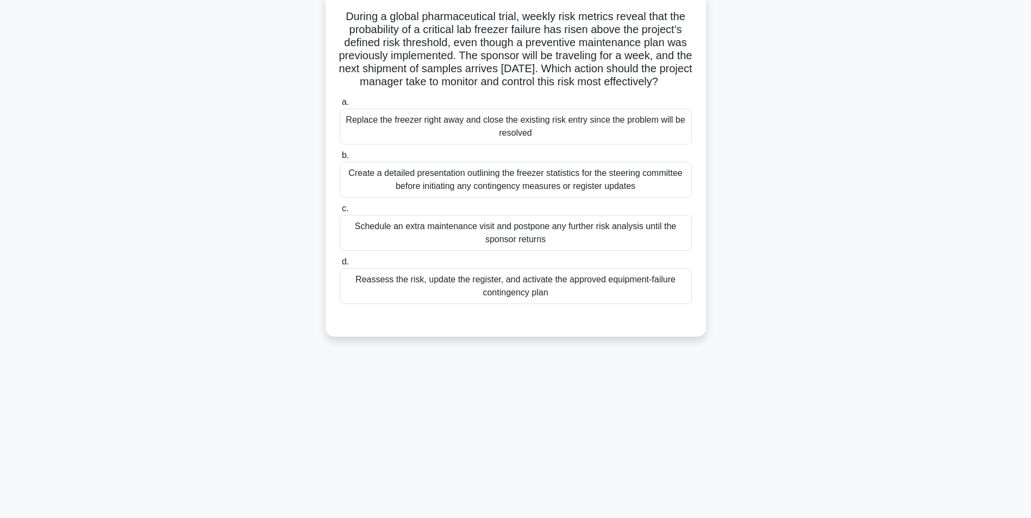
click at [657, 298] on div "Reassess the risk, update the register, and activate the approved equipment-fai…" at bounding box center [516, 286] width 352 height 36
click at [340, 266] on input "d. Reassess the risk, update the register, and activate the approved equipment-…" at bounding box center [340, 262] width 0 height 7
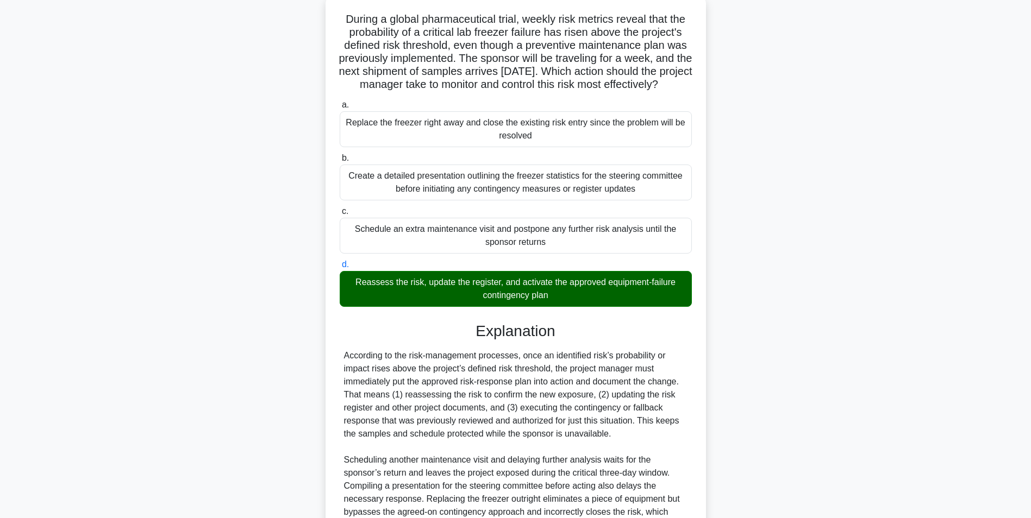
click at [767, 404] on div "During a global pharmaceutical trial, weekly risk metrics reveal that the proba…" at bounding box center [515, 308] width 717 height 627
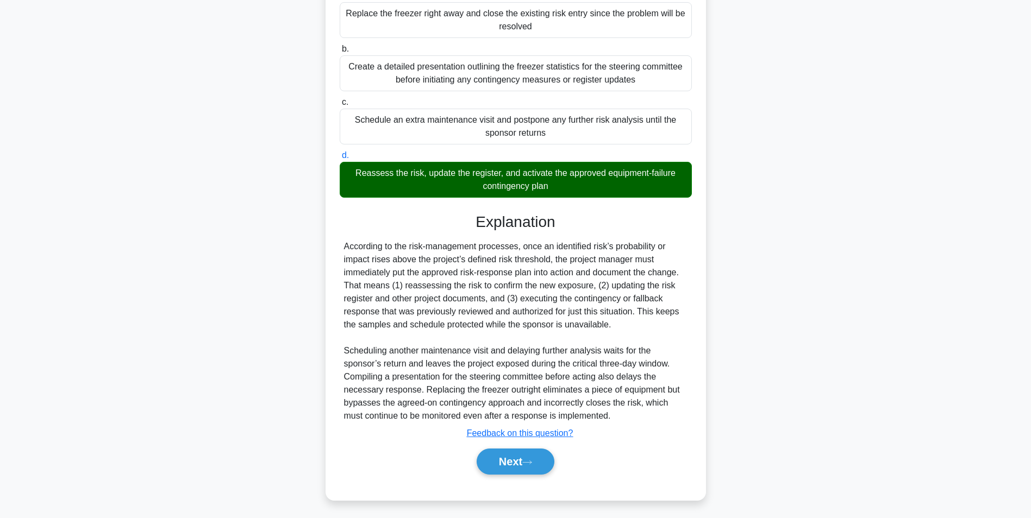
scroll to position [191, 0]
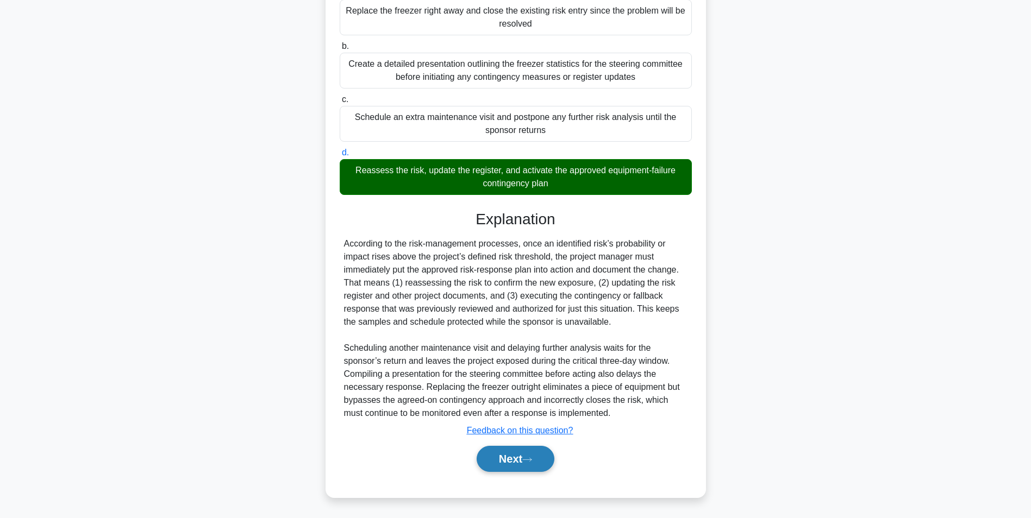
click at [539, 449] on button "Next" at bounding box center [515, 459] width 78 height 26
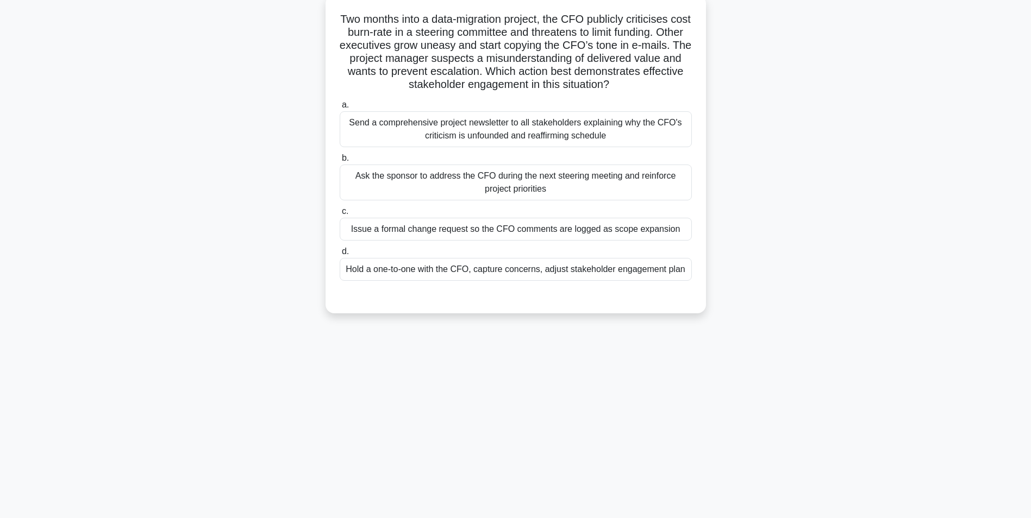
scroll to position [68, 0]
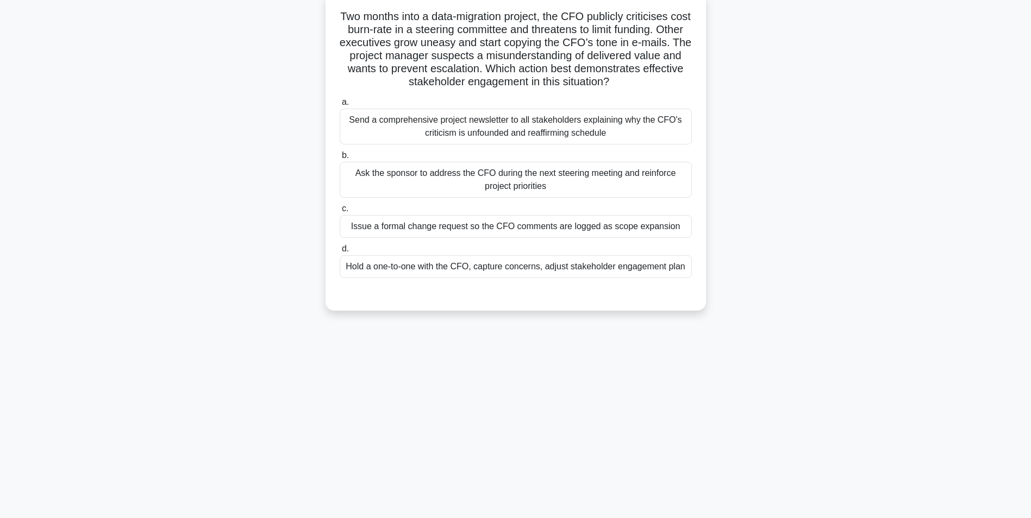
click at [665, 265] on div "Hold a one-to-one with the CFO, capture concerns, adjust stakeholder engagement…" at bounding box center [516, 266] width 352 height 23
click at [340, 253] on input "d. Hold a one-to-one with the CFO, capture concerns, adjust stakeholder engagem…" at bounding box center [340, 249] width 0 height 7
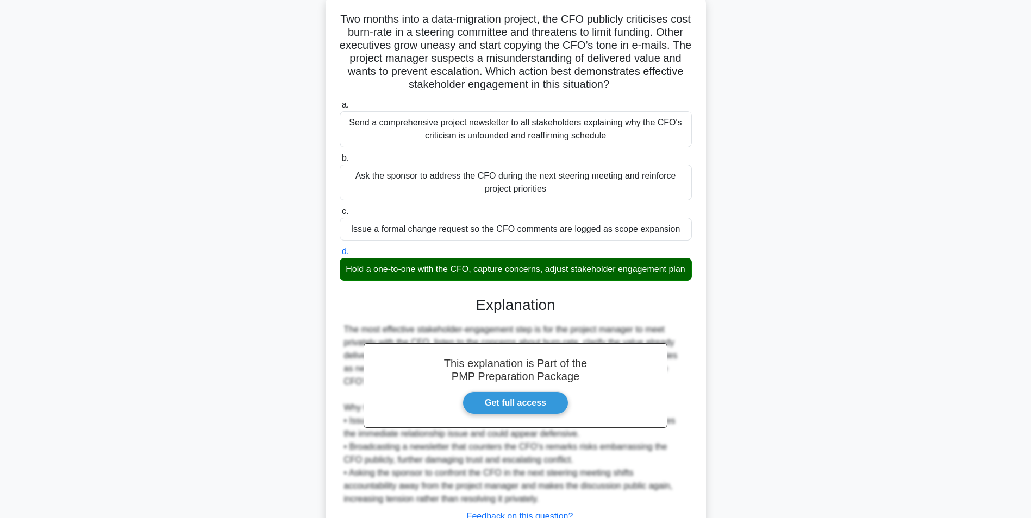
click at [825, 335] on div "Two months into a data-migration project, the CFO publicly criticises cost burn…" at bounding box center [515, 295] width 717 height 601
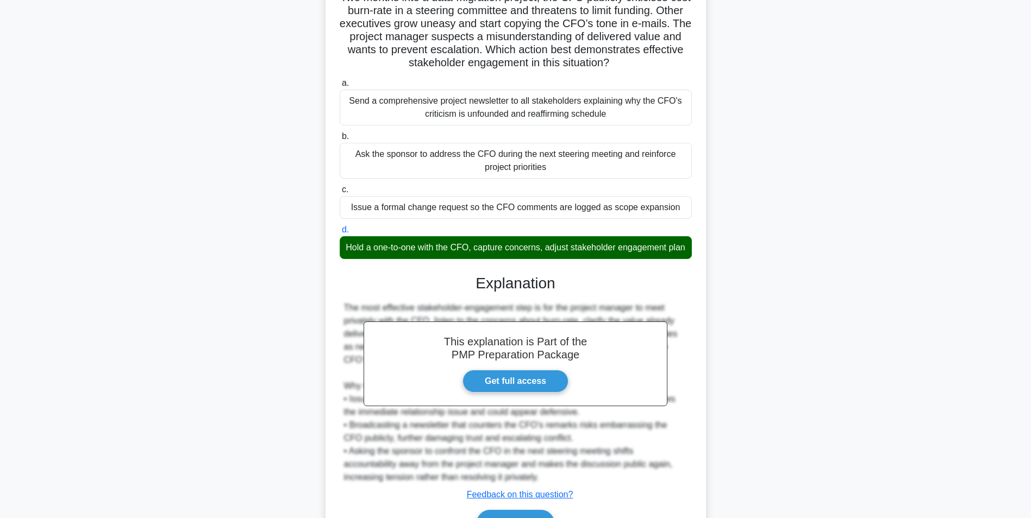
scroll to position [165, 0]
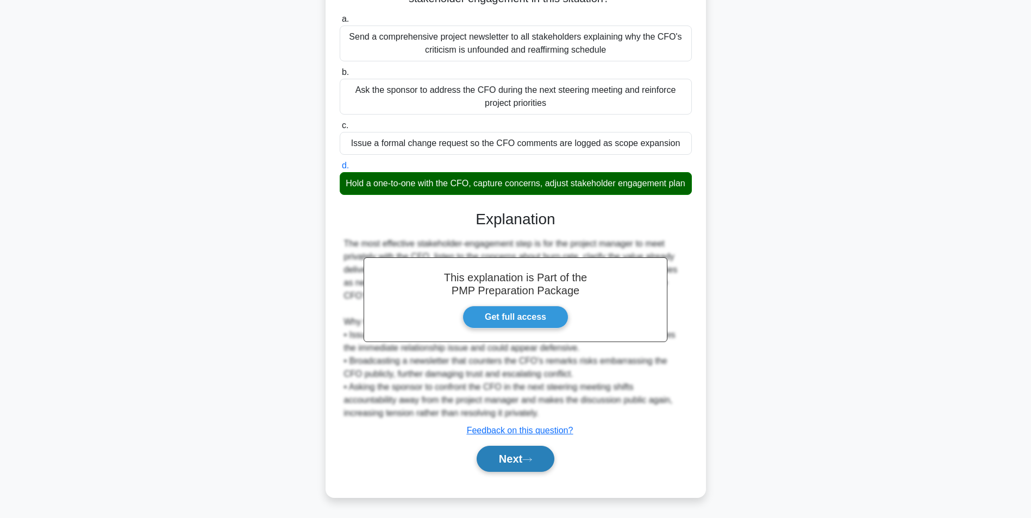
click at [532, 461] on icon at bounding box center [527, 460] width 10 height 6
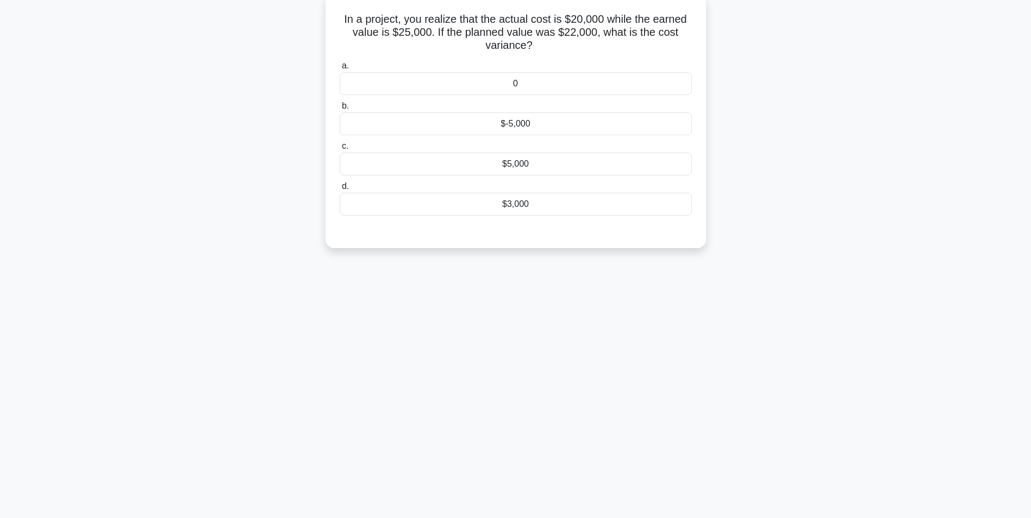
scroll to position [68, 0]
click at [577, 160] on div "$5,000" at bounding box center [516, 161] width 352 height 23
click at [340, 147] on input "c. $5,000" at bounding box center [340, 143] width 0 height 7
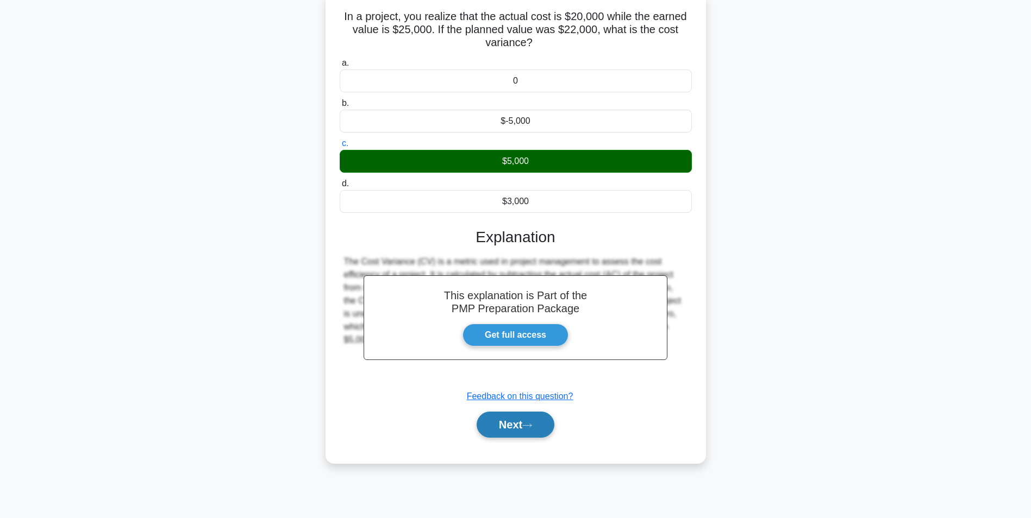
click at [522, 417] on button "Next" at bounding box center [515, 425] width 78 height 26
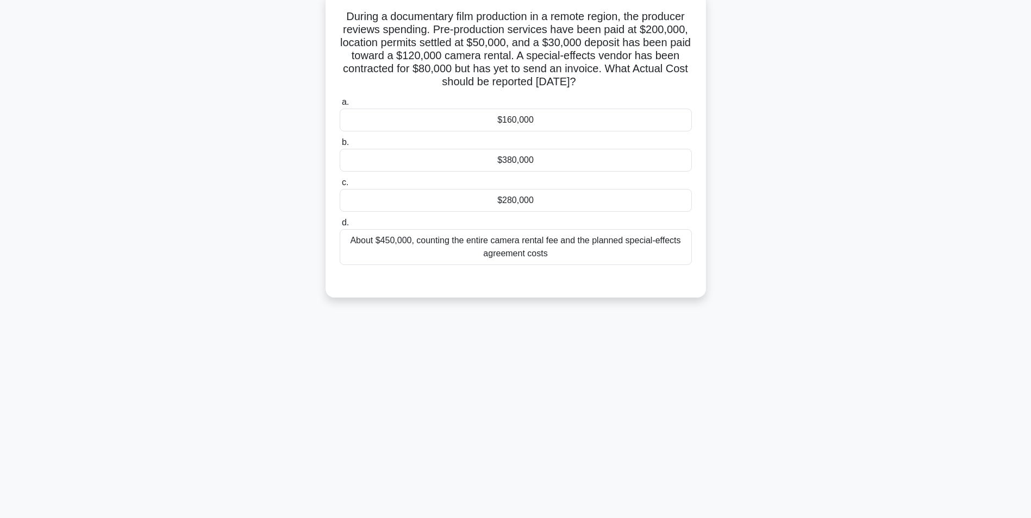
click at [477, 203] on div "$280,000" at bounding box center [516, 200] width 352 height 23
click at [340, 186] on input "c. $280,000" at bounding box center [340, 182] width 0 height 7
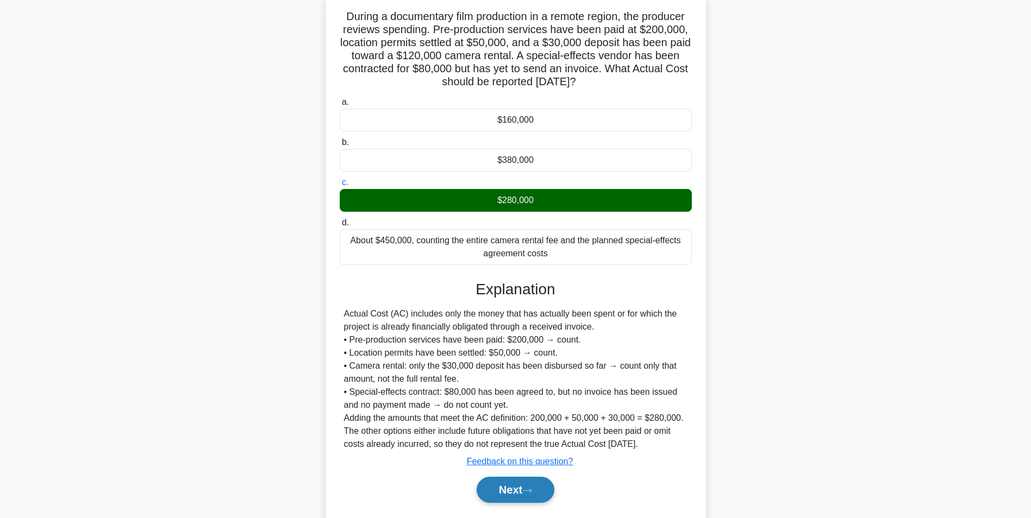
click at [525, 490] on button "Next" at bounding box center [515, 490] width 78 height 26
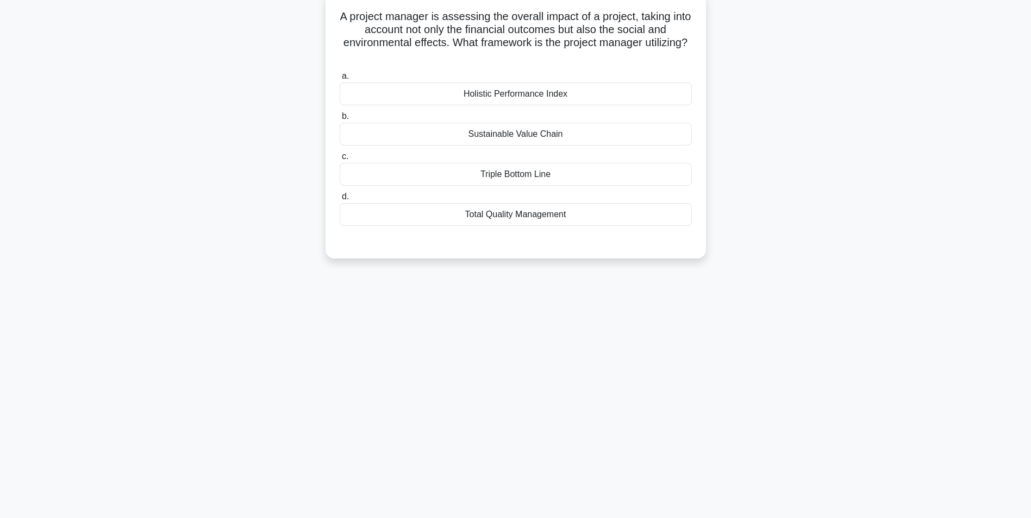
click at [661, 132] on div "Sustainable Value Chain" at bounding box center [516, 134] width 352 height 23
click at [340, 120] on input "b. Sustainable Value Chain" at bounding box center [340, 116] width 0 height 7
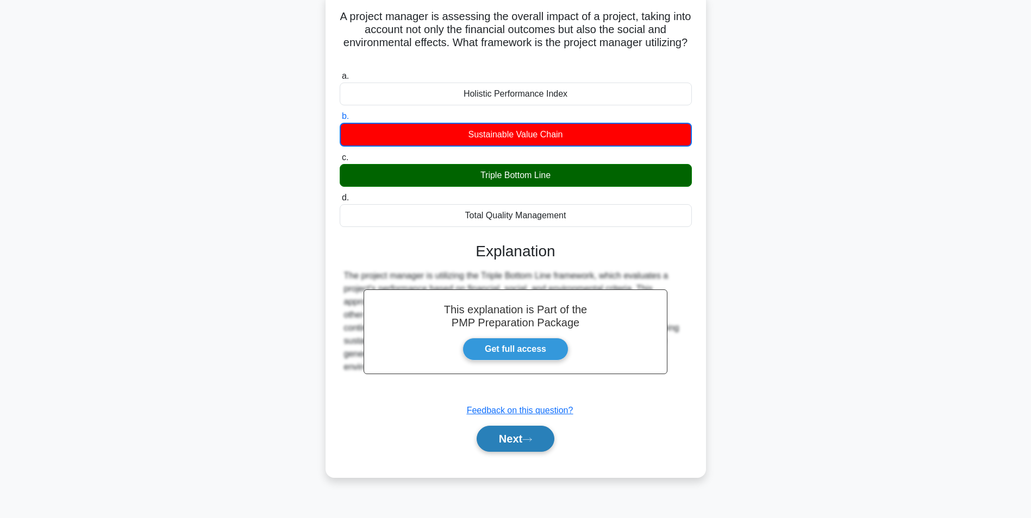
click at [532, 439] on icon at bounding box center [527, 440] width 10 height 6
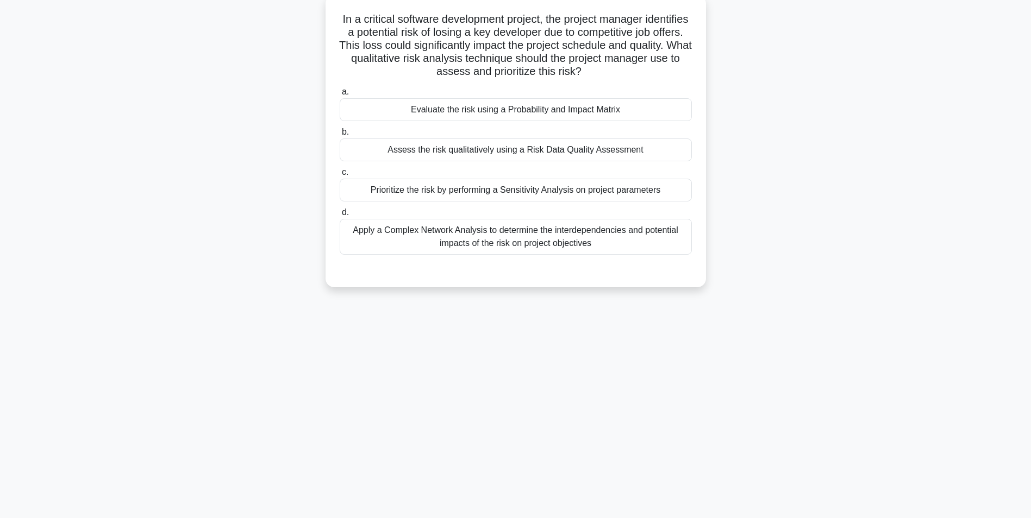
scroll to position [0, 0]
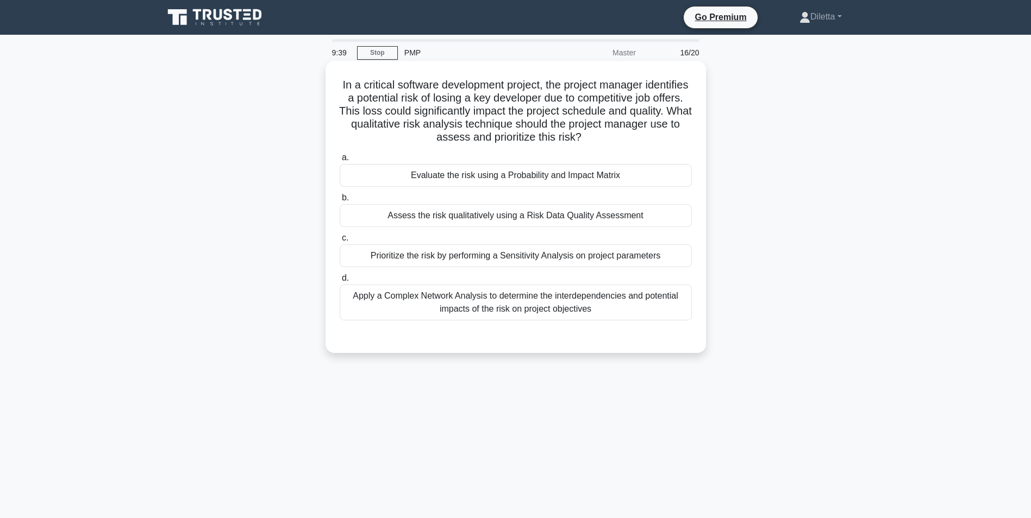
click at [656, 179] on div "Evaluate the risk using a Probability and Impact Matrix" at bounding box center [516, 175] width 352 height 23
click at [340, 161] on input "a. Evaluate the risk using a Probability and Impact Matrix" at bounding box center [340, 157] width 0 height 7
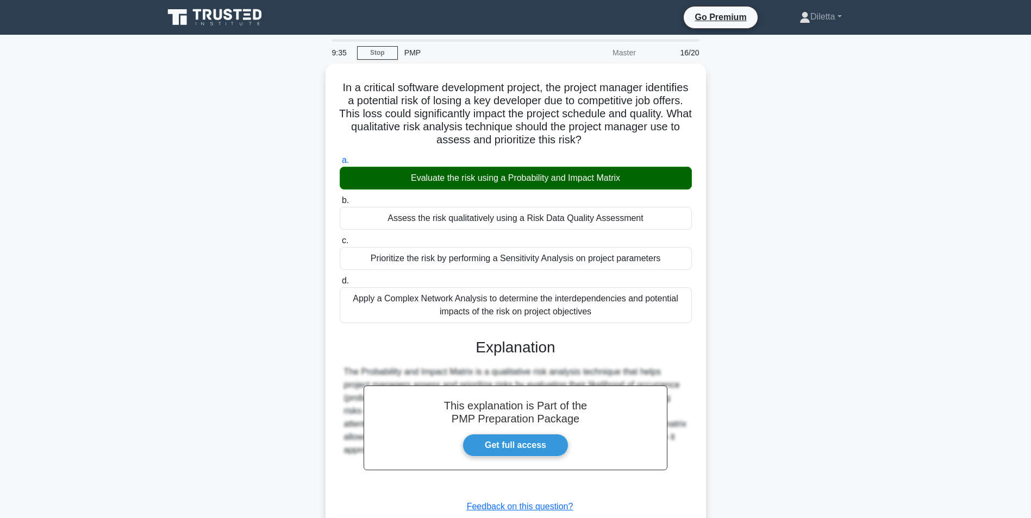
scroll to position [74, 0]
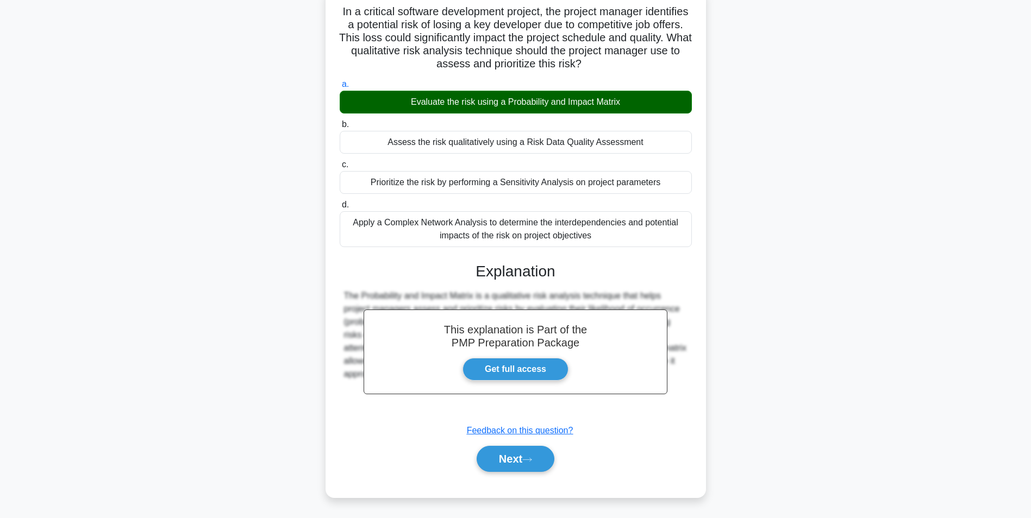
click at [538, 445] on div "Next" at bounding box center [516, 459] width 352 height 35
click at [533, 454] on button "Next" at bounding box center [515, 459] width 78 height 26
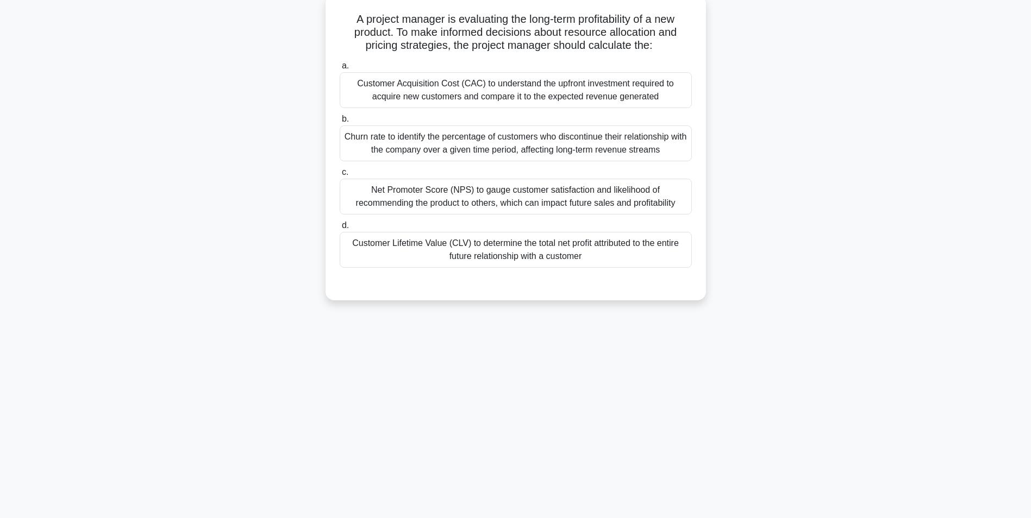
scroll to position [68, 0]
click at [634, 256] on div "Customer Lifetime Value (CLV) to determine the total net profit attributed to t…" at bounding box center [516, 247] width 352 height 36
click at [340, 227] on input "d. Customer Lifetime Value (CLV) to determine the total net profit attributed t…" at bounding box center [340, 222] width 0 height 7
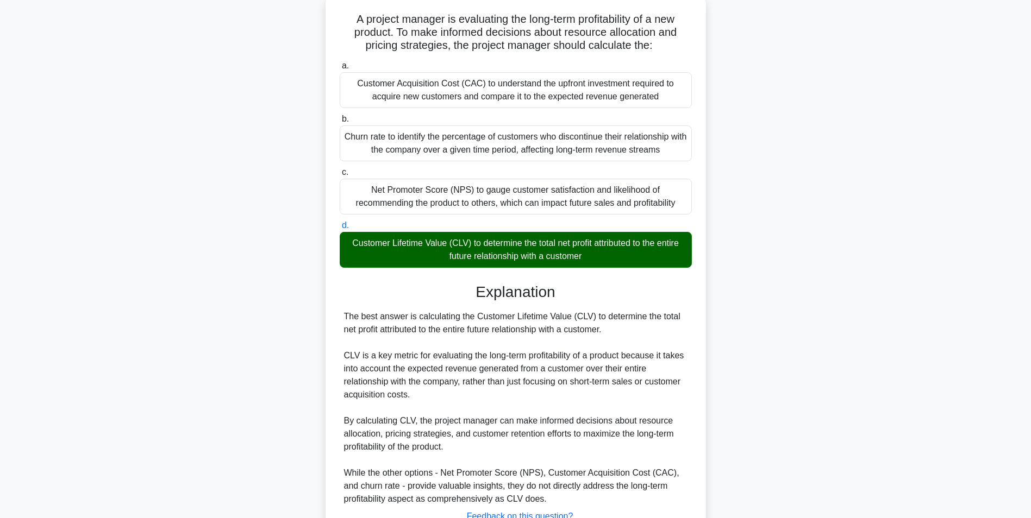
click at [887, 347] on main "8:47 Stop PMP Master 17/20 A project manager is evaluating the long-term profit…" at bounding box center [515, 283] width 1031 height 634
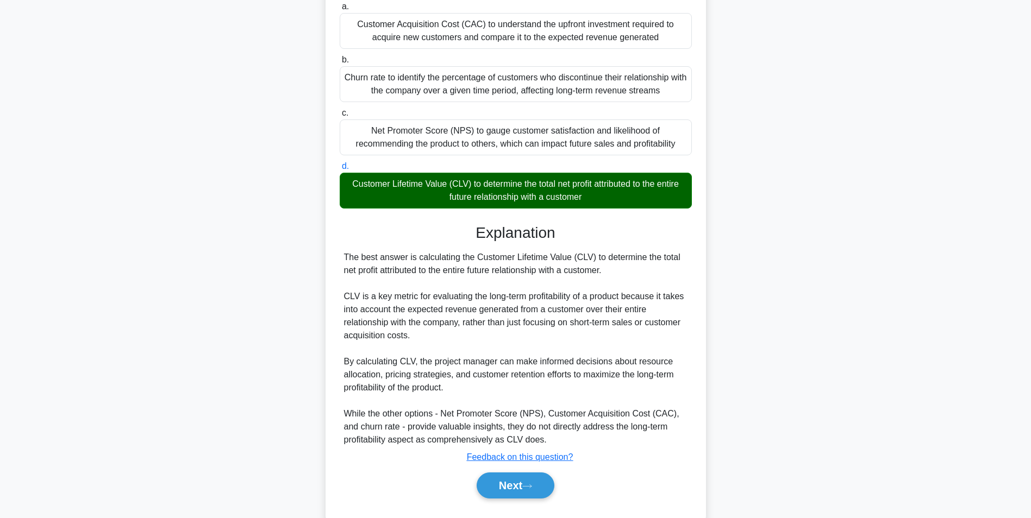
scroll to position [152, 0]
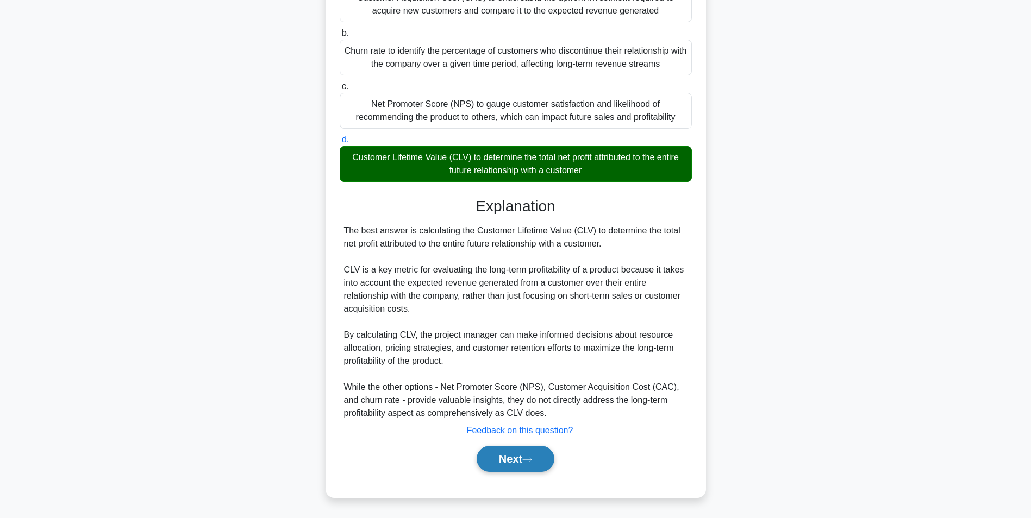
click at [552, 451] on button "Next" at bounding box center [515, 459] width 78 height 26
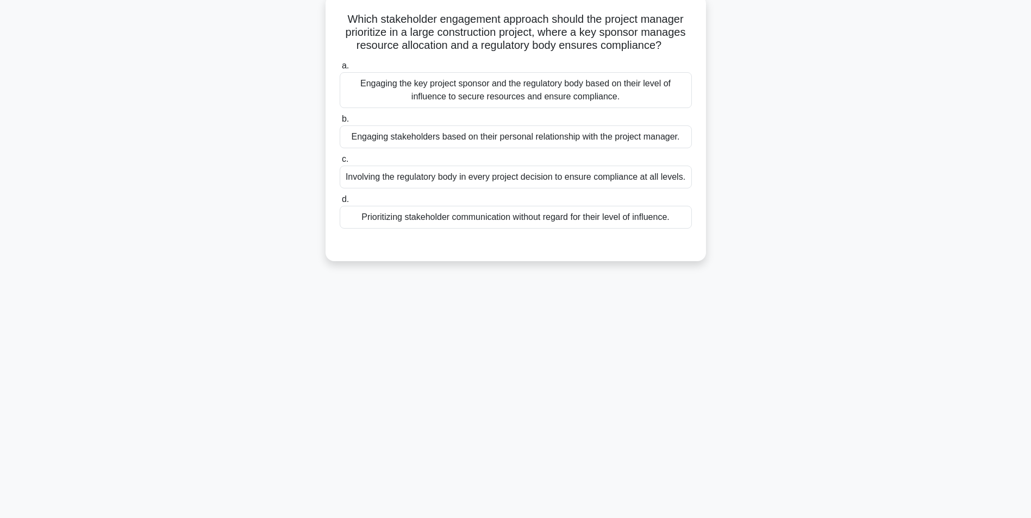
scroll to position [68, 0]
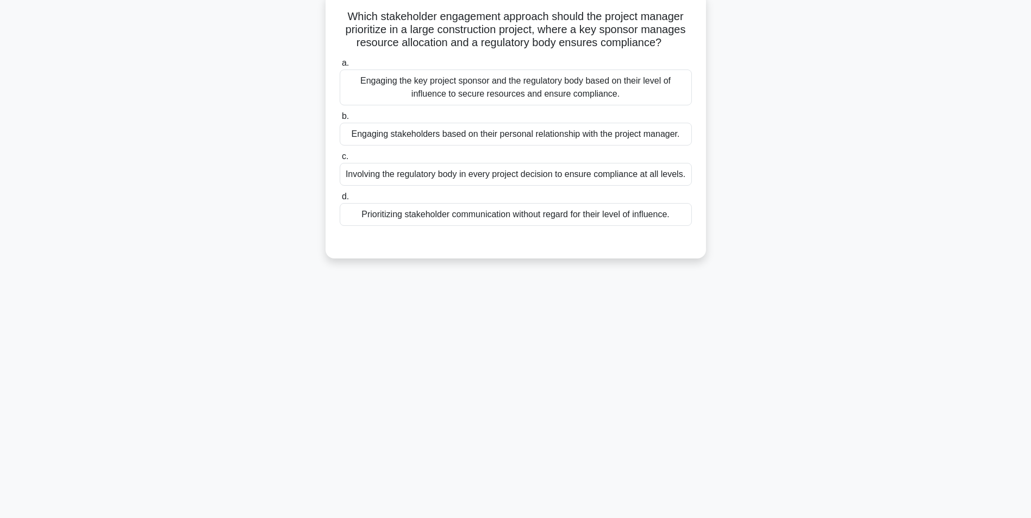
click at [664, 100] on div "Engaging the key project sponsor and the regulatory body based on their level o…" at bounding box center [516, 88] width 352 height 36
click at [340, 67] on input "a. Engaging the key project sponsor and the regulatory body based on their leve…" at bounding box center [340, 63] width 0 height 7
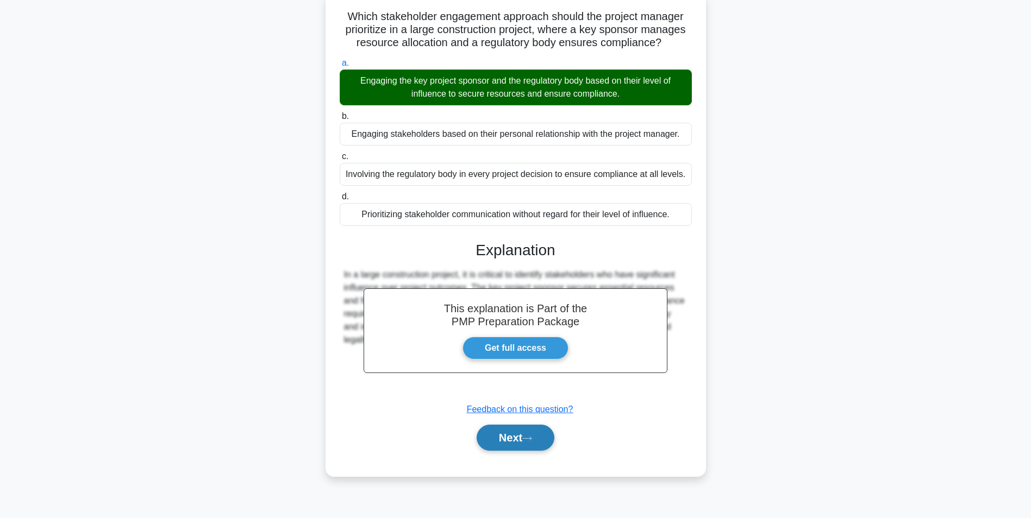
click at [544, 430] on button "Next" at bounding box center [515, 438] width 78 height 26
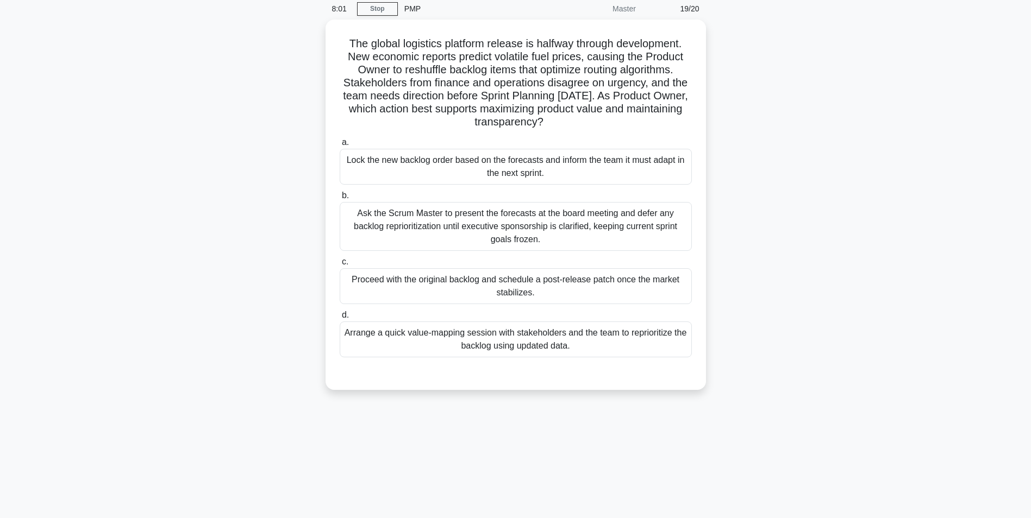
scroll to position [45, 0]
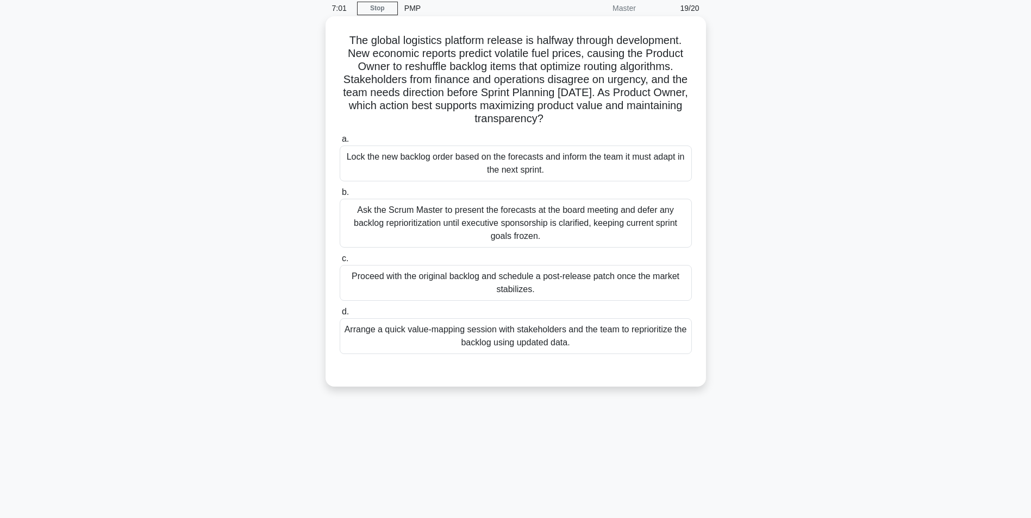
click at [654, 338] on div "Arrange a quick value-mapping session with stakeholders and the team to reprior…" at bounding box center [516, 336] width 352 height 36
click at [340, 316] on input "d. Arrange a quick value-mapping session with stakeholders and the team to repr…" at bounding box center [340, 312] width 0 height 7
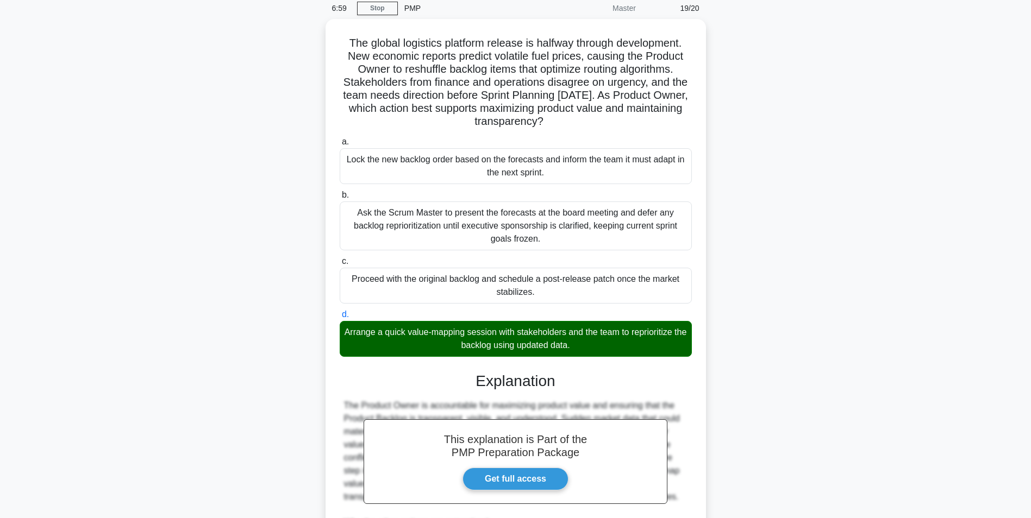
click at [870, 363] on div "The global logistics platform release is halfway through development. New econo…" at bounding box center [515, 359] width 717 height 680
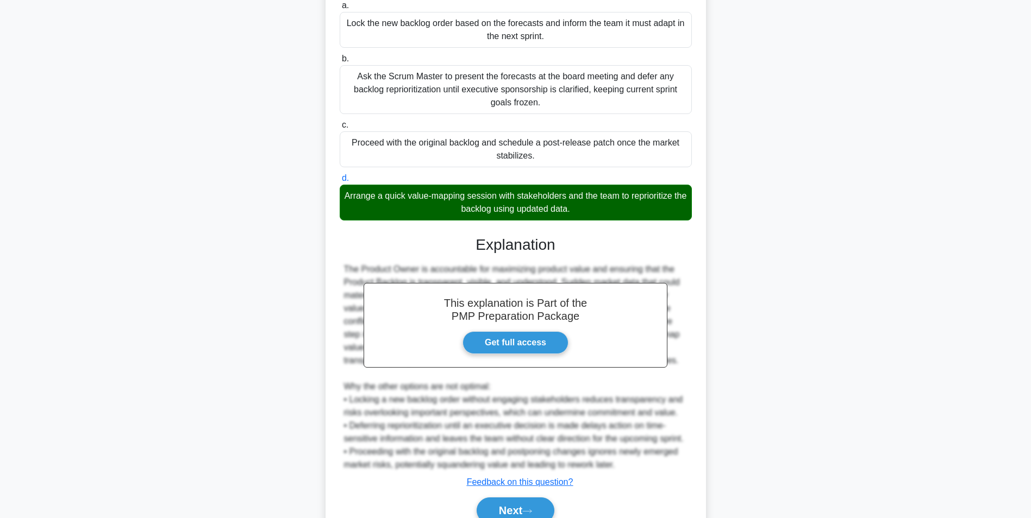
scroll to position [197, 0]
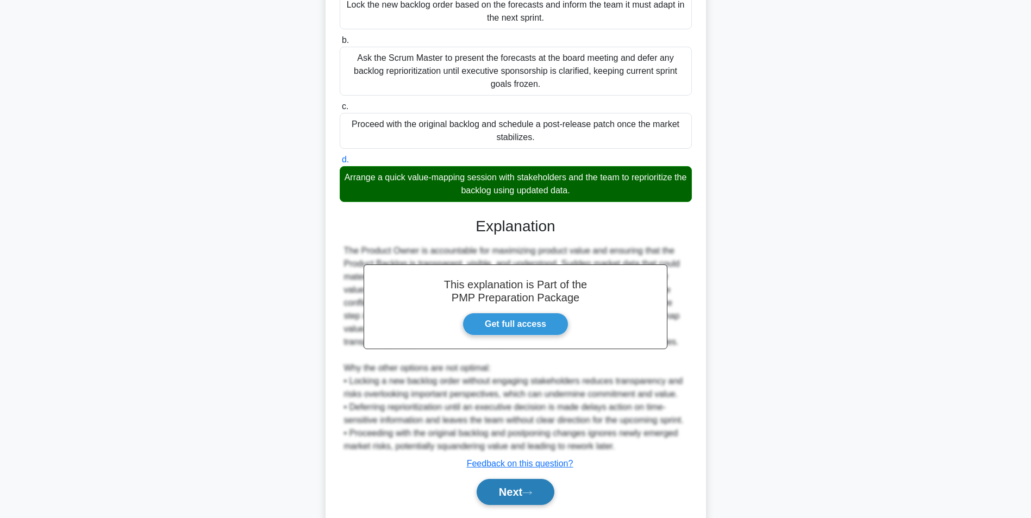
click at [540, 498] on button "Next" at bounding box center [515, 492] width 78 height 26
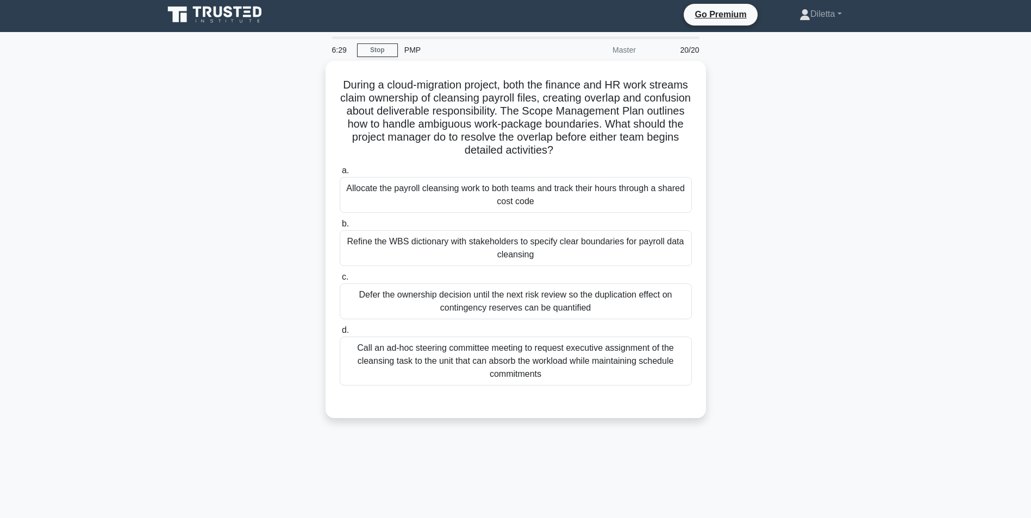
scroll to position [0, 0]
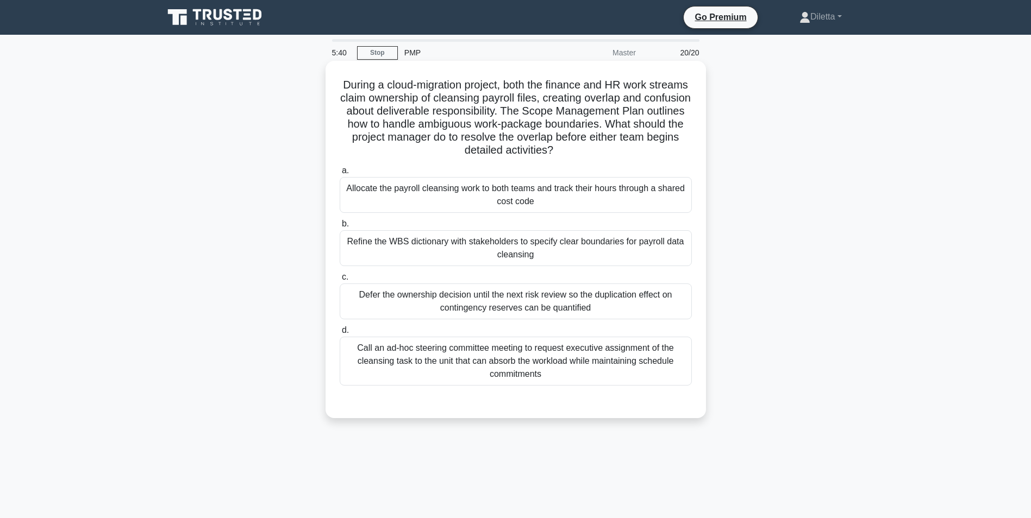
click at [661, 353] on div "Call an ad-hoc steering committee meeting to request executive assignment of th…" at bounding box center [516, 361] width 352 height 49
click at [340, 334] on input "d. Call an ad-hoc steering committee meeting to request executive assignment of…" at bounding box center [340, 330] width 0 height 7
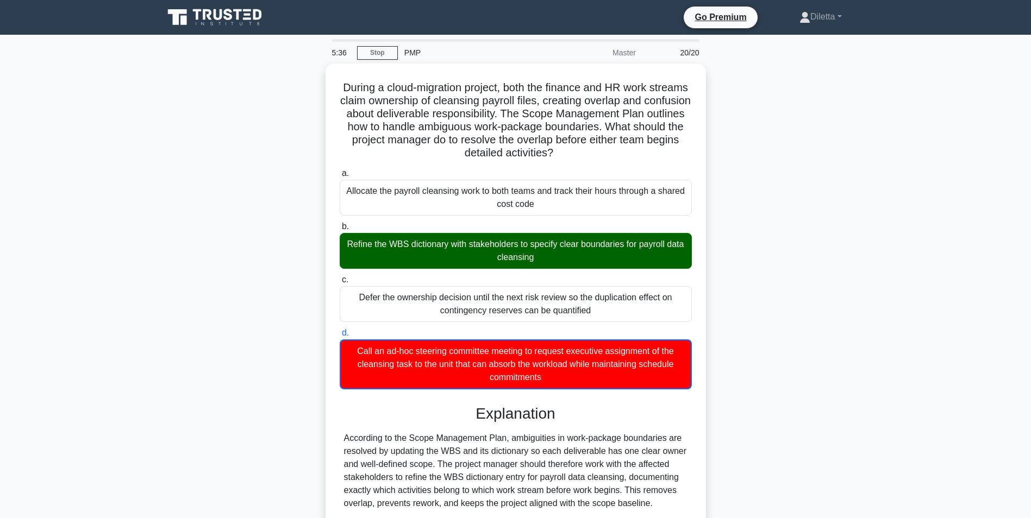
scroll to position [179, 0]
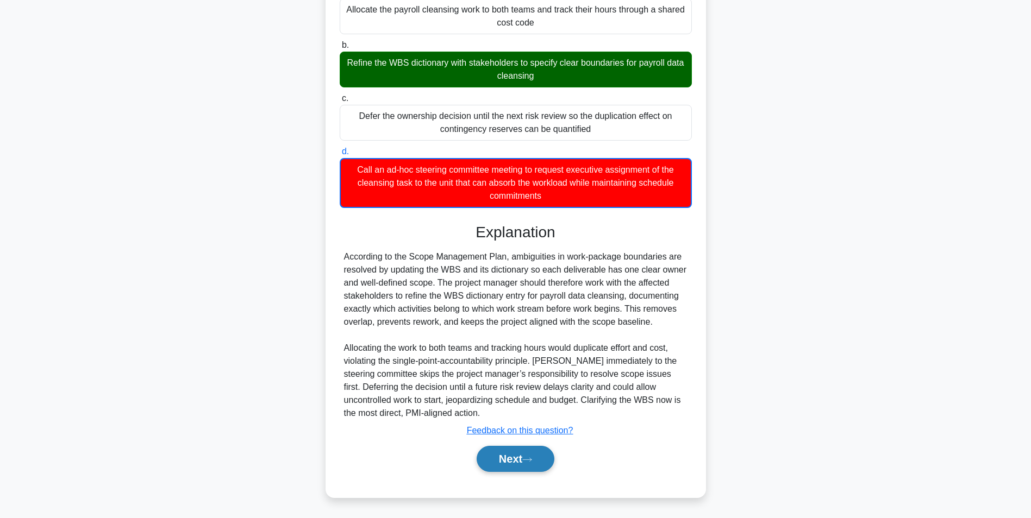
click at [537, 462] on button "Next" at bounding box center [515, 459] width 78 height 26
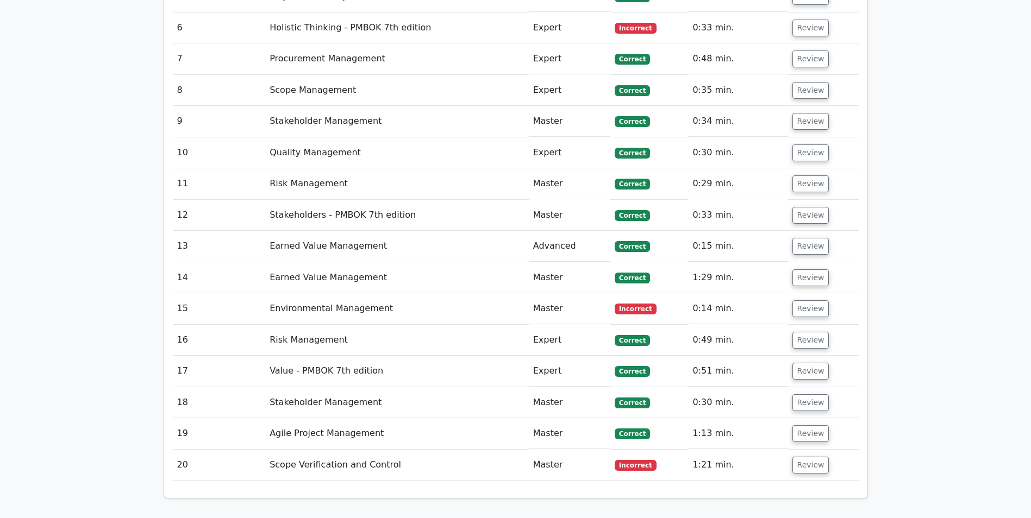
scroll to position [1906, 0]
click at [815, 363] on button "Review" at bounding box center [810, 371] width 37 height 17
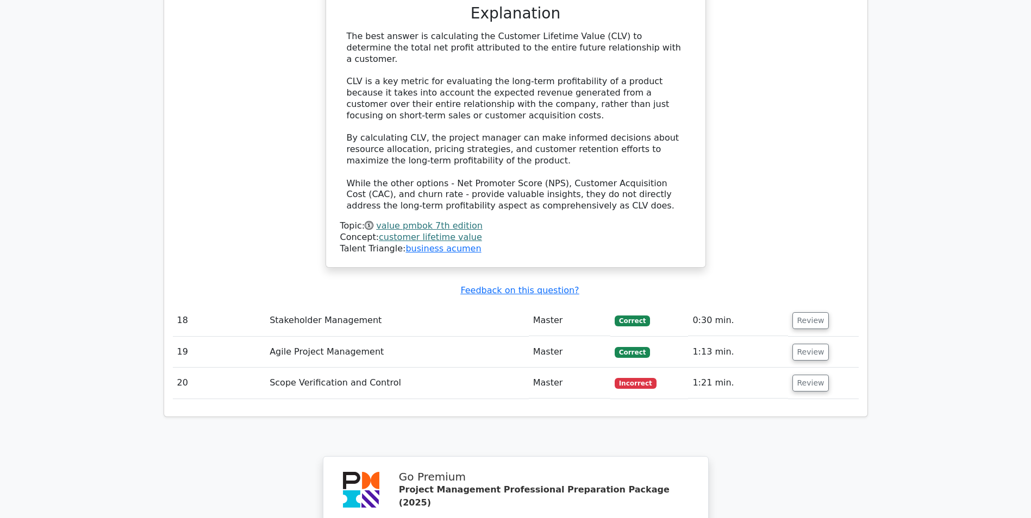
scroll to position [2610, 0]
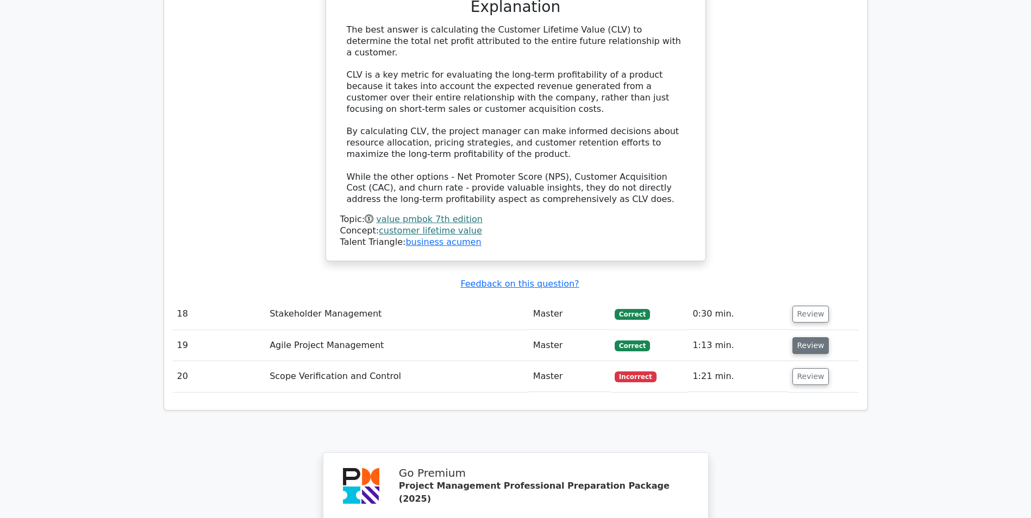
click at [803, 337] on button "Review" at bounding box center [810, 345] width 37 height 17
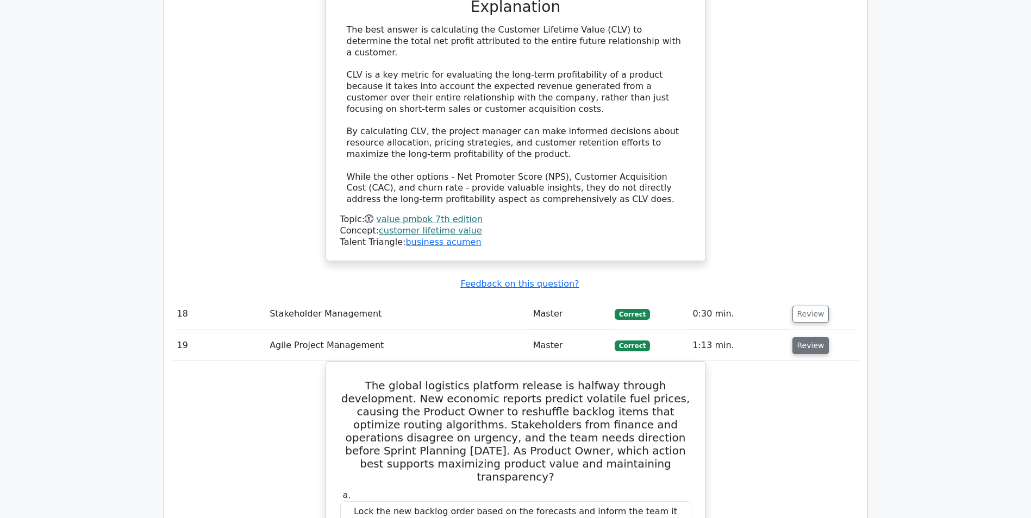
click at [805, 337] on button "Review" at bounding box center [810, 345] width 37 height 17
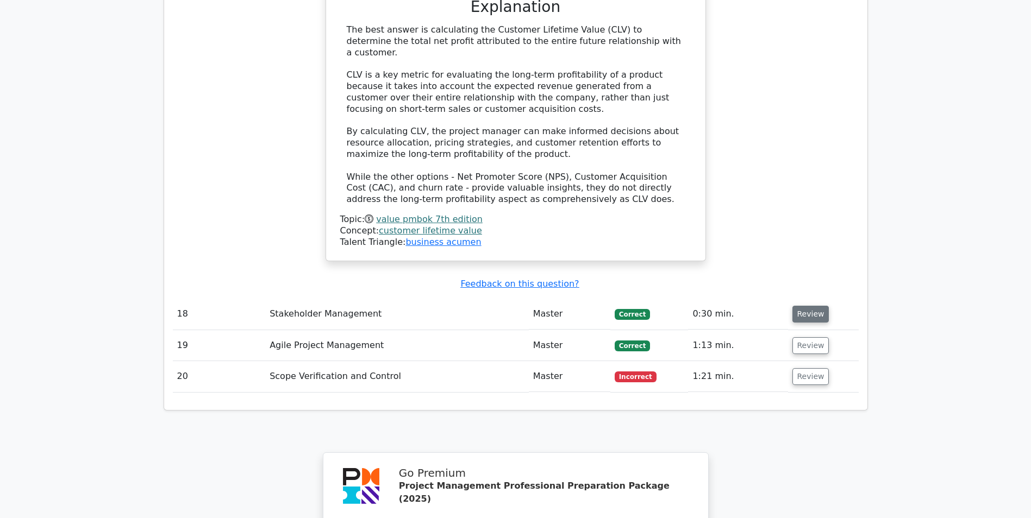
click at [809, 306] on button "Review" at bounding box center [810, 314] width 37 height 17
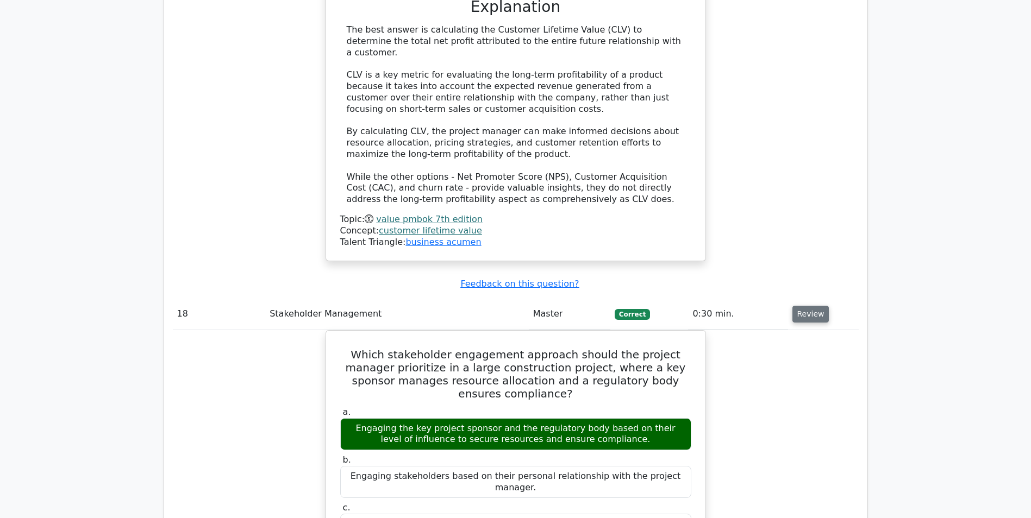
click at [809, 306] on button "Review" at bounding box center [810, 314] width 37 height 17
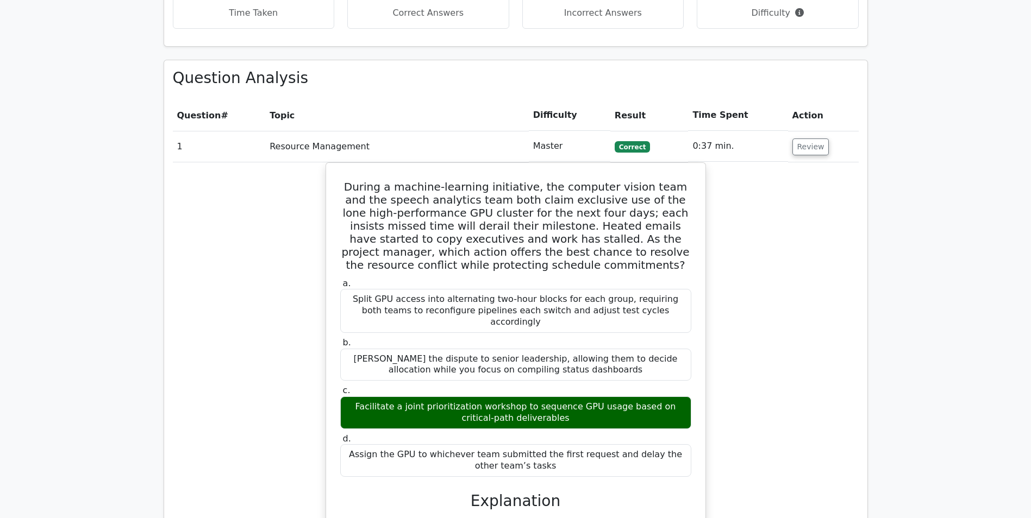
scroll to position [1007, 0]
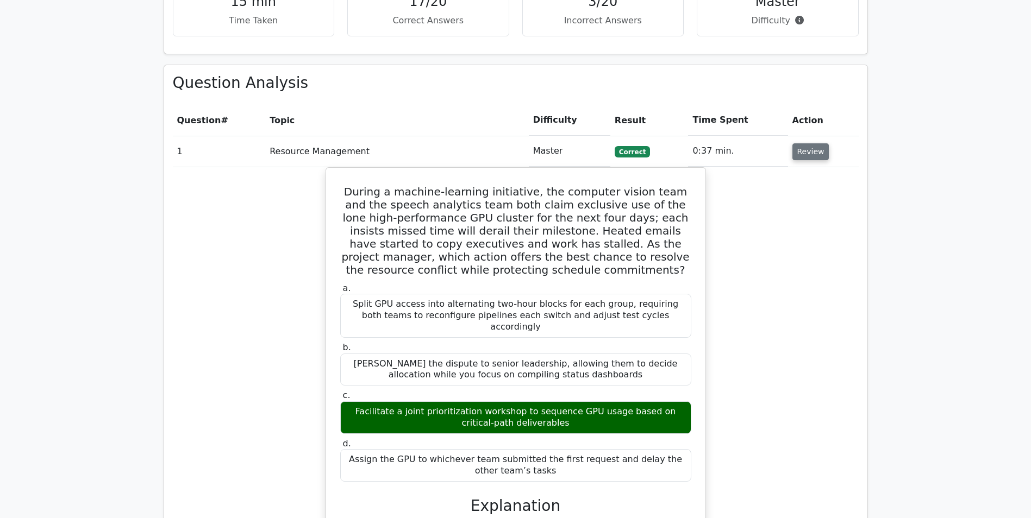
click at [813, 143] on button "Review" at bounding box center [810, 151] width 37 height 17
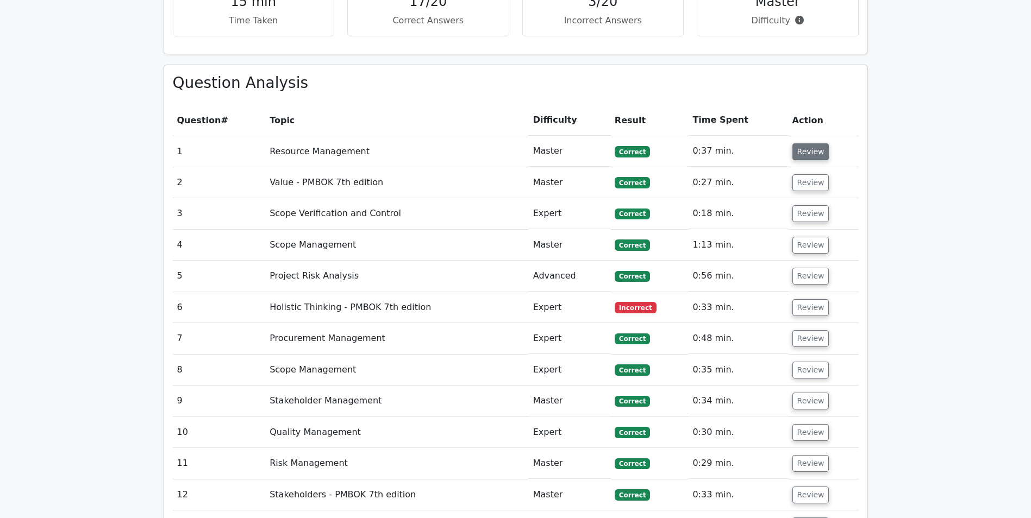
click at [813, 143] on button "Review" at bounding box center [810, 151] width 37 height 17
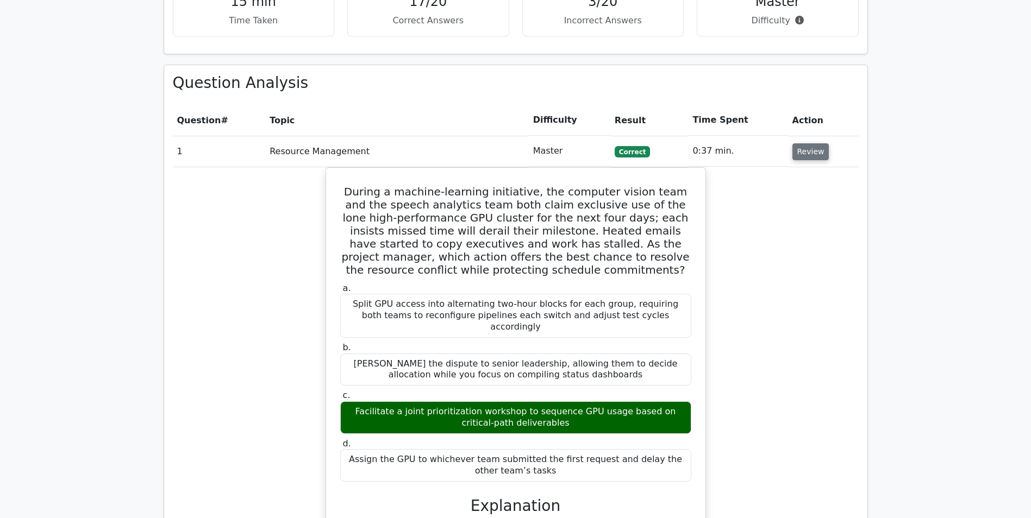
click at [813, 143] on button "Review" at bounding box center [810, 151] width 37 height 17
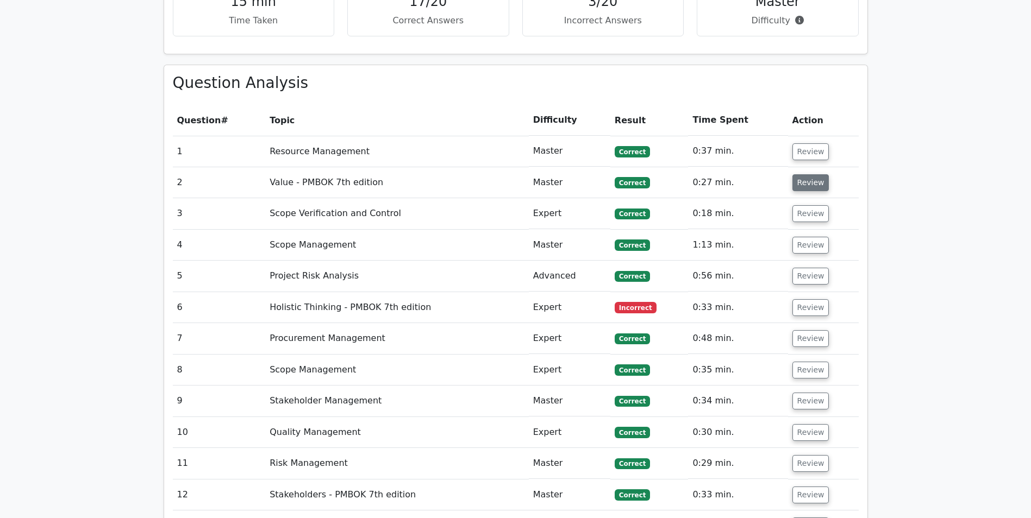
click at [812, 174] on button "Review" at bounding box center [810, 182] width 37 height 17
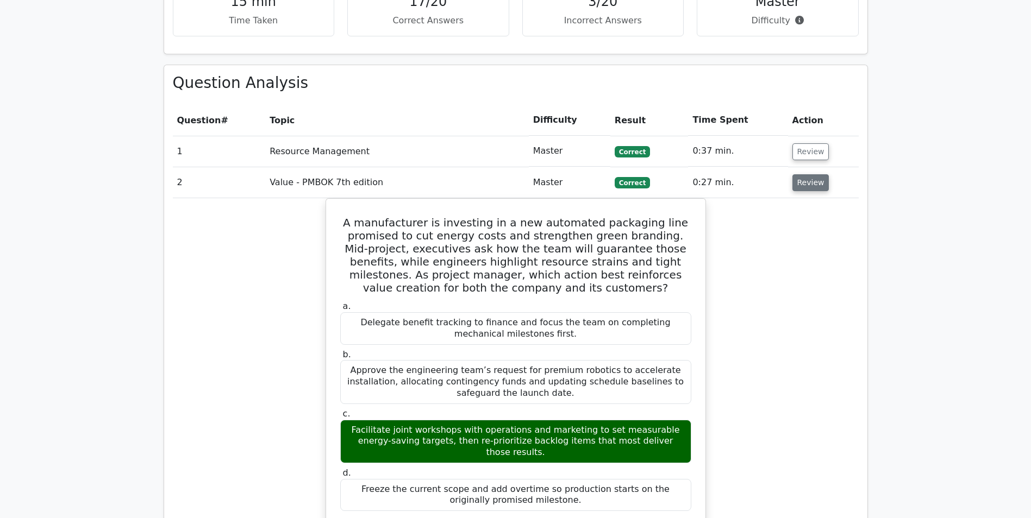
click at [812, 174] on button "Review" at bounding box center [810, 182] width 37 height 17
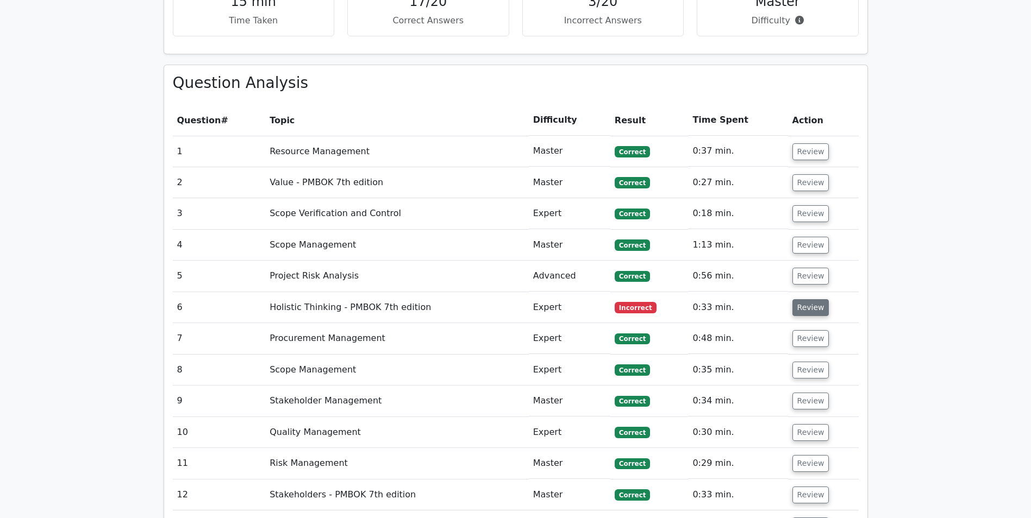
click at [816, 299] on button "Review" at bounding box center [810, 307] width 37 height 17
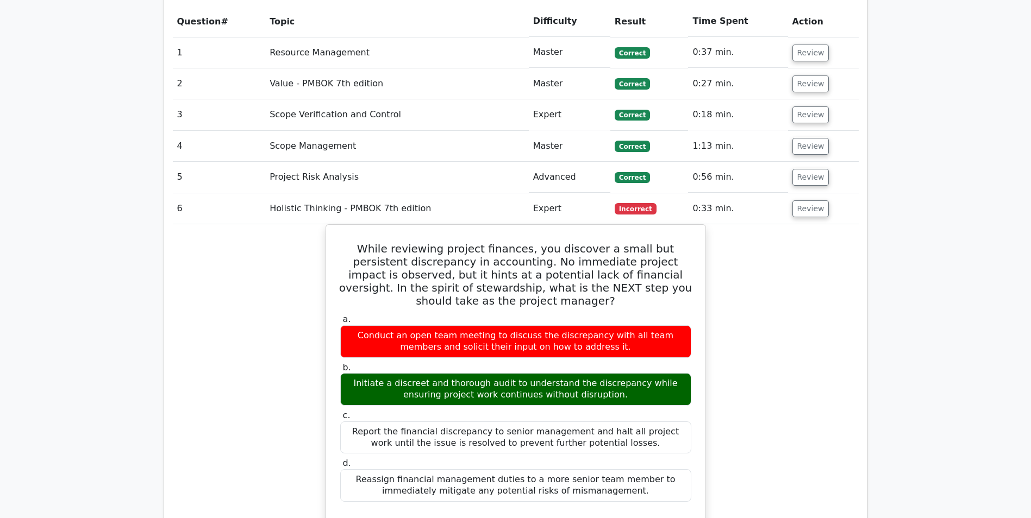
scroll to position [1067, 0]
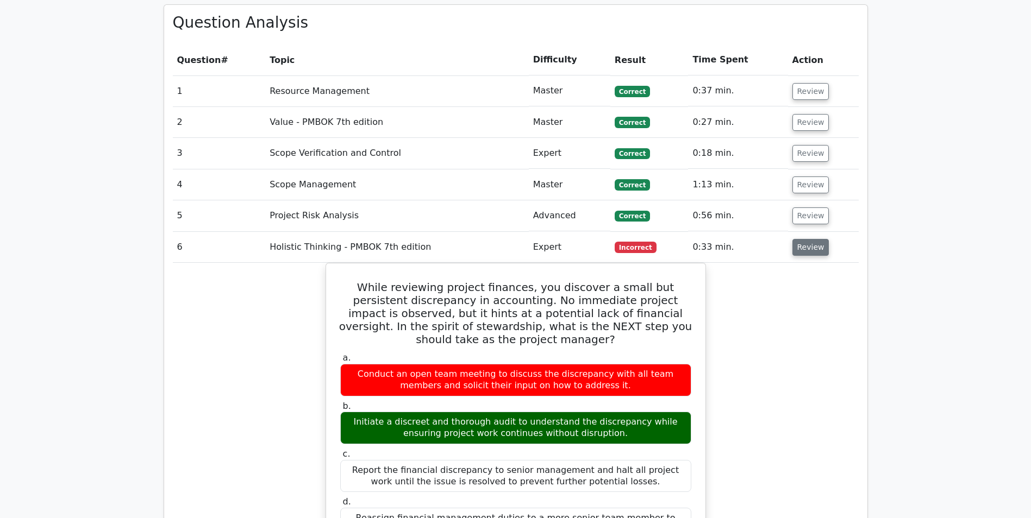
click at [801, 239] on button "Review" at bounding box center [810, 247] width 37 height 17
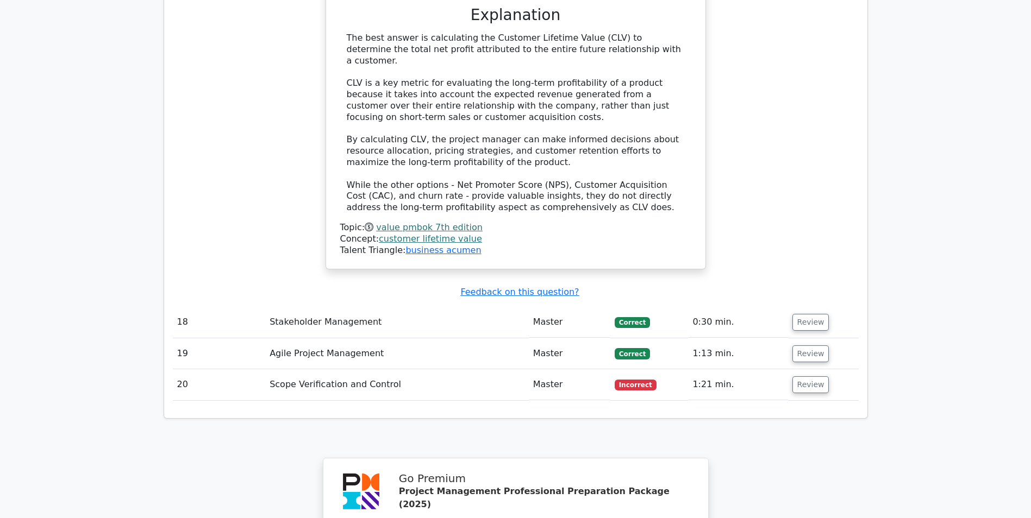
scroll to position [2296, 0]
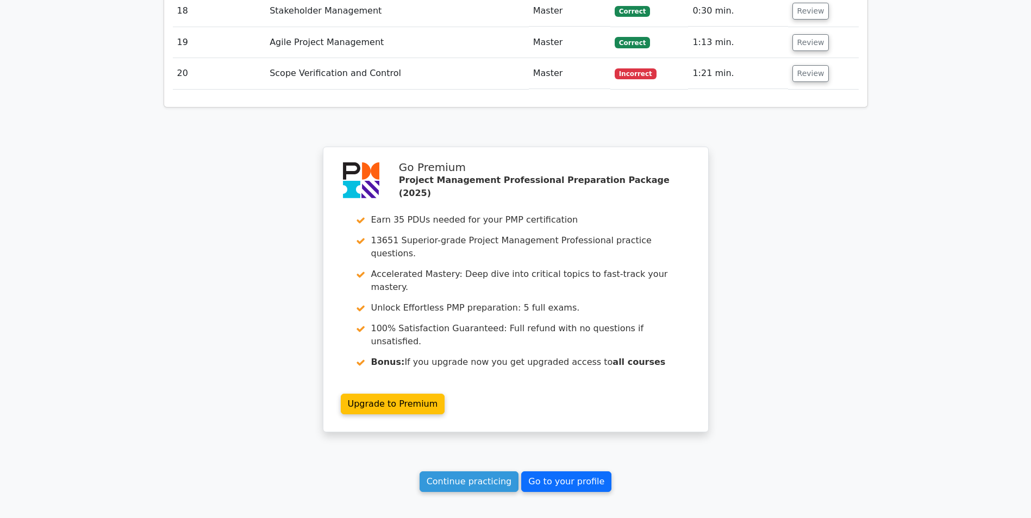
click at [549, 472] on link "Go to your profile" at bounding box center [566, 482] width 90 height 21
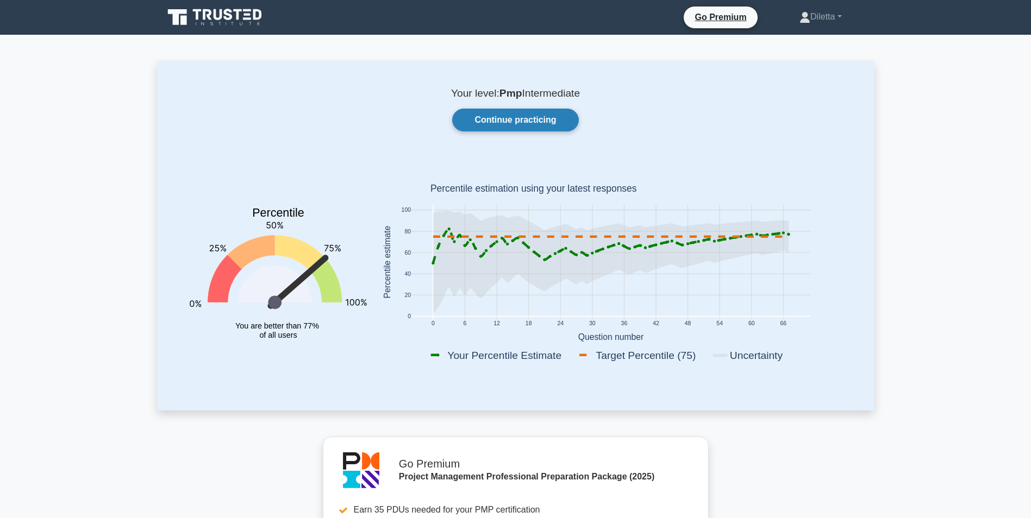
click at [524, 128] on link "Continue practicing" at bounding box center [515, 120] width 126 height 23
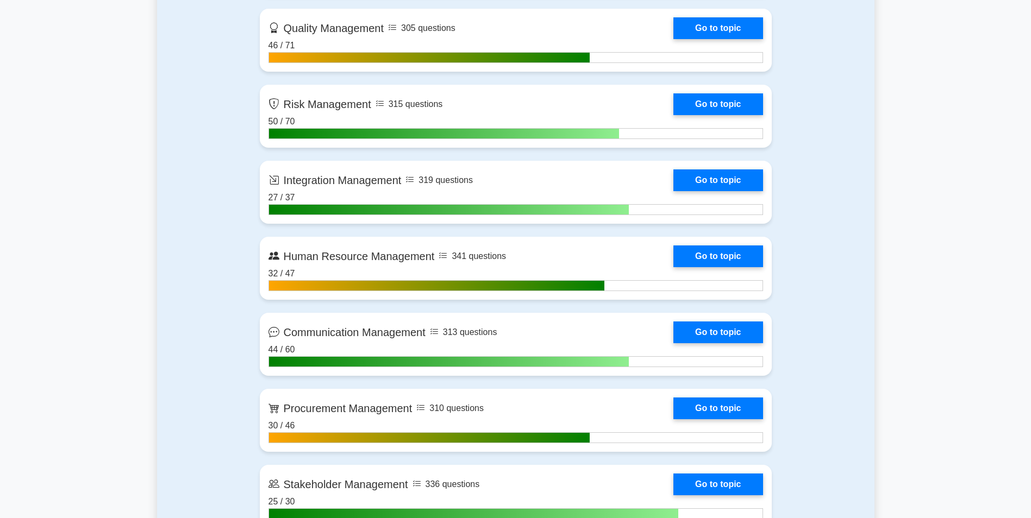
scroll to position [1086, 0]
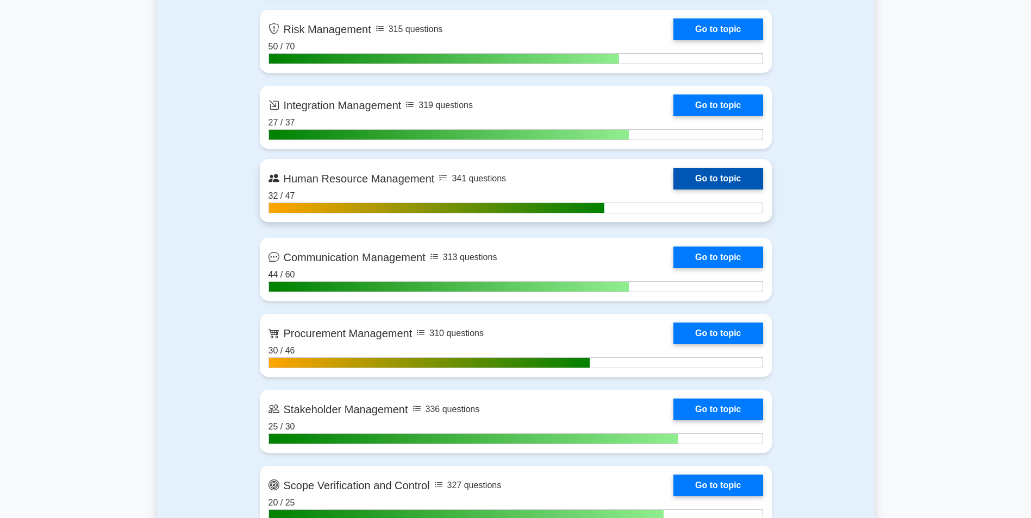
click at [739, 173] on link "Go to topic" at bounding box center [717, 179] width 89 height 22
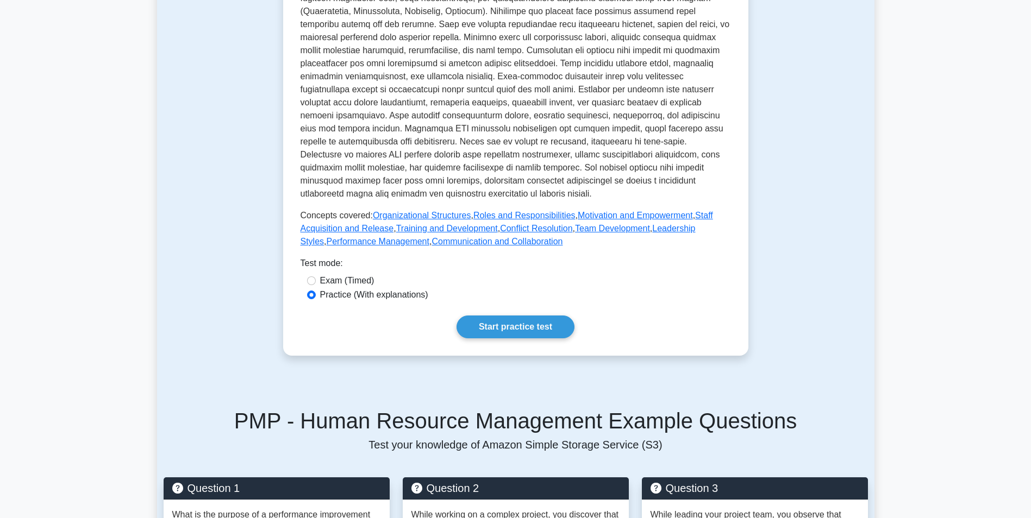
scroll to position [362, 0]
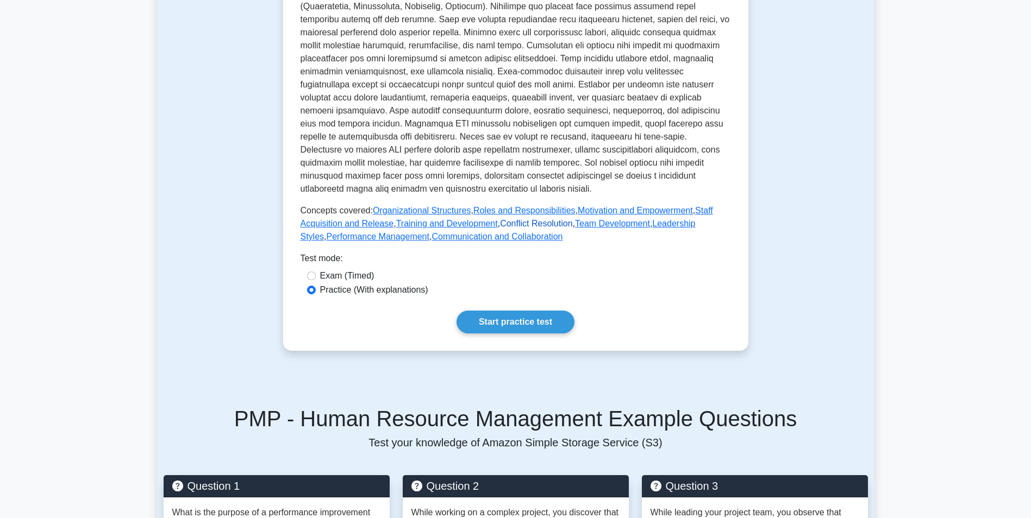
click at [535, 219] on link "Conflict Resolution" at bounding box center [536, 223] width 72 height 9
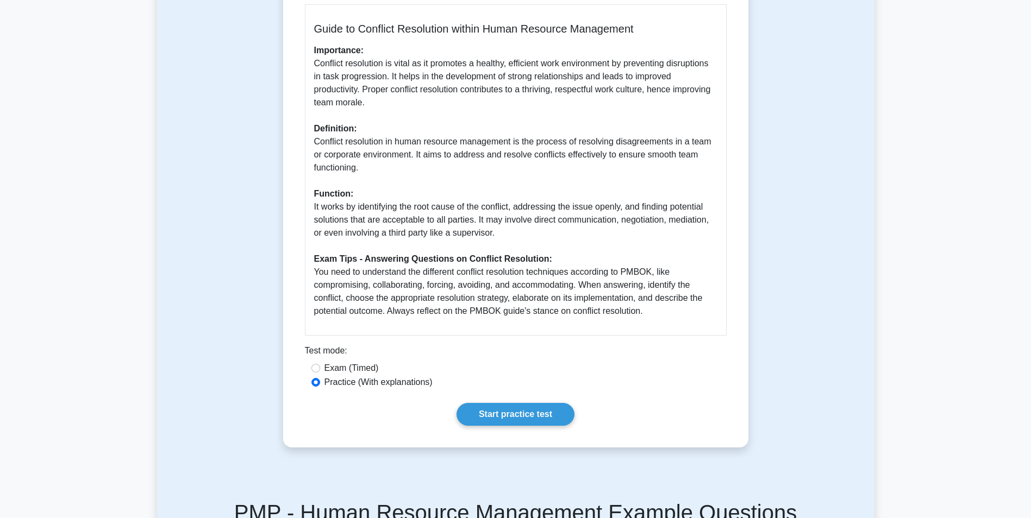
scroll to position [284, 0]
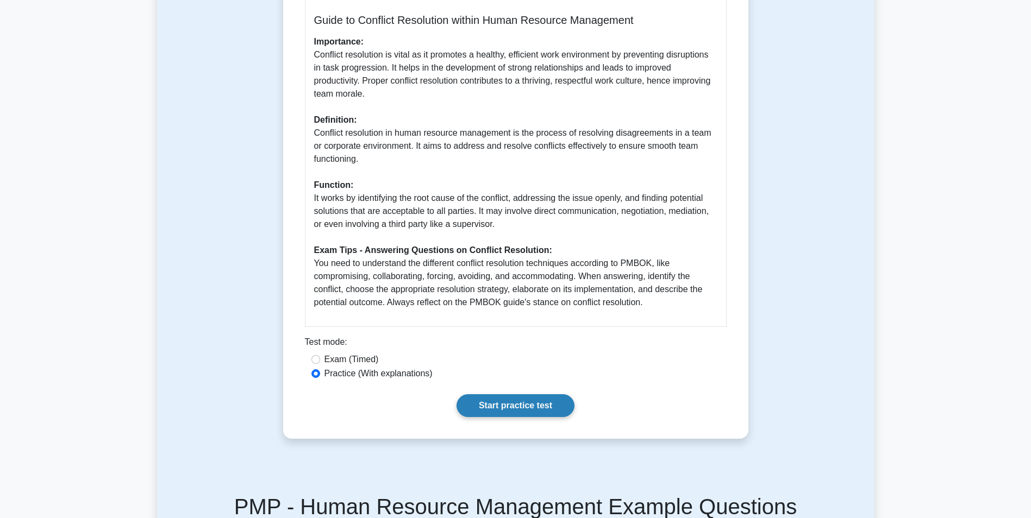
click at [535, 404] on link "Start practice test" at bounding box center [515, 405] width 118 height 23
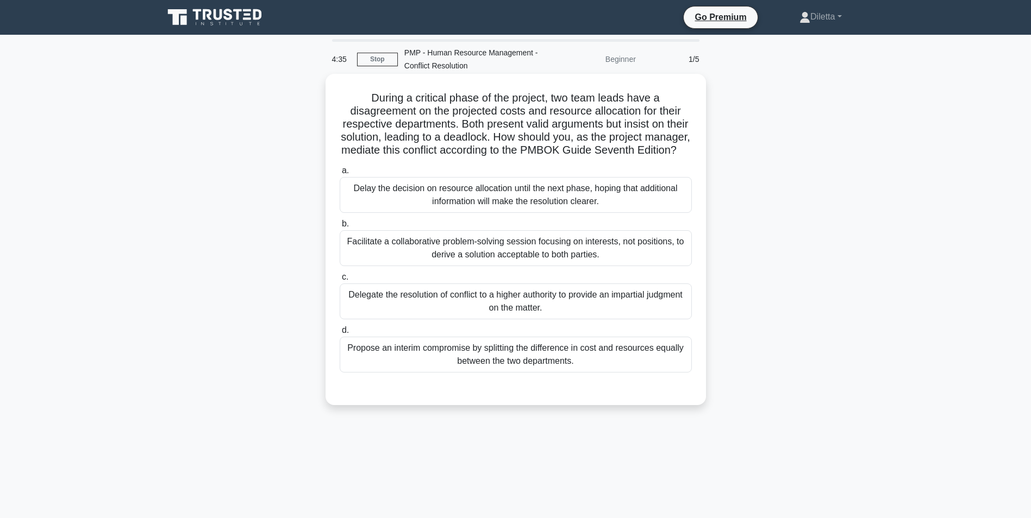
click at [660, 260] on div "Facilitate a collaborative problem-solving session focusing on interests, not p…" at bounding box center [516, 248] width 352 height 36
click at [340, 228] on input "b. Facilitate a collaborative problem-solving session focusing on interests, no…" at bounding box center [340, 224] width 0 height 7
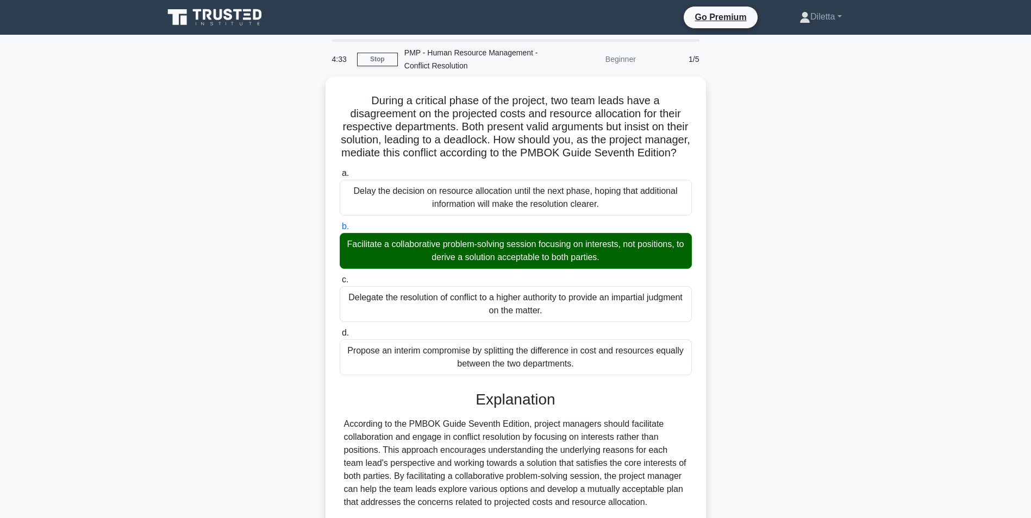
click at [899, 251] on main "4:33 Stop PMP - Human Resource Management - Conflict Resolution Beginner 1/5 Du…" at bounding box center [515, 365] width 1031 height 661
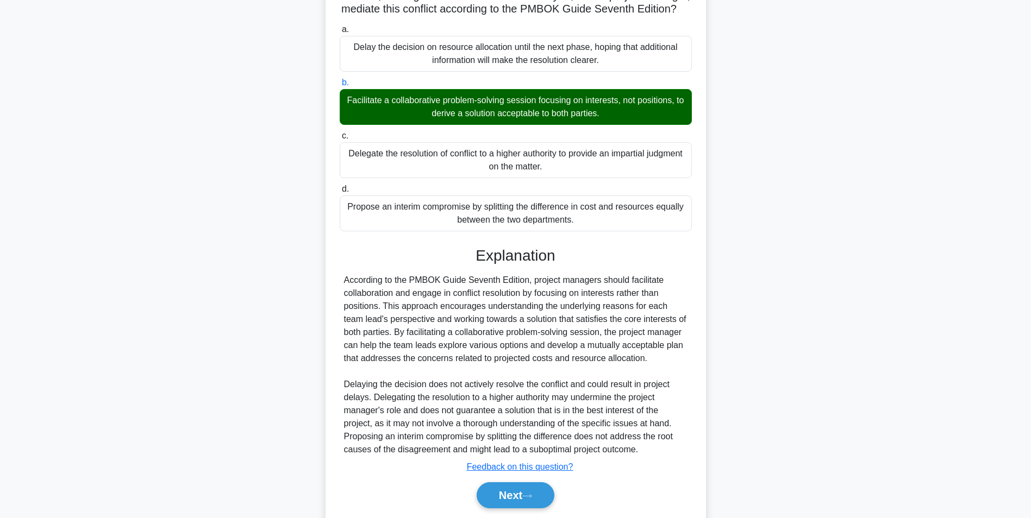
scroll to position [191, 0]
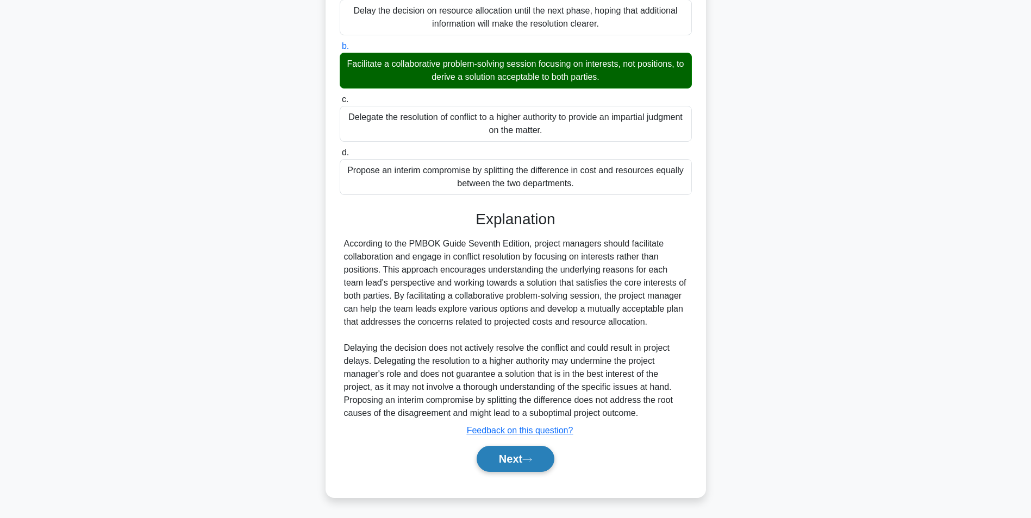
click at [533, 463] on button "Next" at bounding box center [515, 459] width 78 height 26
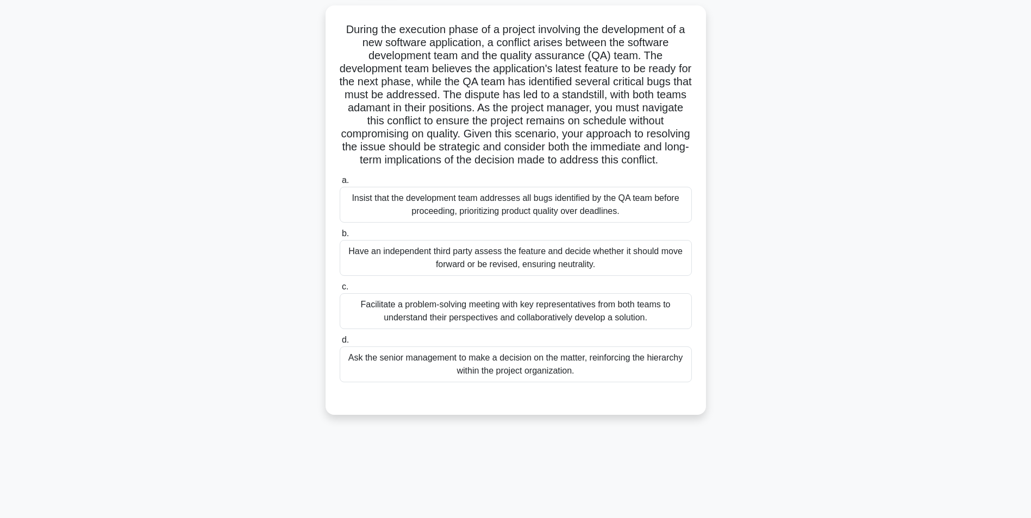
click at [636, 329] on div "Facilitate a problem-solving meeting with key representatives from both teams t…" at bounding box center [516, 311] width 352 height 36
click at [340, 291] on input "c. Facilitate a problem-solving meeting with key representatives from both team…" at bounding box center [340, 287] width 0 height 7
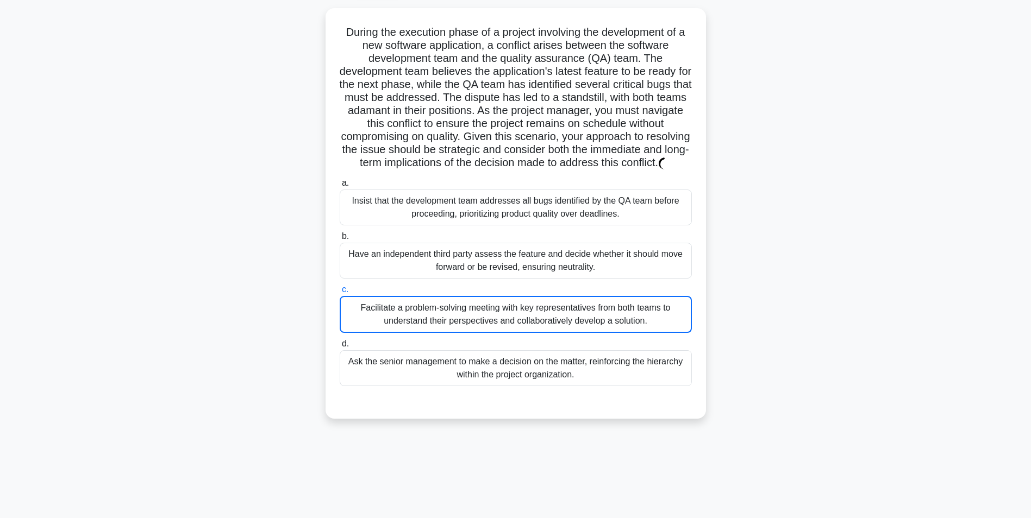
click at [814, 409] on div "During the execution phase of a project involving the development of a new soft…" at bounding box center [515, 220] width 717 height 424
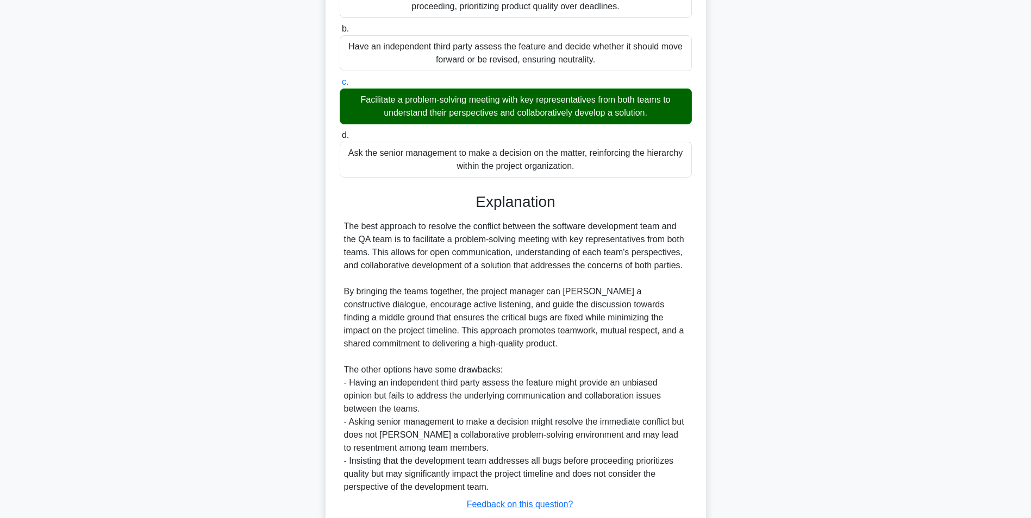
scroll to position [374, 0]
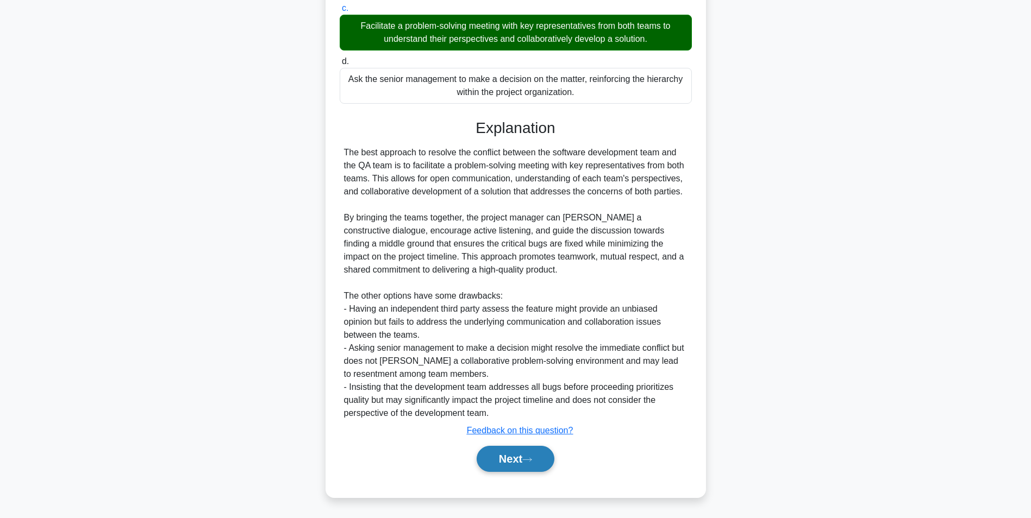
click at [530, 450] on button "Next" at bounding box center [515, 459] width 78 height 26
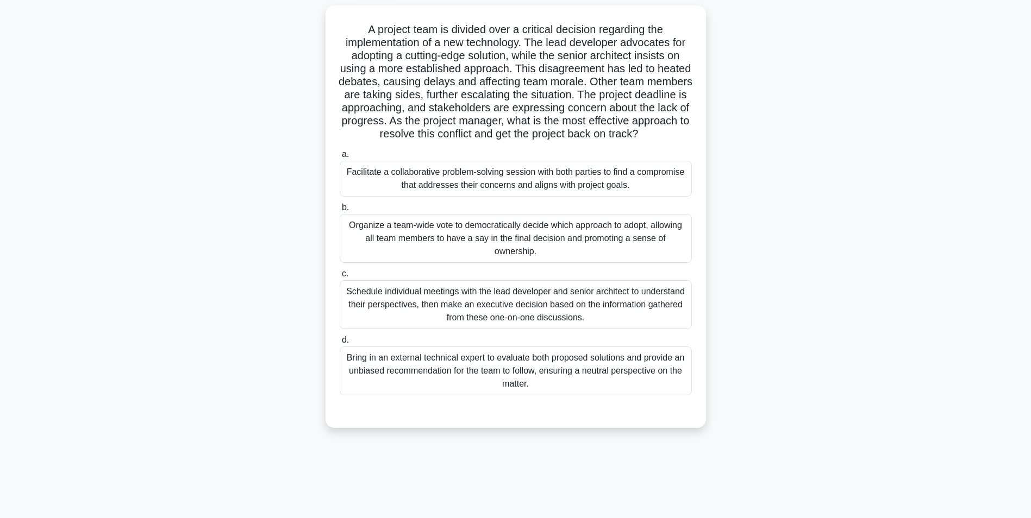
click at [640, 197] on div "Facilitate a collaborative problem-solving session with both parties to find a …" at bounding box center [516, 179] width 352 height 36
click at [340, 158] on input "a. Facilitate a collaborative problem-solving session with both parties to find…" at bounding box center [340, 154] width 0 height 7
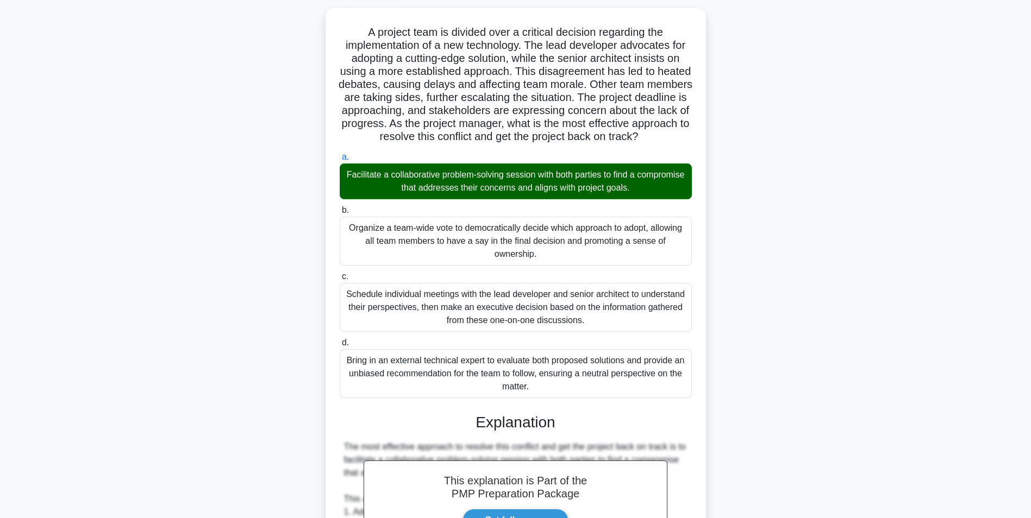
click at [758, 331] on div "A project team is divided over a critical decision regarding the implementation…" at bounding box center [515, 445] width 717 height 875
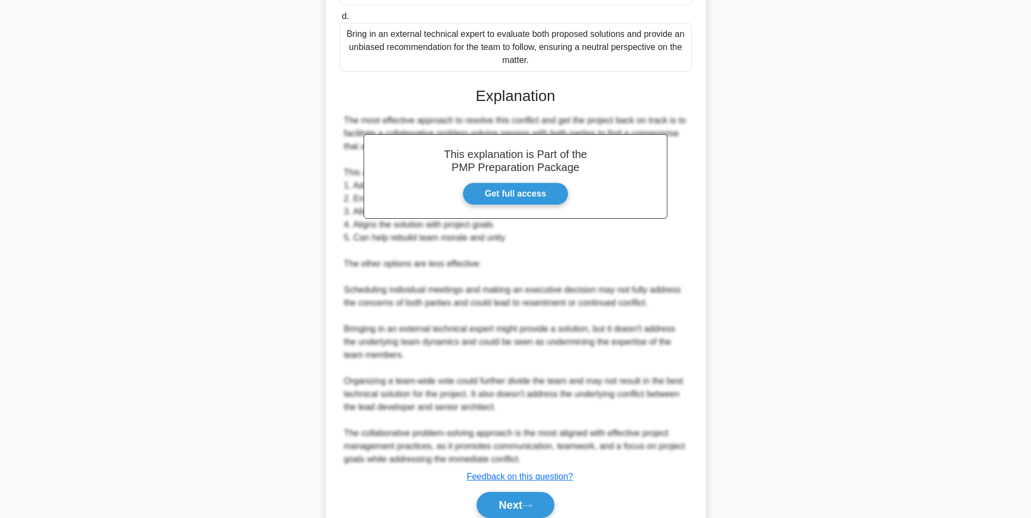
scroll to position [438, 0]
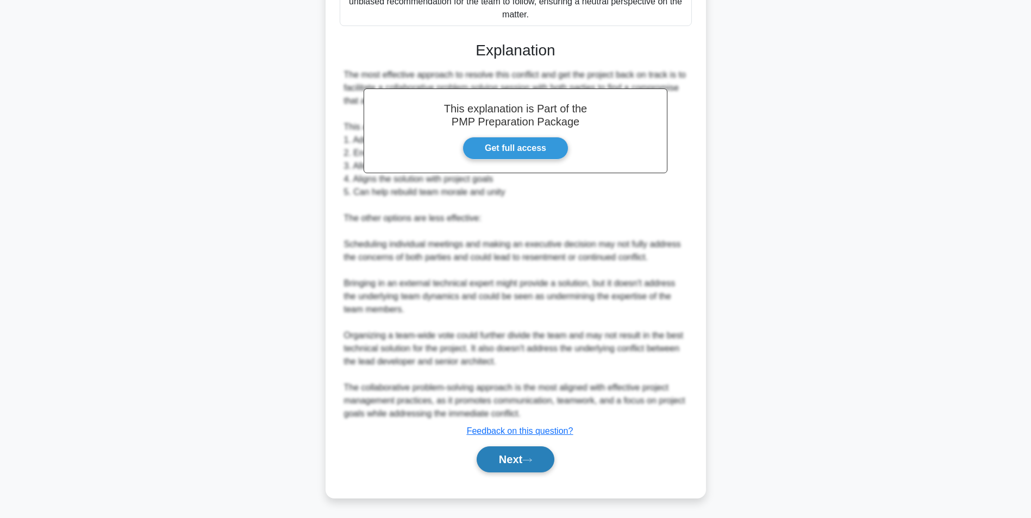
click at [513, 473] on button "Next" at bounding box center [515, 460] width 78 height 26
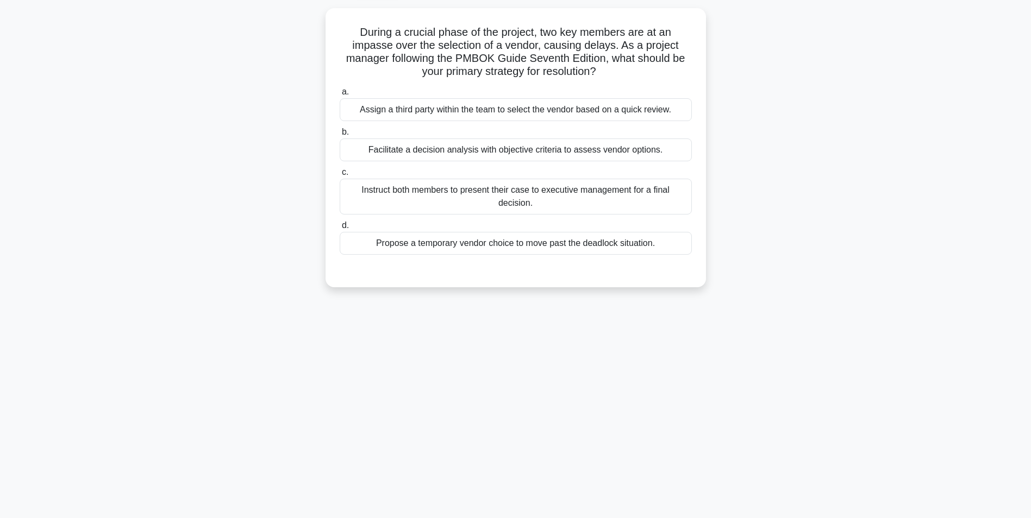
scroll to position [68, 0]
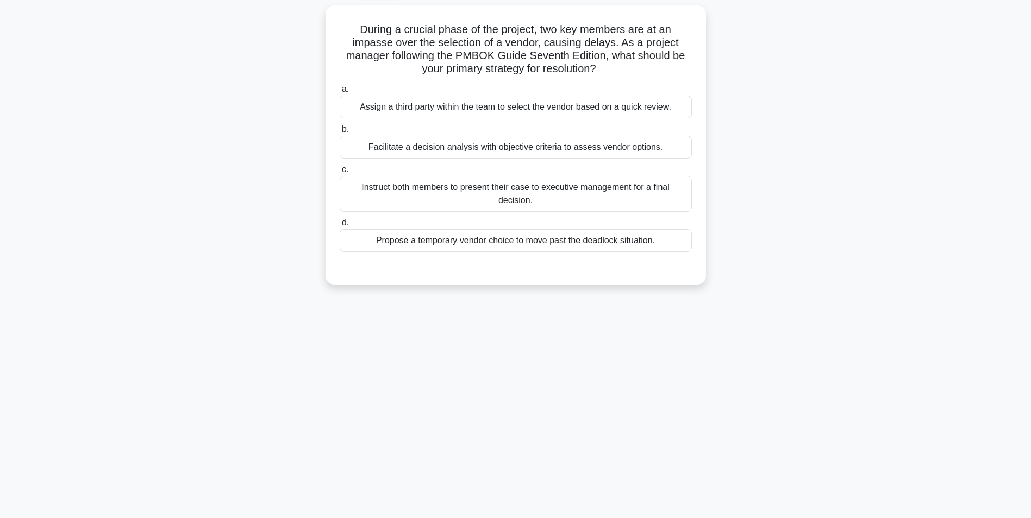
click at [641, 147] on div "Facilitate a decision analysis with objective criteria to assess vendor options." at bounding box center [516, 147] width 352 height 23
click at [340, 133] on input "b. Facilitate a decision analysis with objective criteria to assess vendor opti…" at bounding box center [340, 129] width 0 height 7
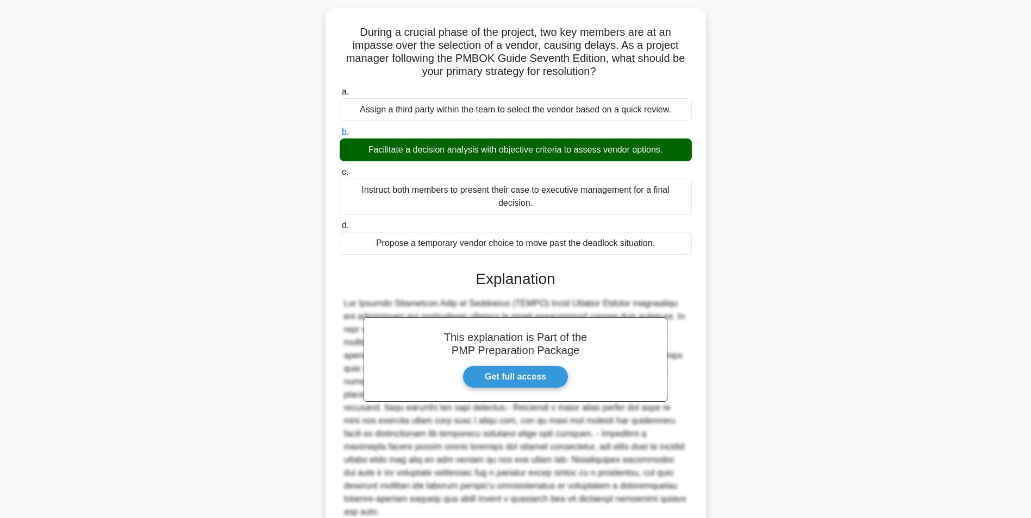
click at [838, 310] on div "During a crucial phase of the project, two key members are at an impasse over t…" at bounding box center [515, 308] width 717 height 601
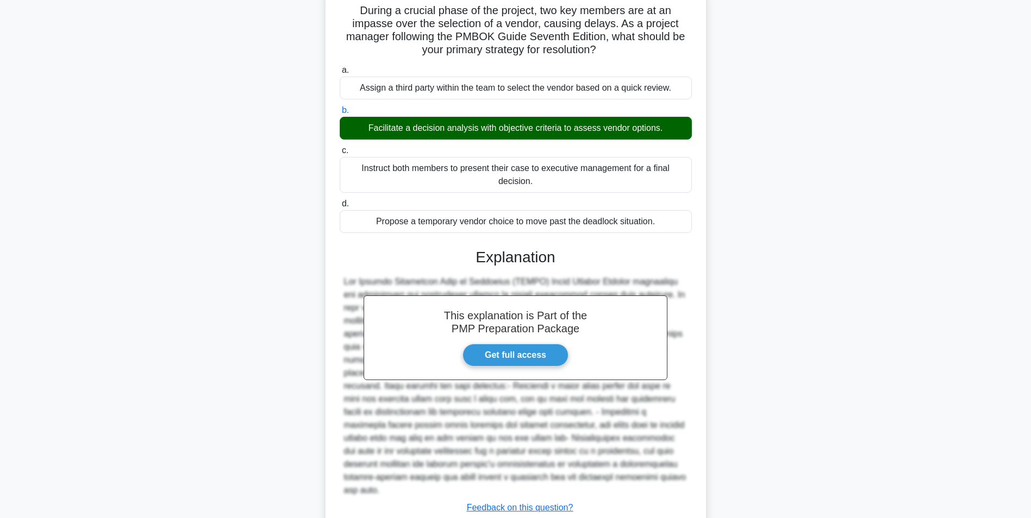
scroll to position [152, 0]
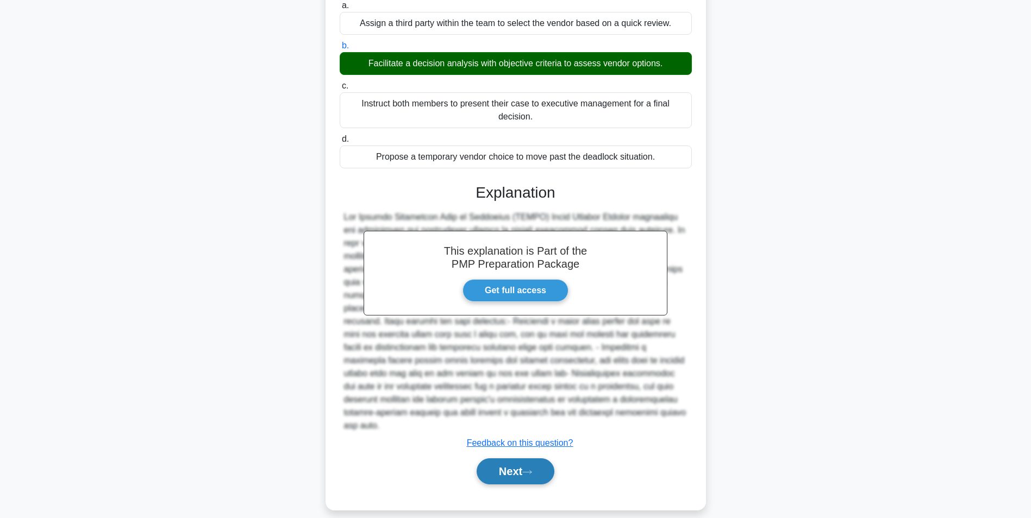
click at [544, 466] on button "Next" at bounding box center [515, 471] width 78 height 26
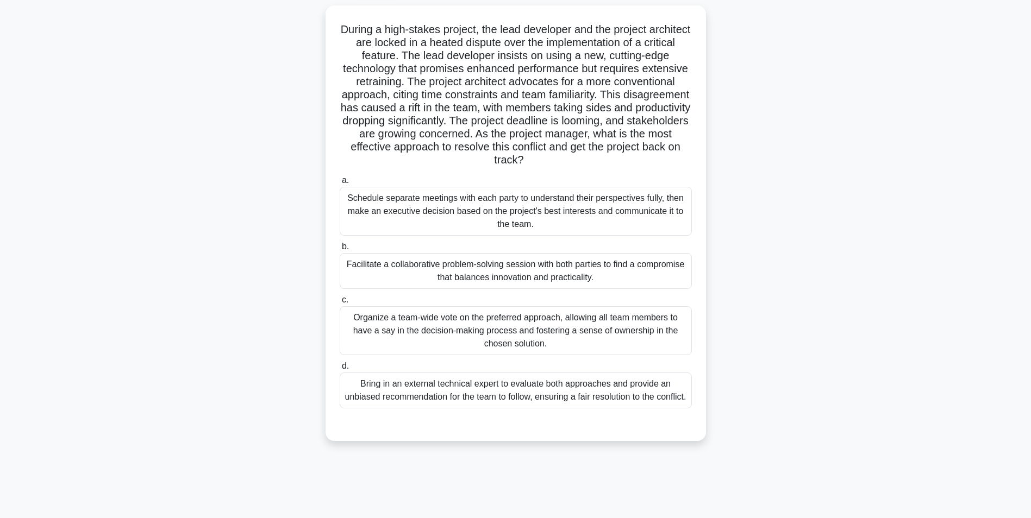
scroll to position [68, 0]
click at [576, 271] on div "Facilitate a collaborative problem-solving session with both parties to find a …" at bounding box center [516, 271] width 352 height 36
click at [340, 250] on input "b. Facilitate a collaborative problem-solving session with both parties to find…" at bounding box center [340, 246] width 0 height 7
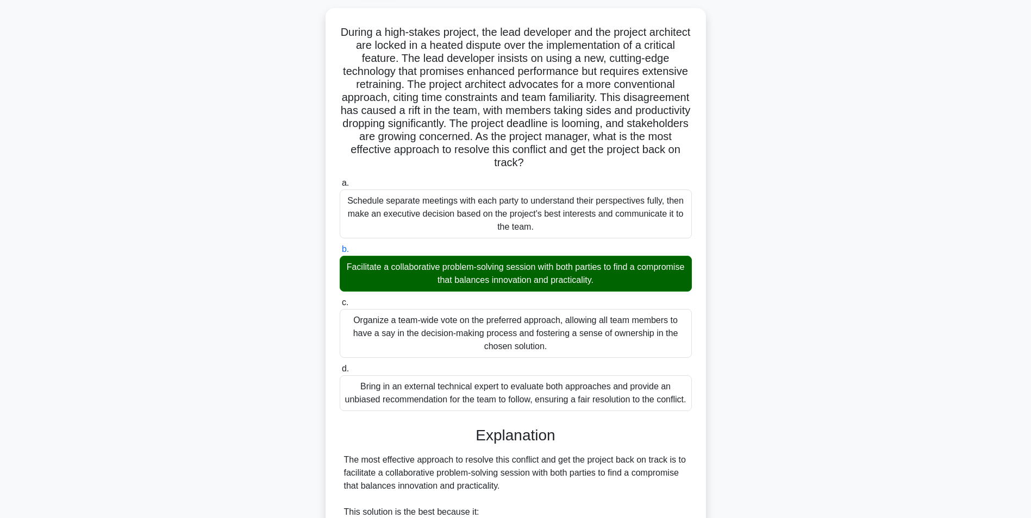
click at [841, 374] on div "During a high-stakes project, the lead developer and the project architect are …" at bounding box center [515, 458] width 717 height 901
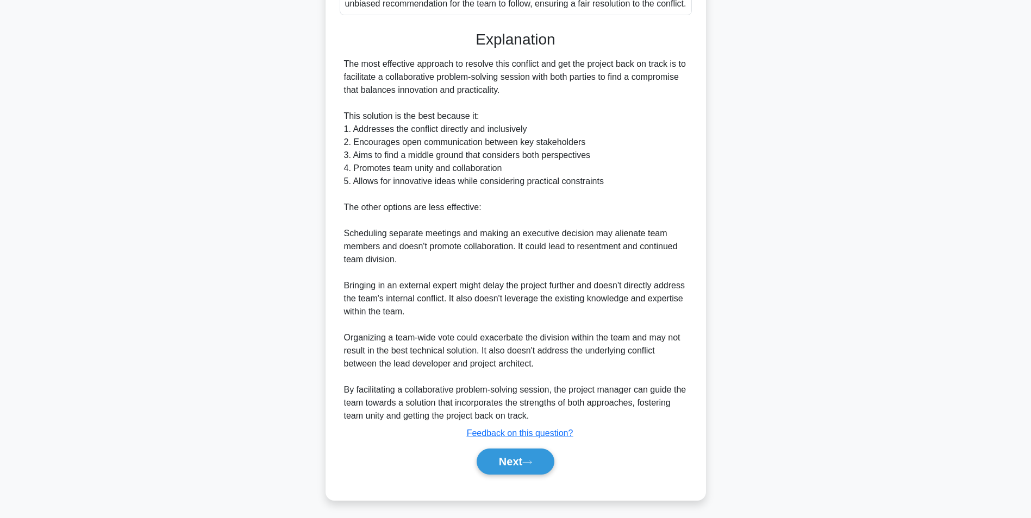
scroll to position [478, 0]
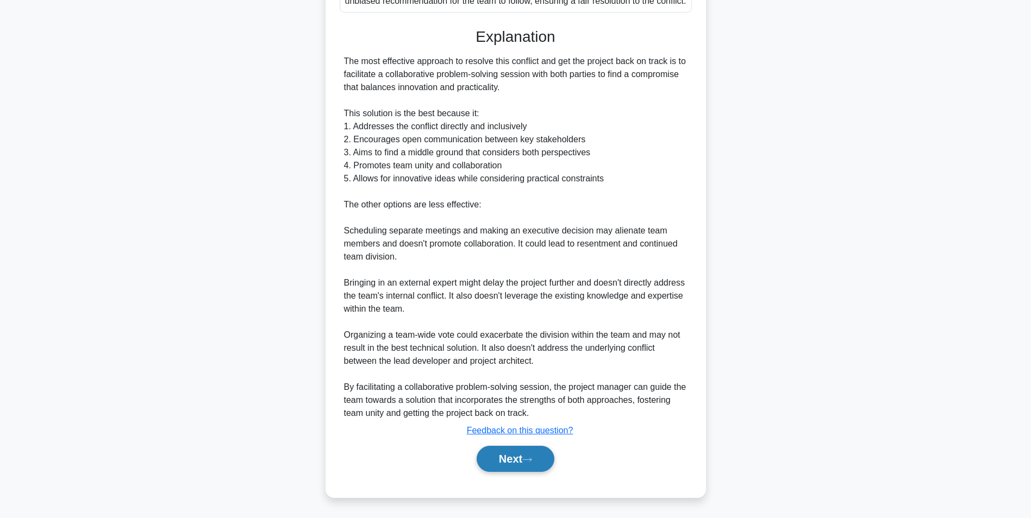
click at [522, 454] on button "Next" at bounding box center [515, 459] width 78 height 26
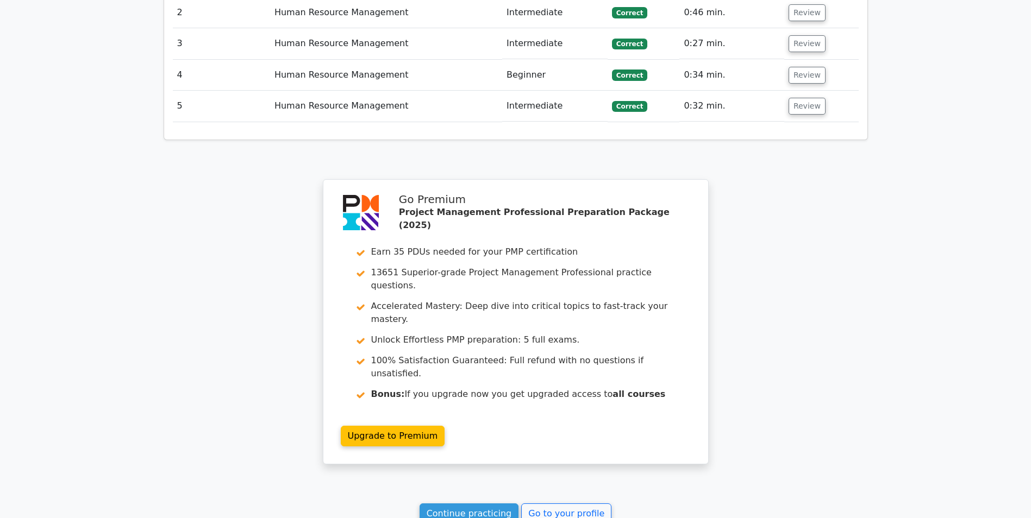
scroll to position [1578, 0]
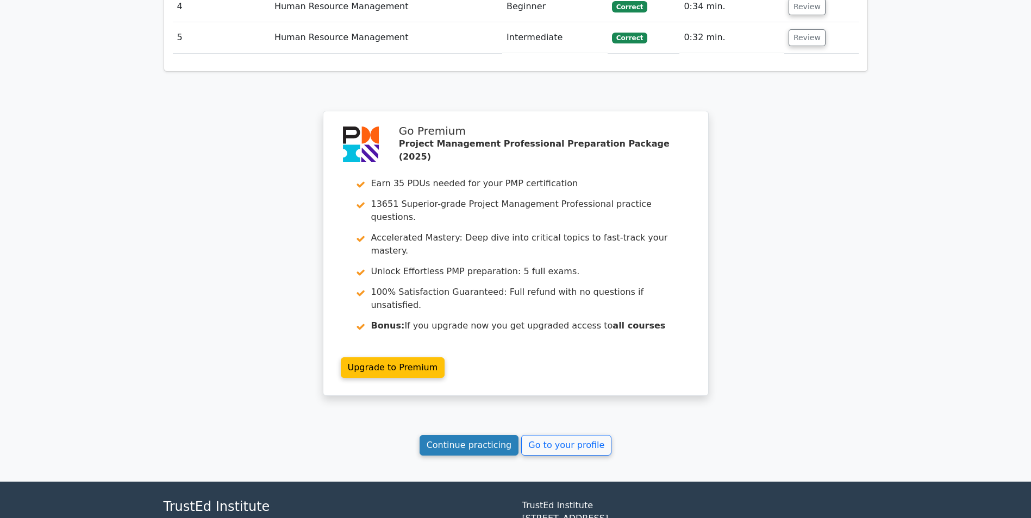
click at [474, 435] on link "Continue practicing" at bounding box center [468, 445] width 99 height 21
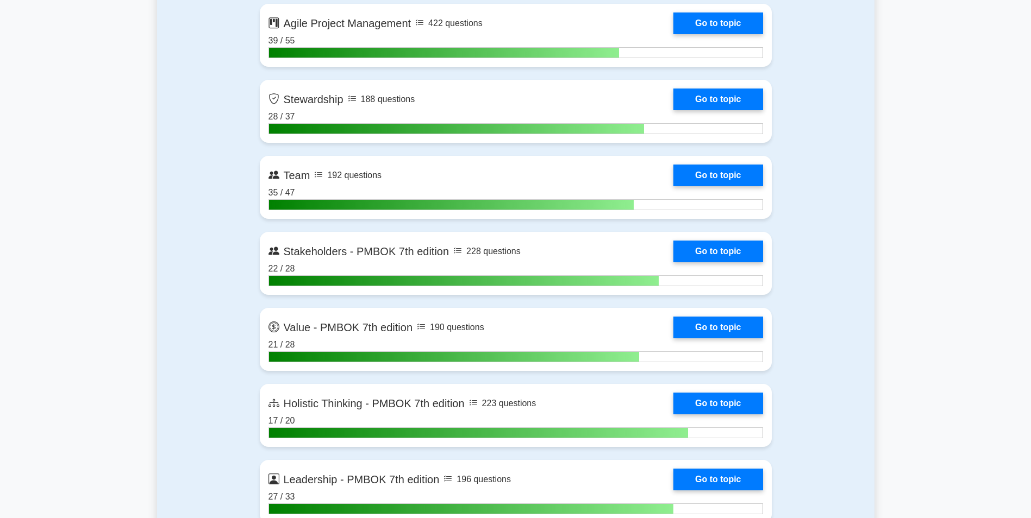
scroll to position [2976, 0]
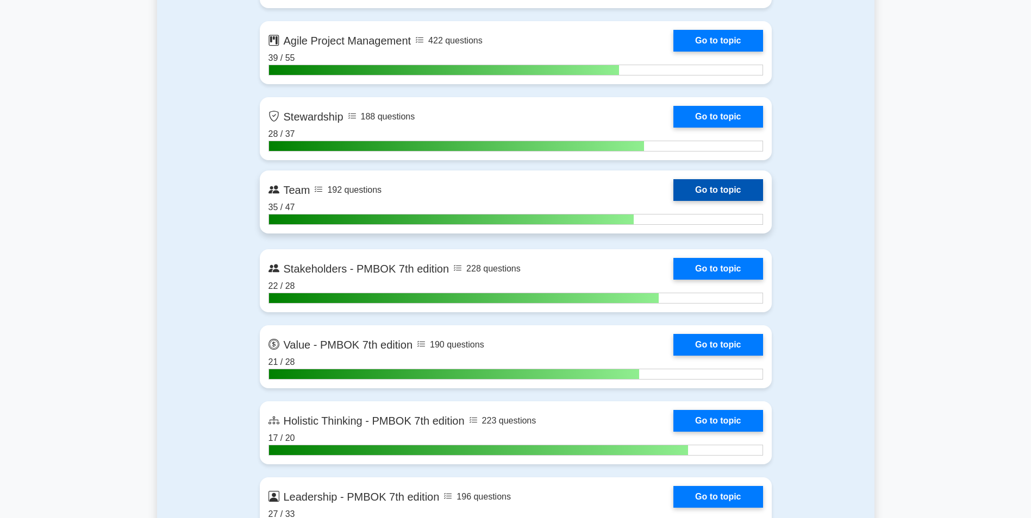
click at [725, 196] on link "Go to topic" at bounding box center [717, 190] width 89 height 22
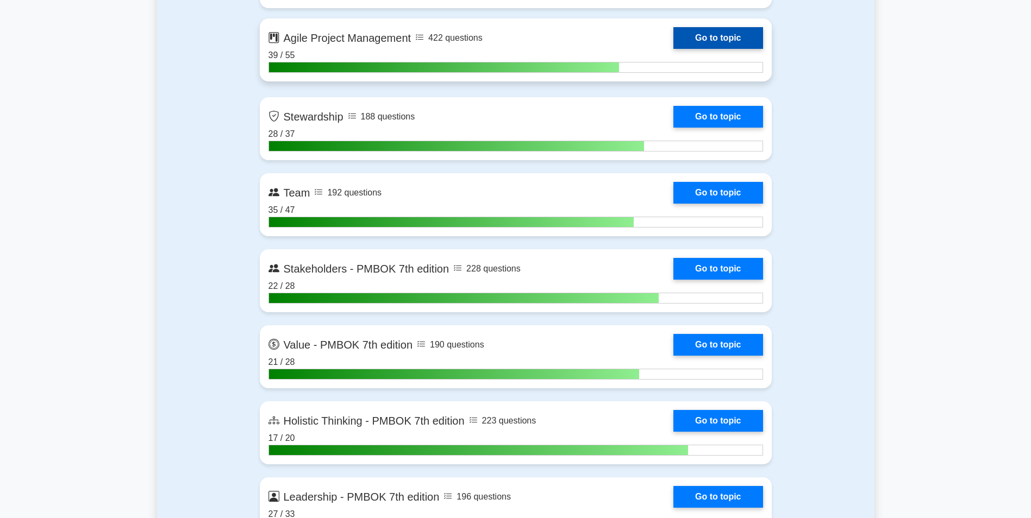
click at [752, 42] on link "Go to topic" at bounding box center [717, 38] width 89 height 22
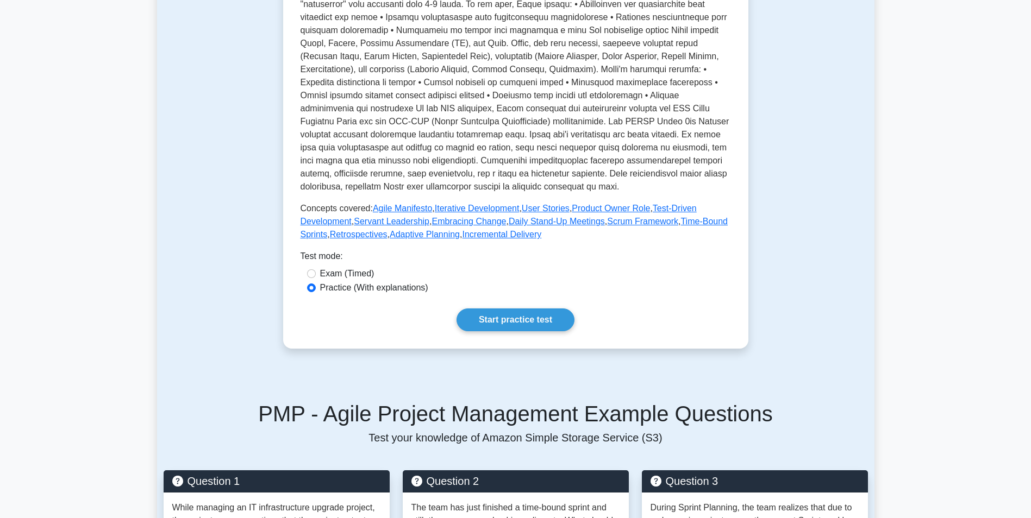
scroll to position [321, 0]
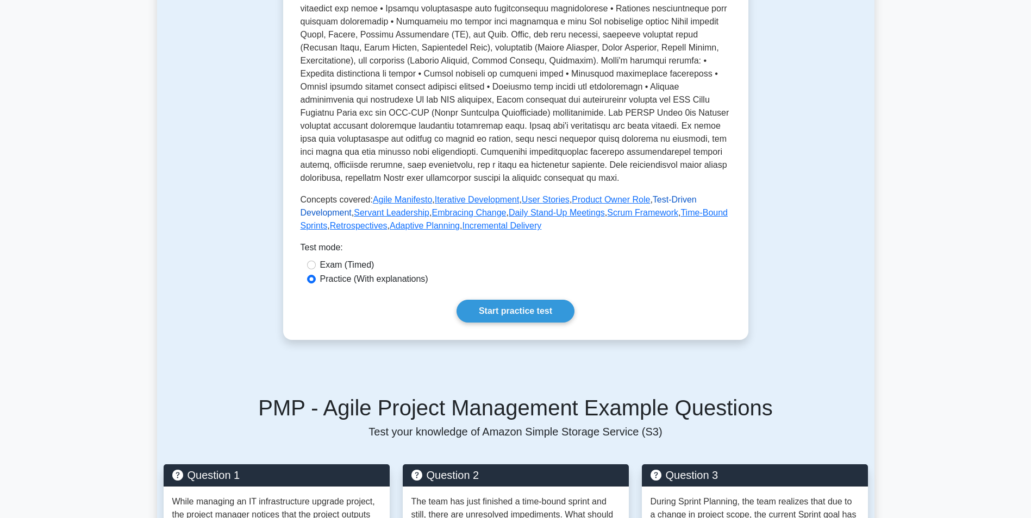
click at [659, 210] on link "Test-Driven Development" at bounding box center [498, 206] width 396 height 22
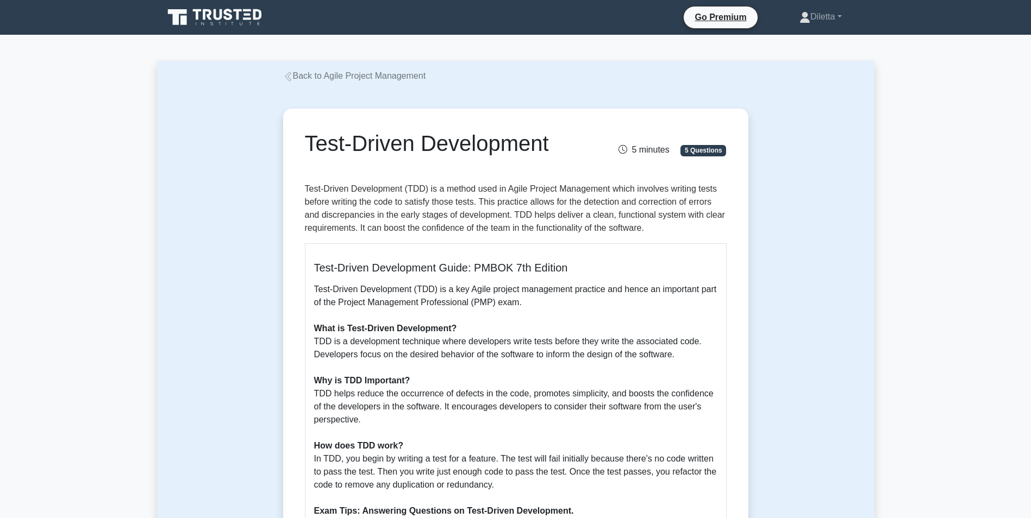
click at [812, 326] on div "Test-Driven Development 5 minutes 5 Questions Test-Driven Development (TDD) is …" at bounding box center [515, 430] width 717 height 695
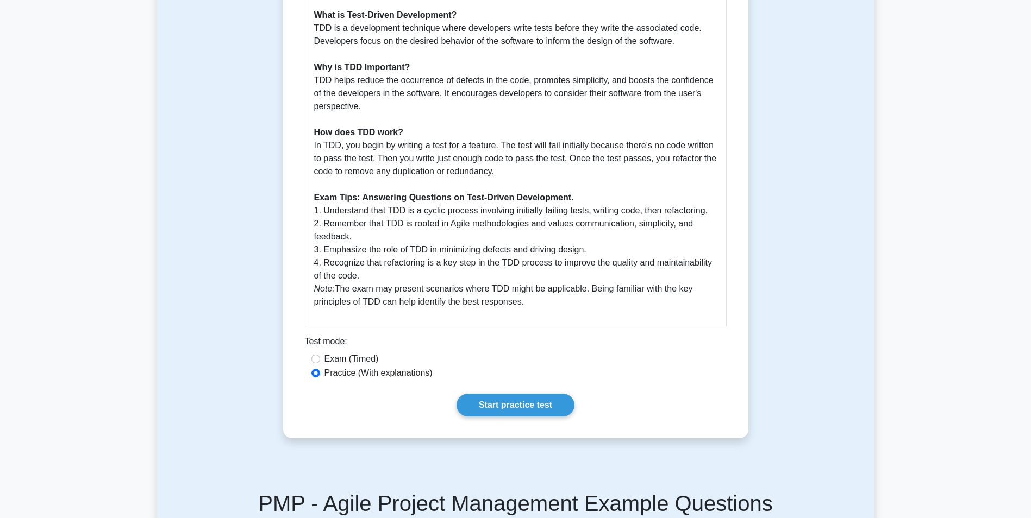
scroll to position [326, 0]
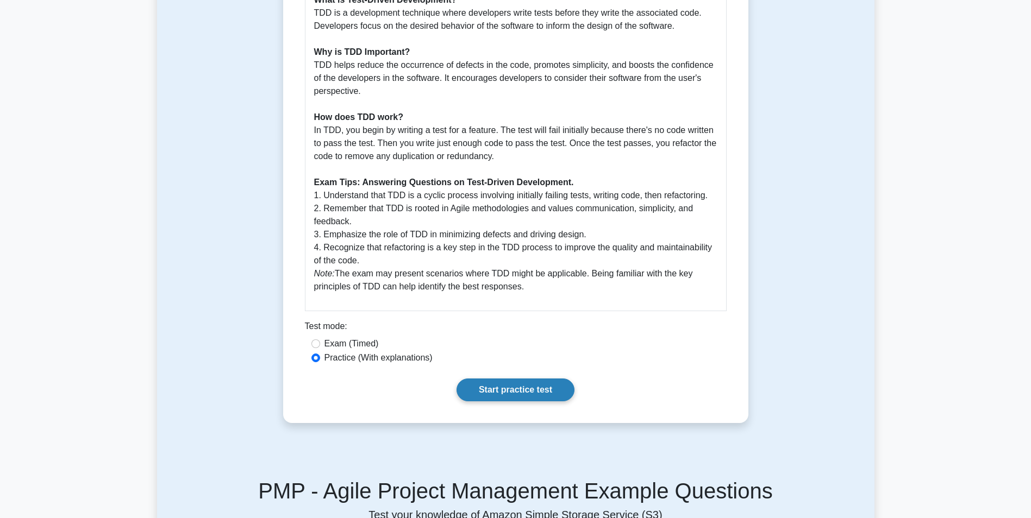
click at [544, 386] on link "Start practice test" at bounding box center [515, 390] width 118 height 23
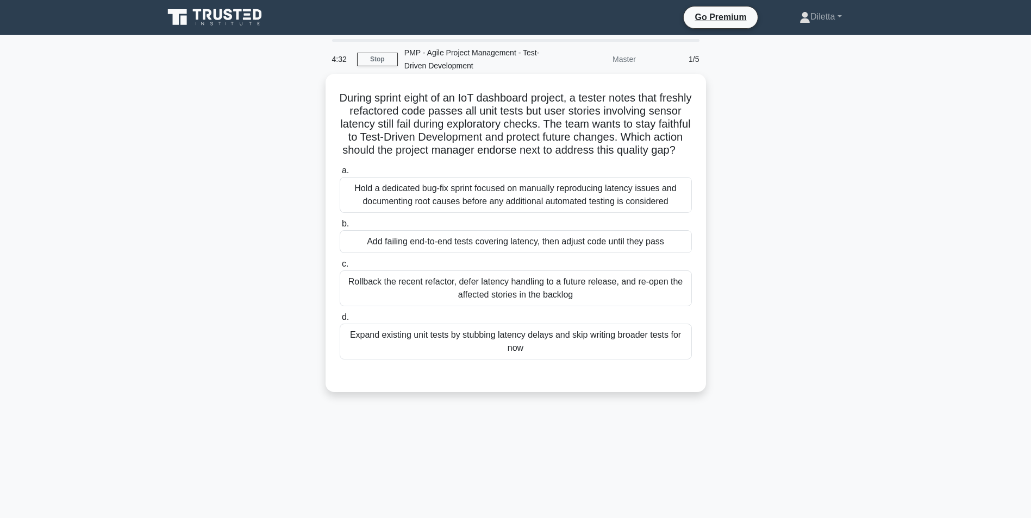
click at [649, 202] on div "Hold a dedicated bug-fix sprint focused on manually reproducing latency issues …" at bounding box center [516, 195] width 352 height 36
click at [340, 174] on input "a. Hold a dedicated bug-fix sprint focused on manually reproducing latency issu…" at bounding box center [340, 170] width 0 height 7
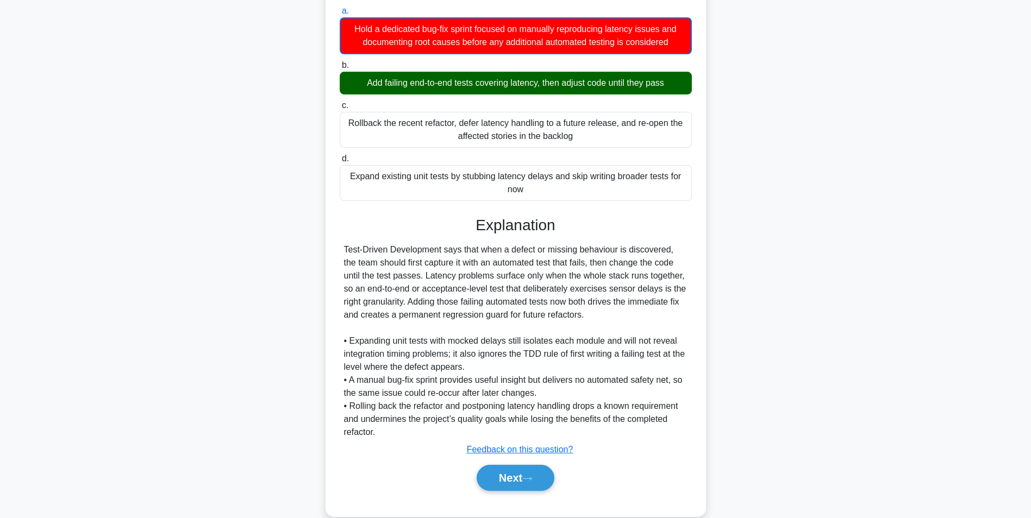
scroll to position [178, 0]
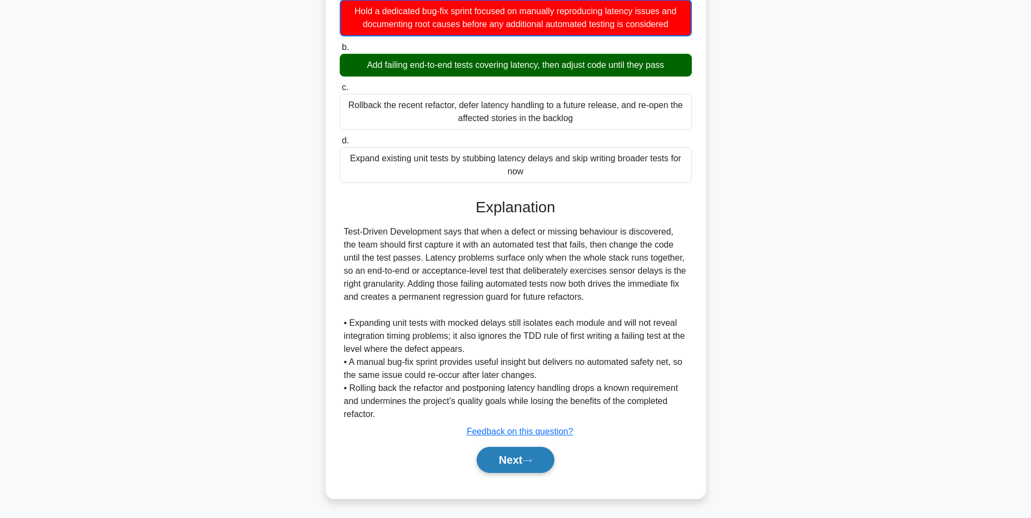
click at [531, 464] on button "Next" at bounding box center [515, 460] width 78 height 26
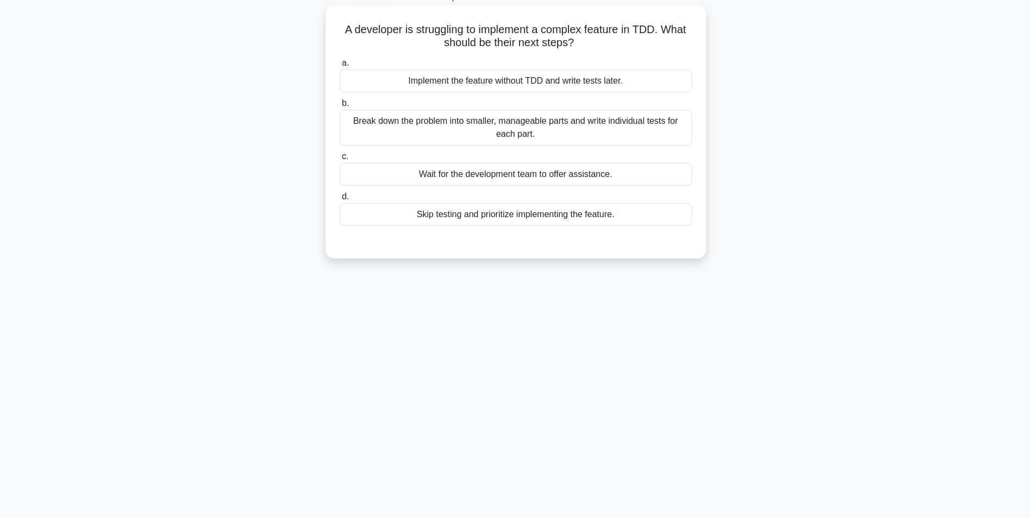
click at [646, 138] on div "Break down the problem into smaller, manageable parts and write individual test…" at bounding box center [516, 128] width 352 height 36
click at [340, 107] on input "b. Break down the problem into smaller, manageable parts and write individual t…" at bounding box center [340, 103] width 0 height 7
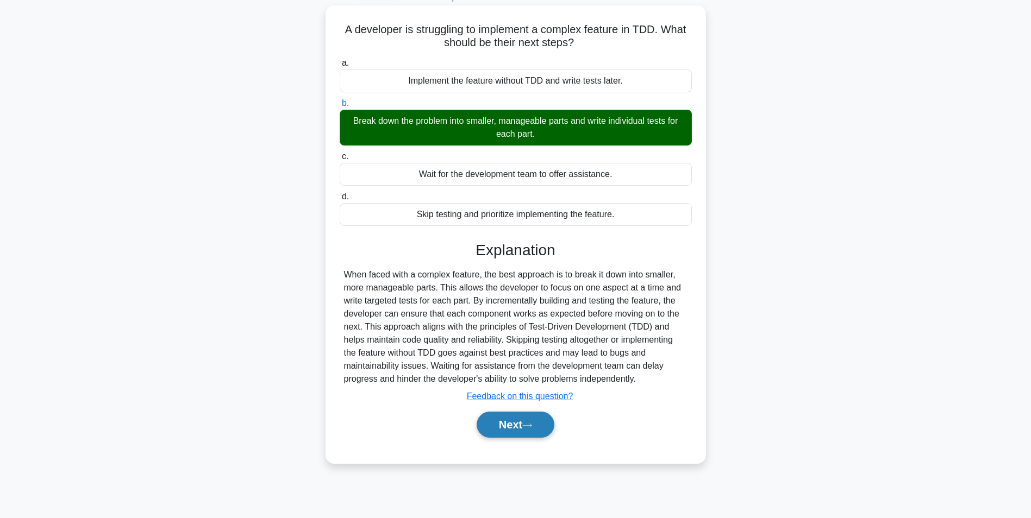
click at [520, 423] on button "Next" at bounding box center [515, 425] width 78 height 26
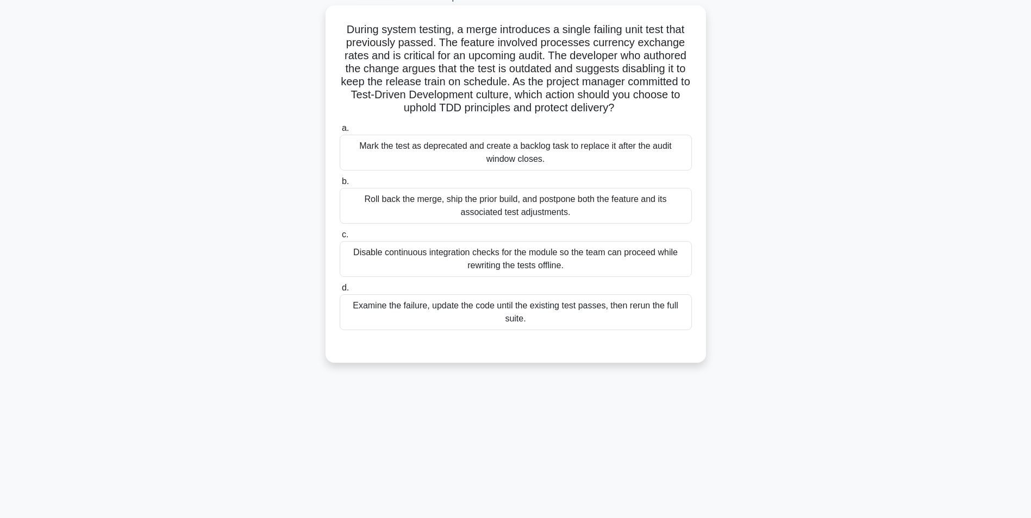
click at [599, 322] on div "Examine the failure, update the code until the existing test passes, then rerun…" at bounding box center [516, 312] width 352 height 36
click at [340, 292] on input "d. Examine the failure, update the code until the existing test passes, then re…" at bounding box center [340, 288] width 0 height 7
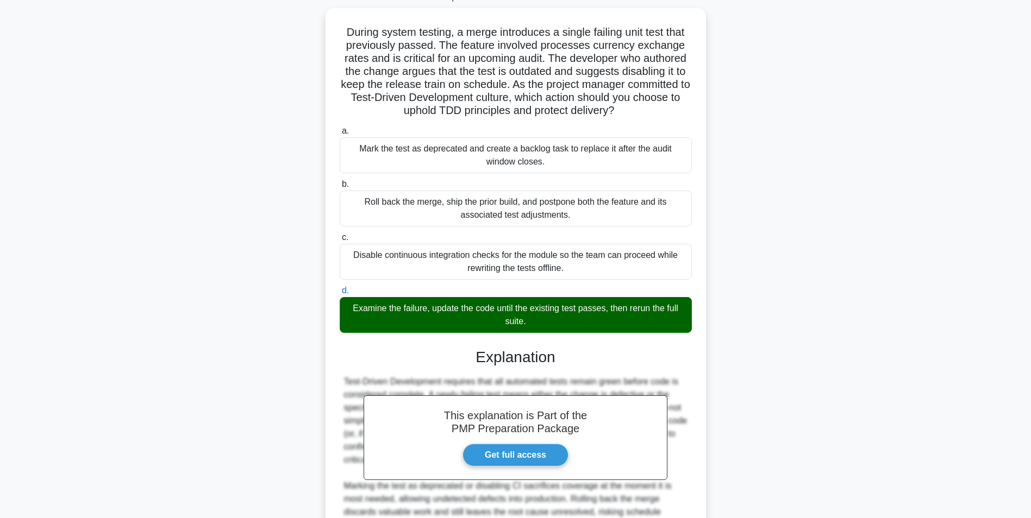
click at [816, 347] on div "During system testing, a merge introduces a single failing unit test that previ…" at bounding box center [515, 315] width 717 height 614
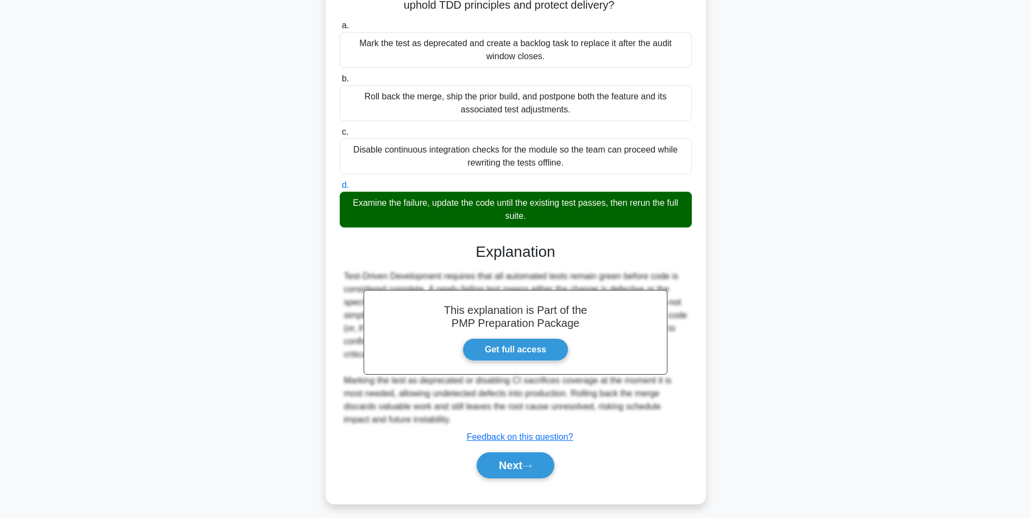
scroll to position [178, 0]
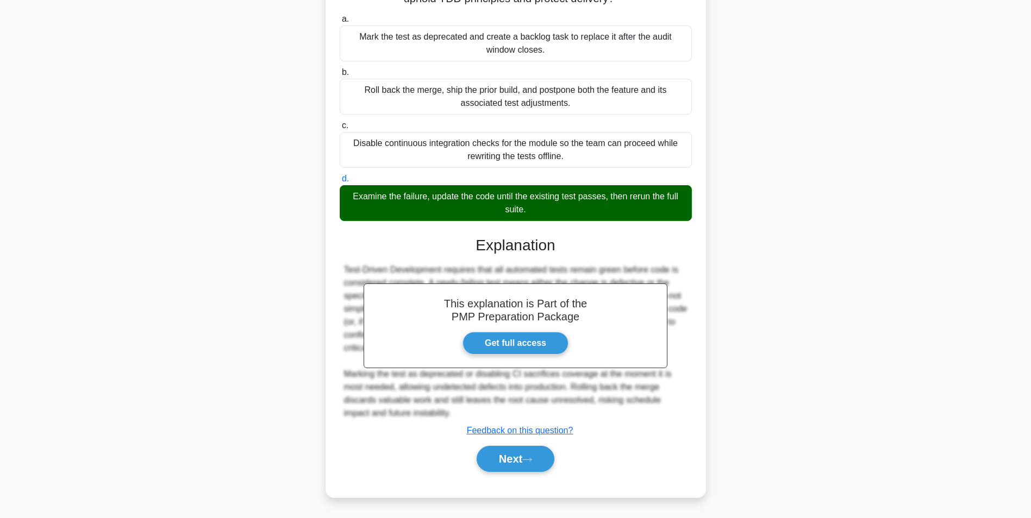
click at [503, 473] on div "Next" at bounding box center [516, 459] width 352 height 35
click at [514, 462] on button "Next" at bounding box center [515, 459] width 78 height 26
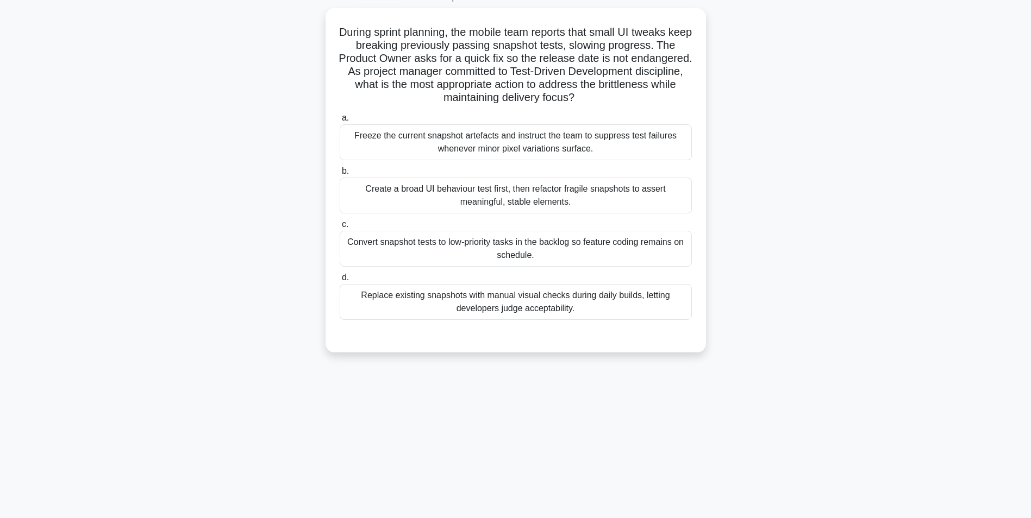
scroll to position [68, 0]
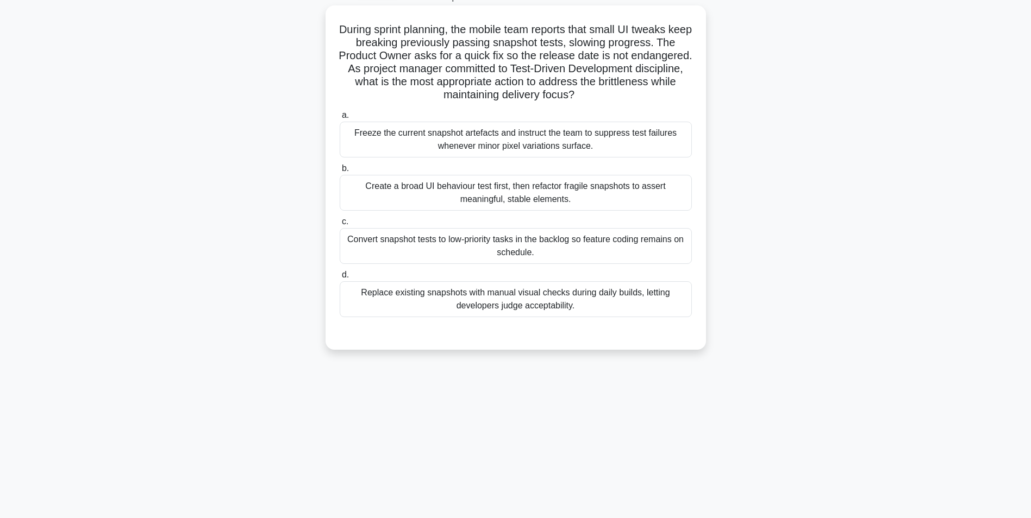
click at [538, 190] on div "Create a broad UI behaviour test first, then refactor fragile snapshots to asse…" at bounding box center [516, 193] width 352 height 36
click at [340, 172] on input "b. Create a broad UI behaviour test first, then refactor fragile snapshots to a…" at bounding box center [340, 168] width 0 height 7
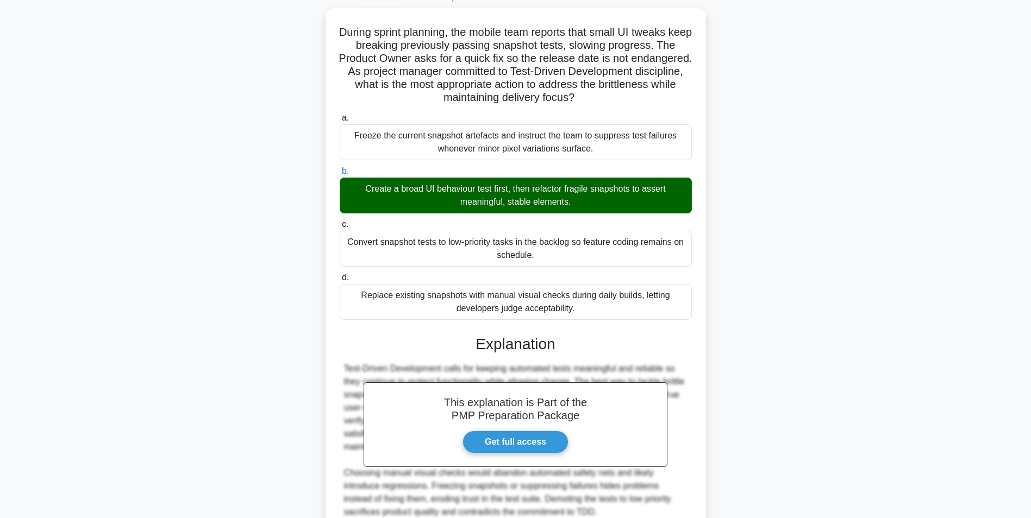
click at [806, 301] on div "During sprint planning, the mobile team reports that small UI tweaks keep break…" at bounding box center [515, 308] width 717 height 601
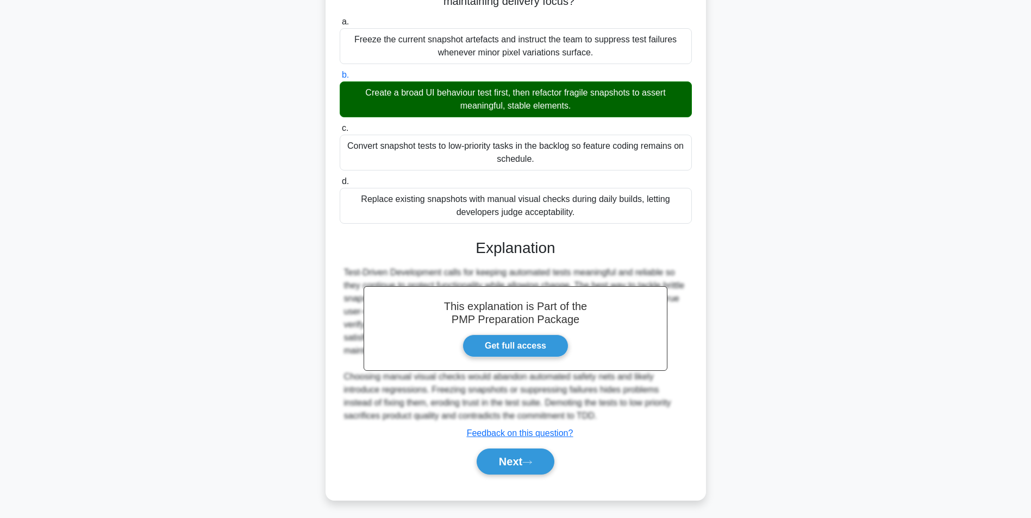
scroll to position [165, 0]
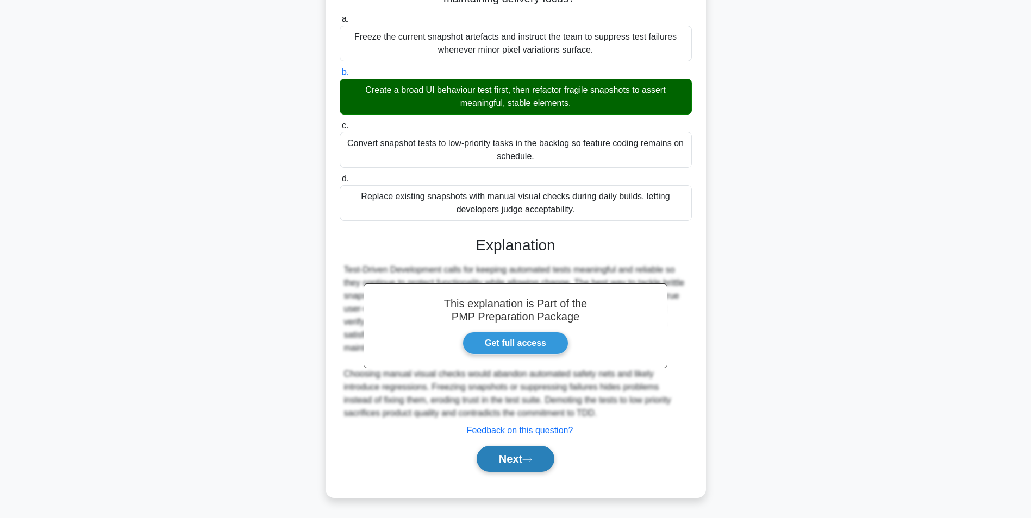
click at [531, 453] on button "Next" at bounding box center [515, 459] width 78 height 26
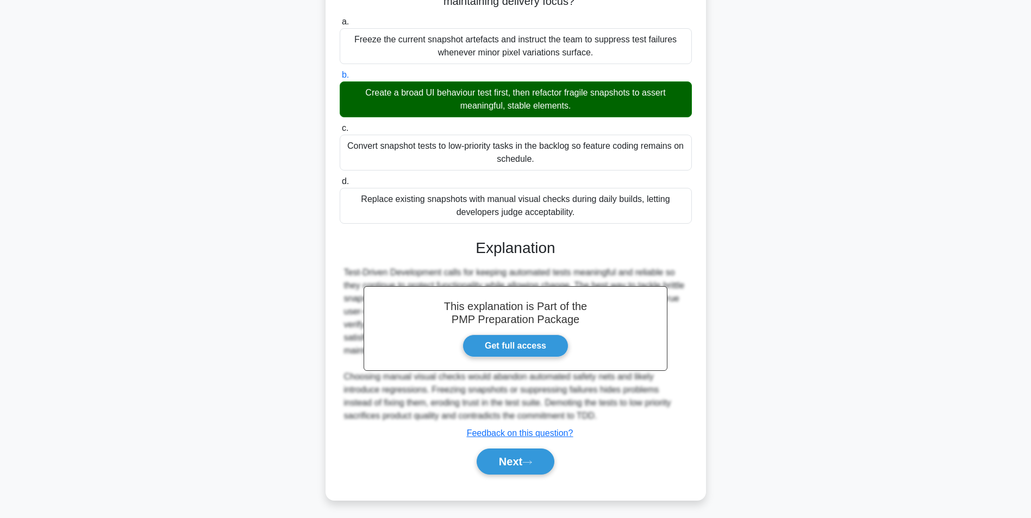
scroll to position [68, 0]
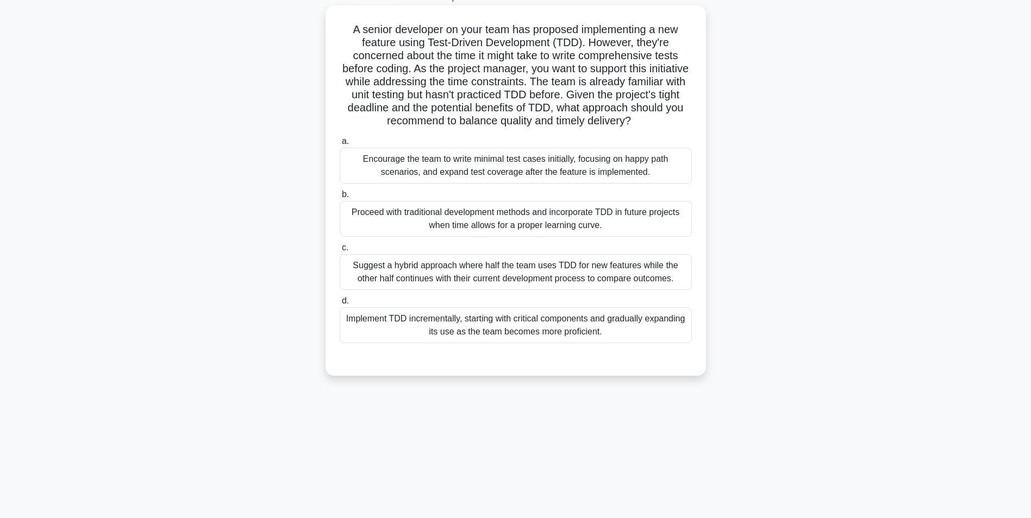
click at [588, 343] on div "Implement TDD incrementally, starting with critical components and gradually ex…" at bounding box center [516, 325] width 352 height 36
click at [340, 305] on input "d. Implement TDD incrementally, starting with critical components and gradually…" at bounding box center [340, 301] width 0 height 7
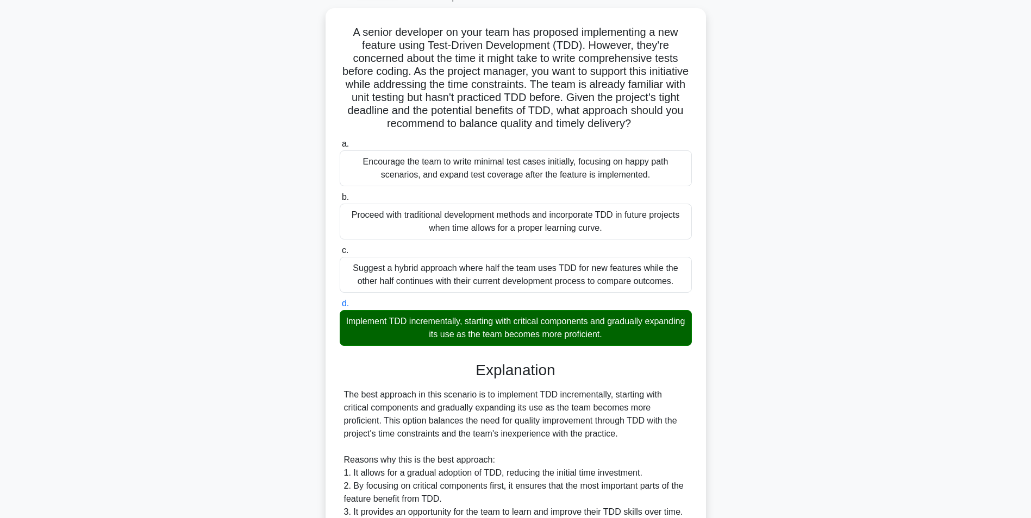
click at [839, 325] on div "A senior developer on your team has proposed implementing a new feature using T…" at bounding box center [515, 413] width 717 height 810
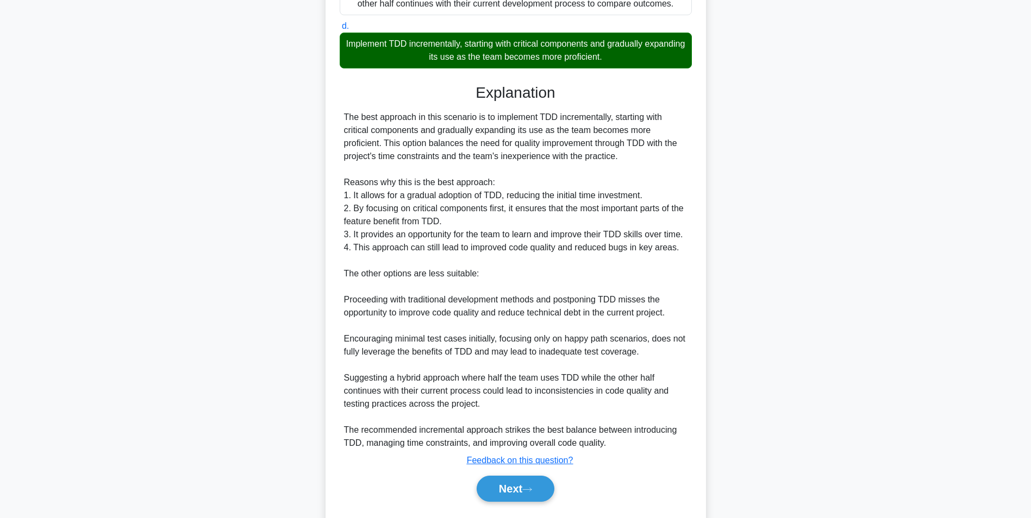
scroll to position [387, 0]
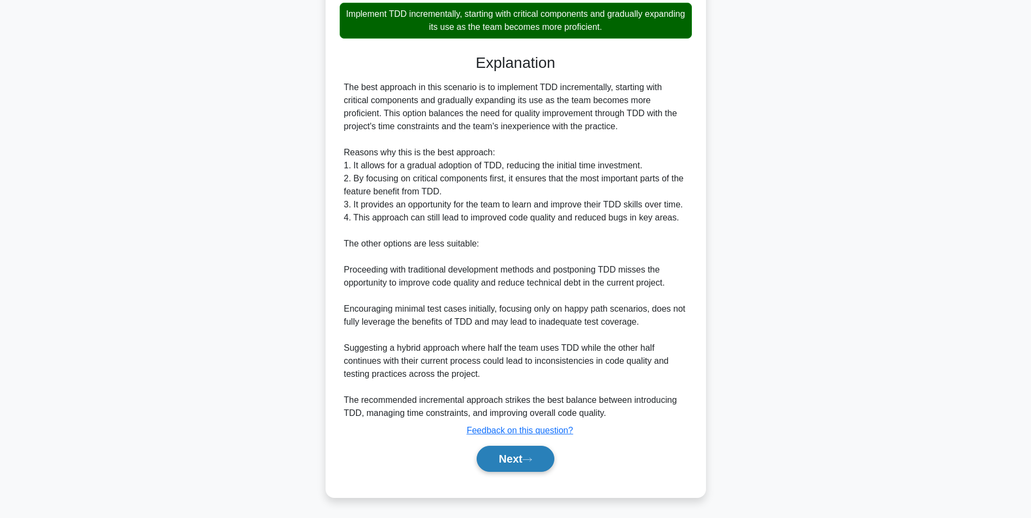
click at [511, 456] on button "Next" at bounding box center [515, 459] width 78 height 26
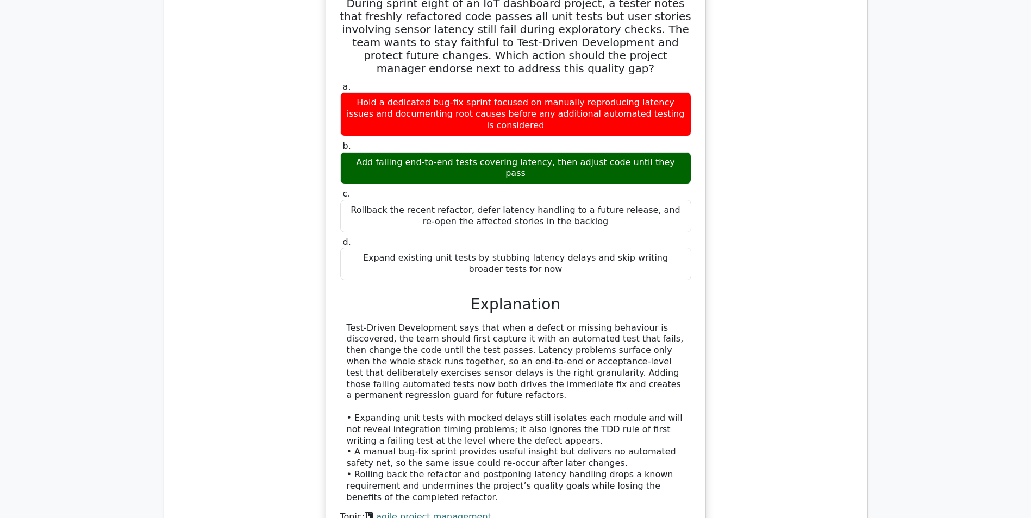
scroll to position [1401, 0]
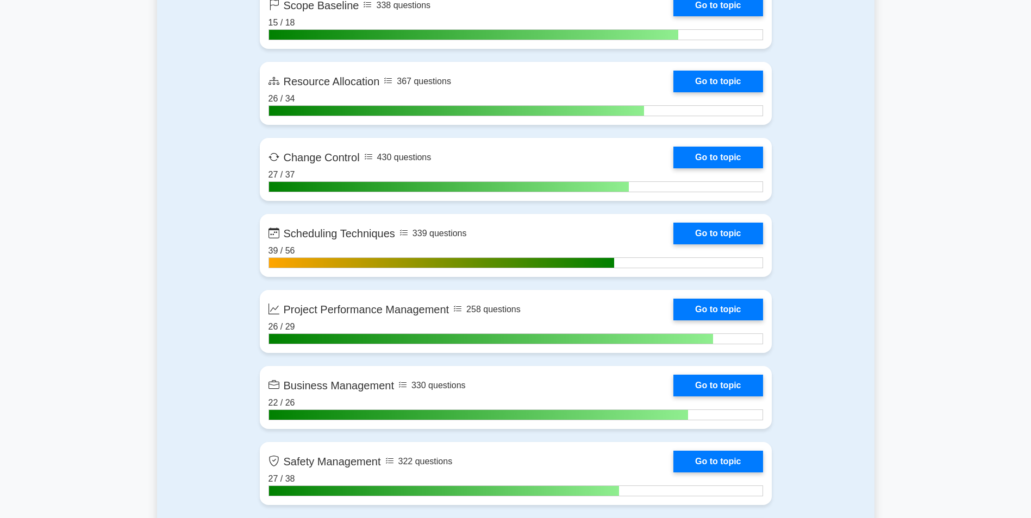
scroll to position [2321, 0]
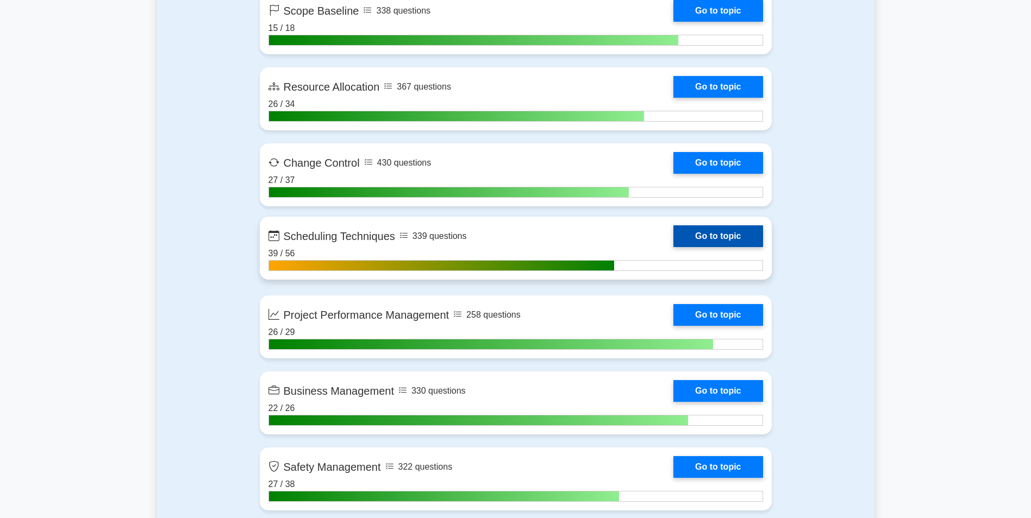
click at [699, 244] on link "Go to topic" at bounding box center [717, 236] width 89 height 22
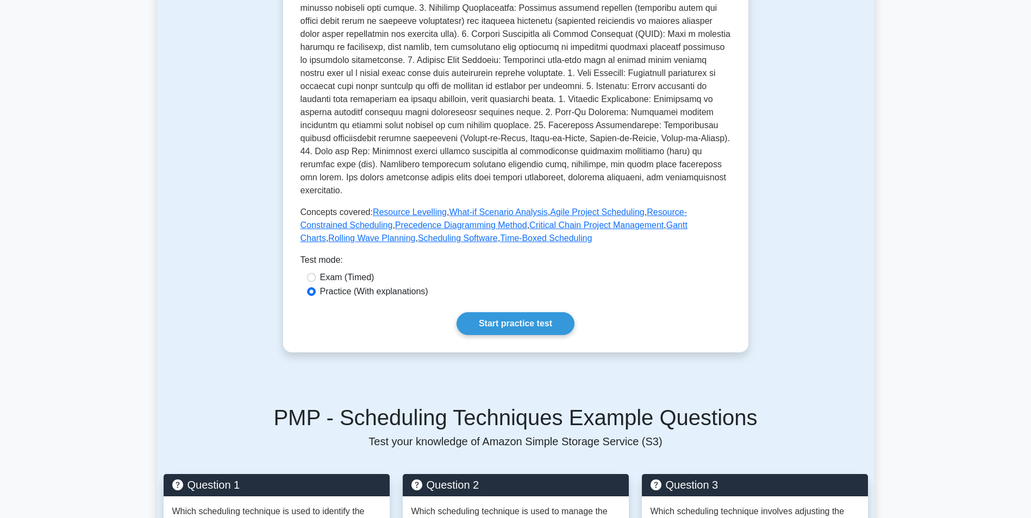
scroll to position [339, 0]
